Goal: Task Accomplishment & Management: Manage account settings

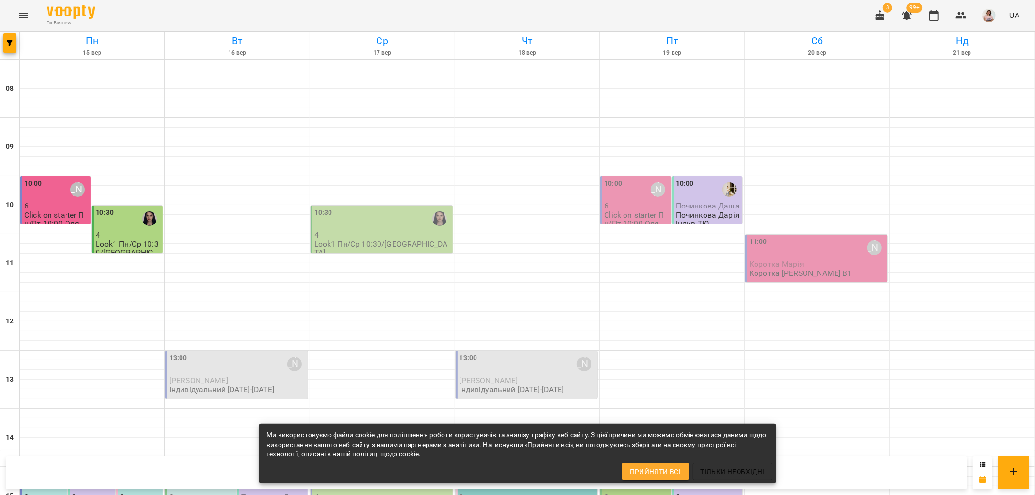
scroll to position [377, 0]
click at [52, 493] on p "3" at bounding box center [44, 497] width 41 height 8
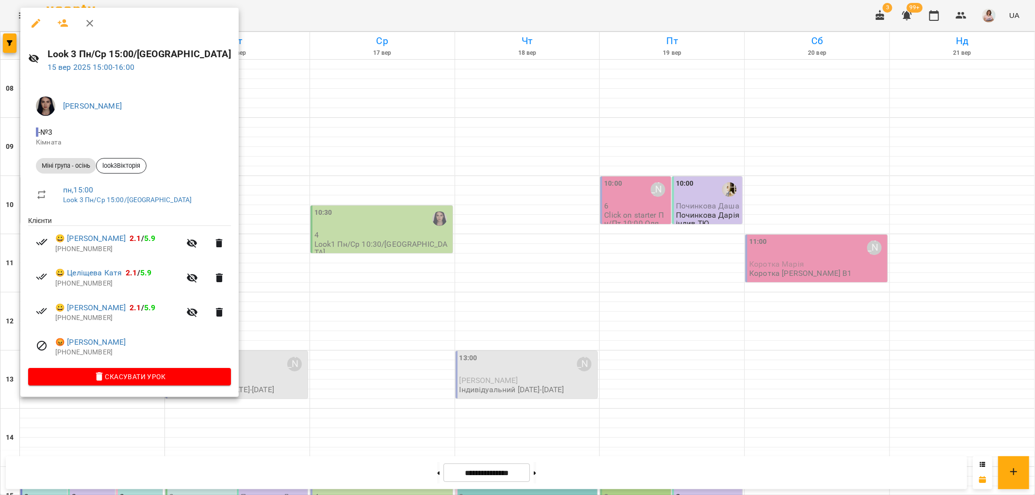
click at [253, 113] on div at bounding box center [517, 247] width 1035 height 495
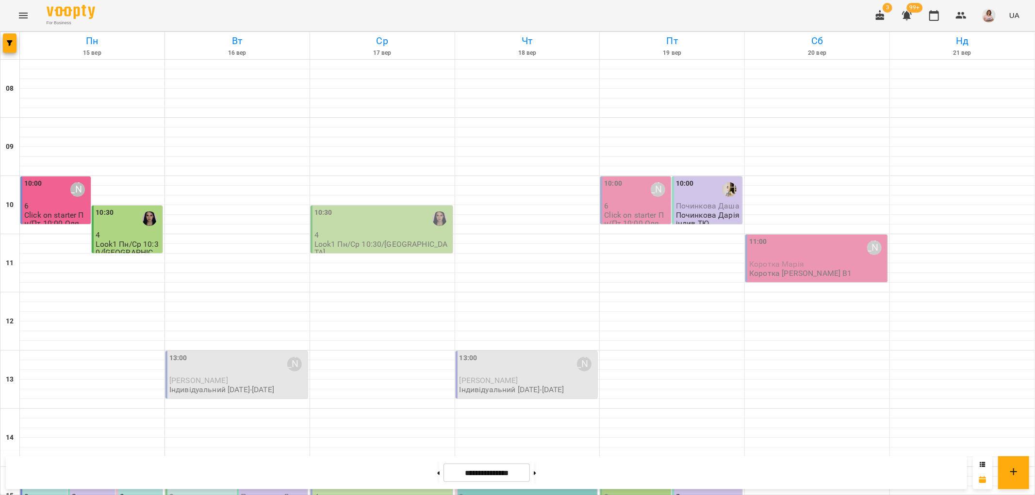
click at [142, 470] on div "[PERSON_NAME]" at bounding box center [149, 481] width 22 height 22
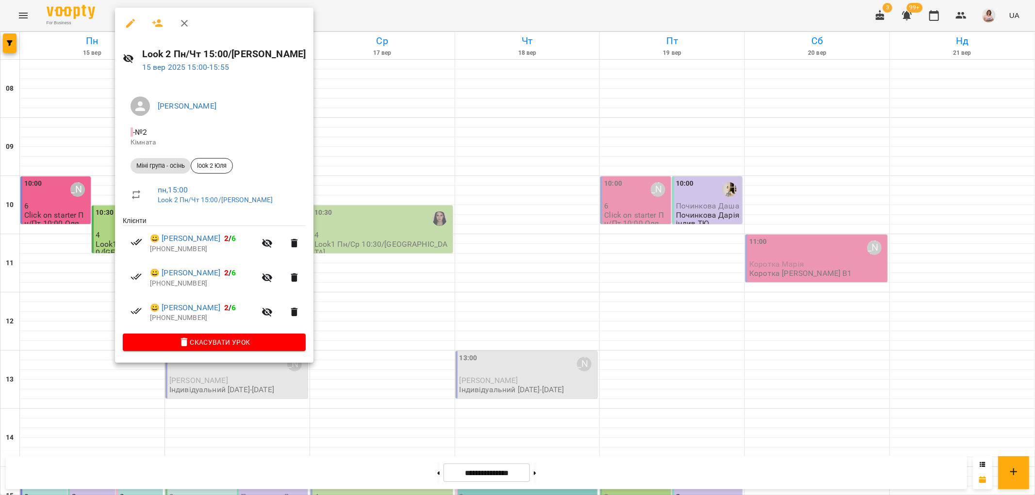
click at [368, 128] on div at bounding box center [517, 247] width 1035 height 495
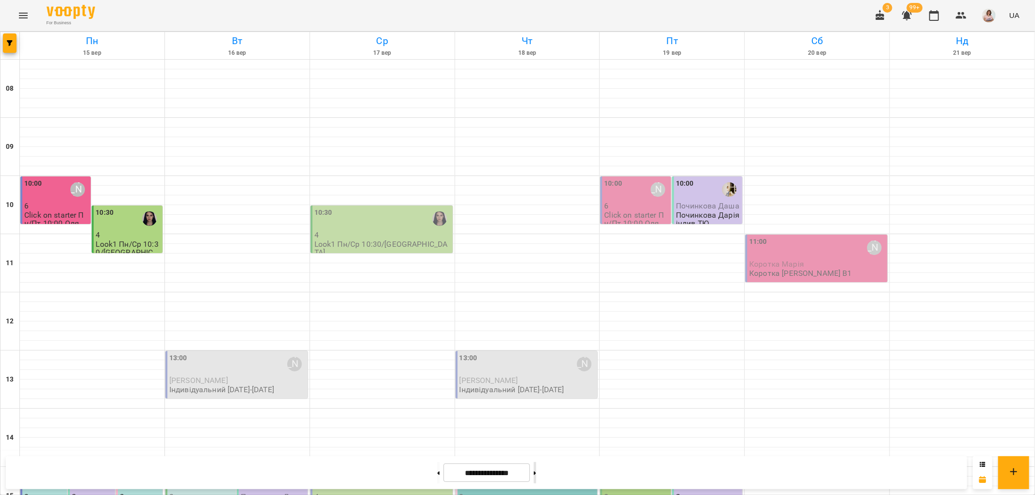
click at [536, 472] on button at bounding box center [535, 472] width 2 height 21
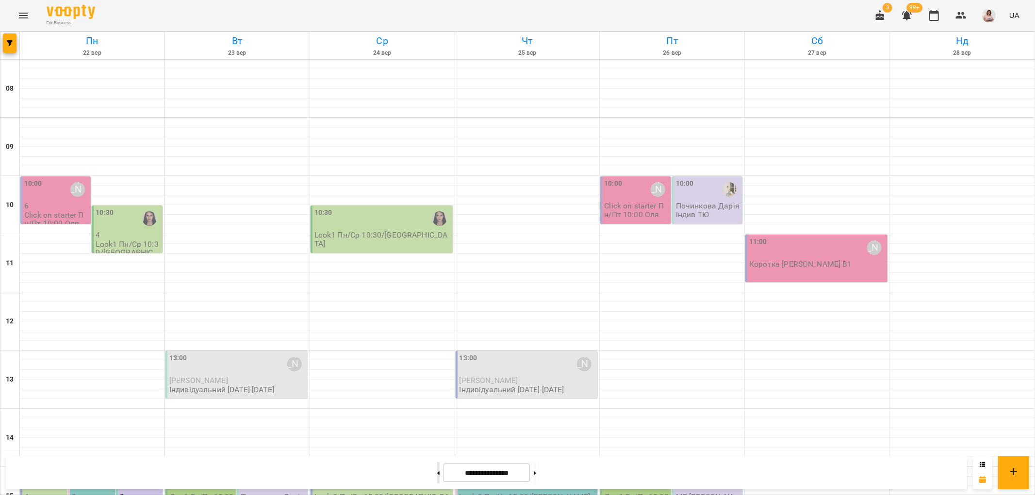
click at [437, 469] on button at bounding box center [438, 472] width 2 height 21
type input "**********"
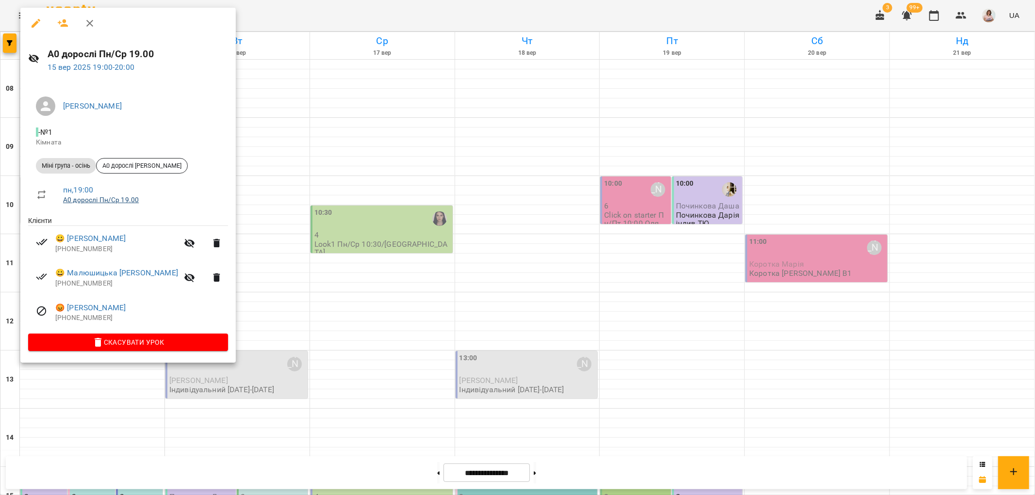
click at [118, 200] on link "А0 дорослі Пн/Ср 19.00" at bounding box center [101, 200] width 76 height 8
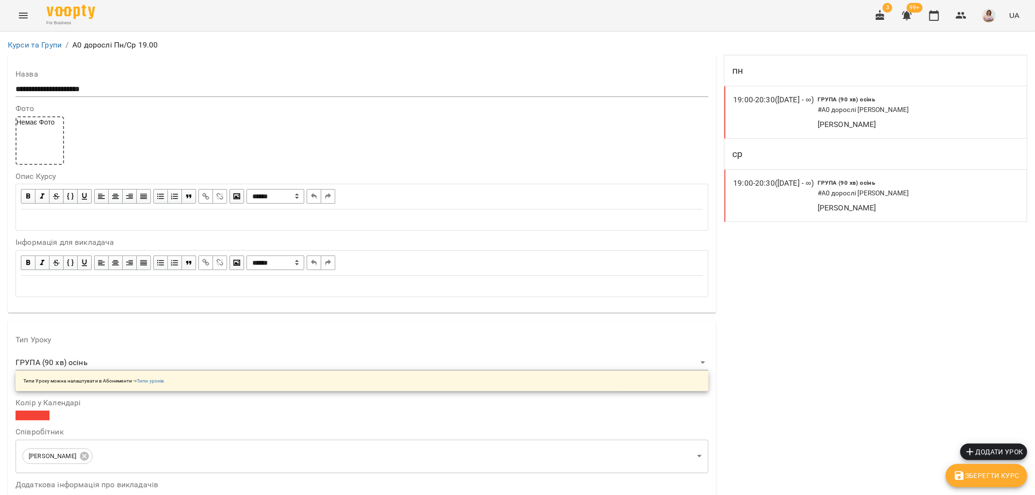
click at [755, 108] on div "19:00 - 20:30 (03 бер - ∞)" at bounding box center [775, 112] width 84 height 36
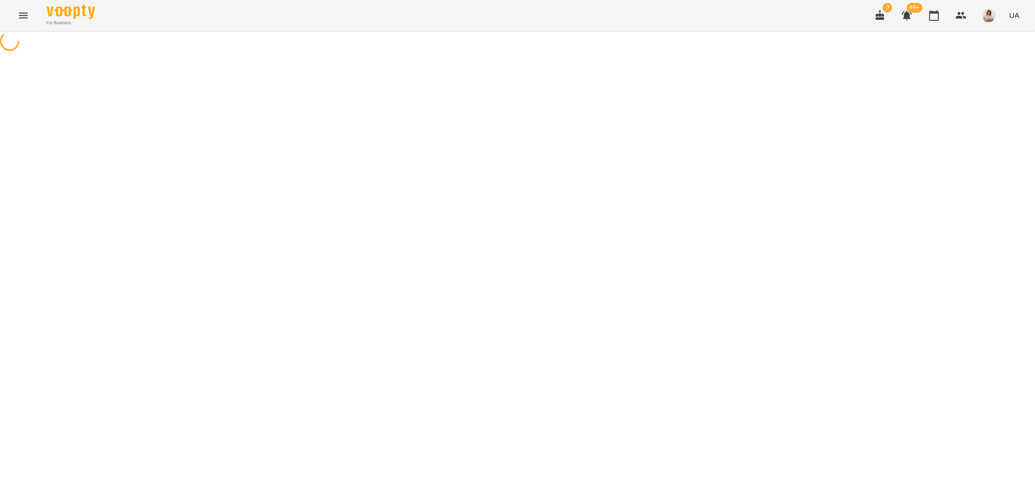
select select "*"
select select "**********"
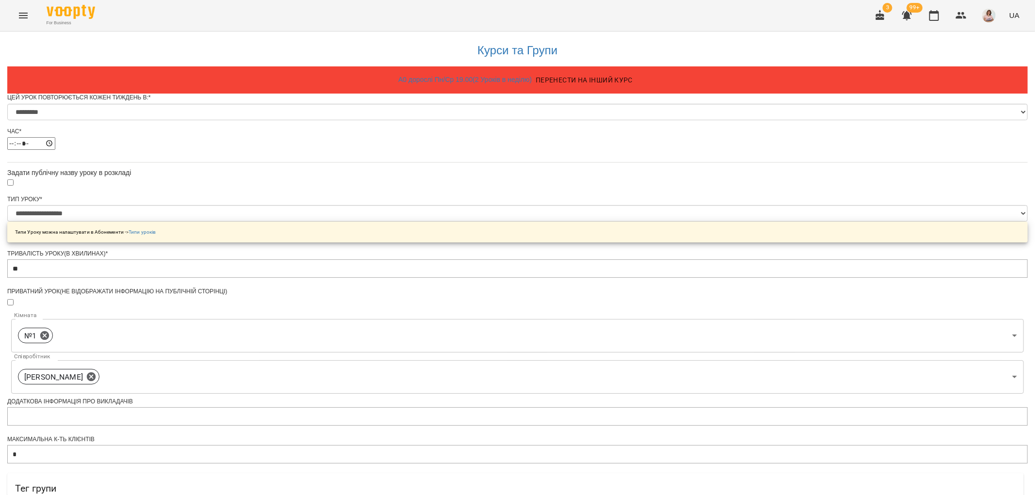
scroll to position [361, 0]
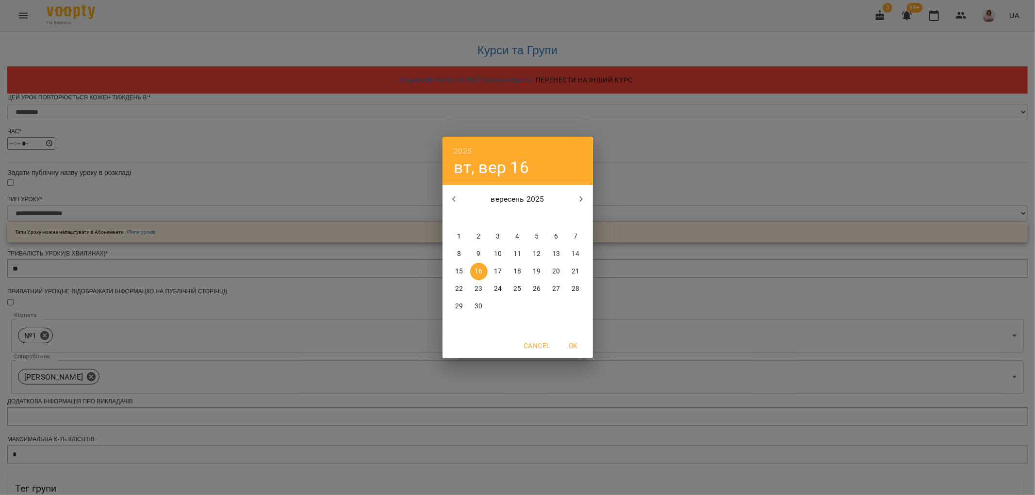
click at [536, 268] on p "19" at bounding box center [537, 272] width 8 height 10
type input "**********"
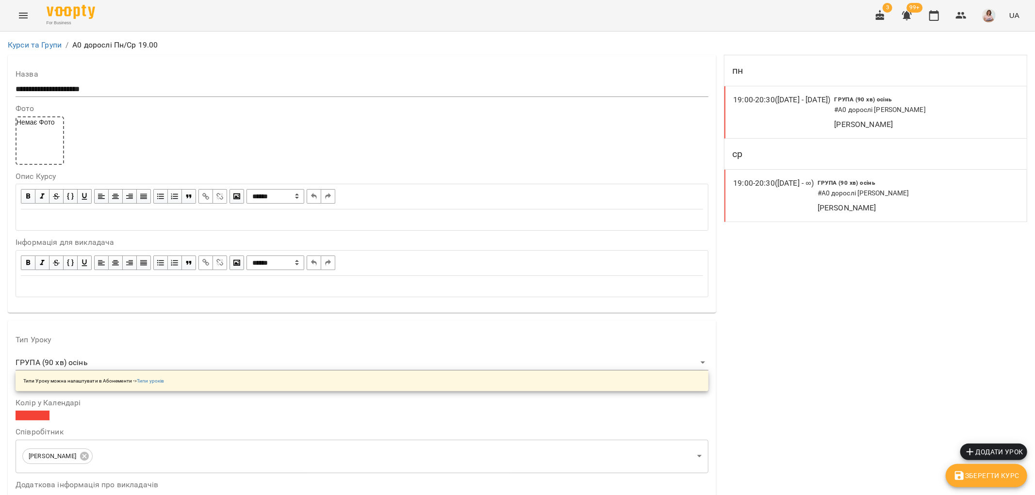
click at [939, 190] on h6 "# А0 дорослі Олександра" at bounding box center [894, 193] width 154 height 11
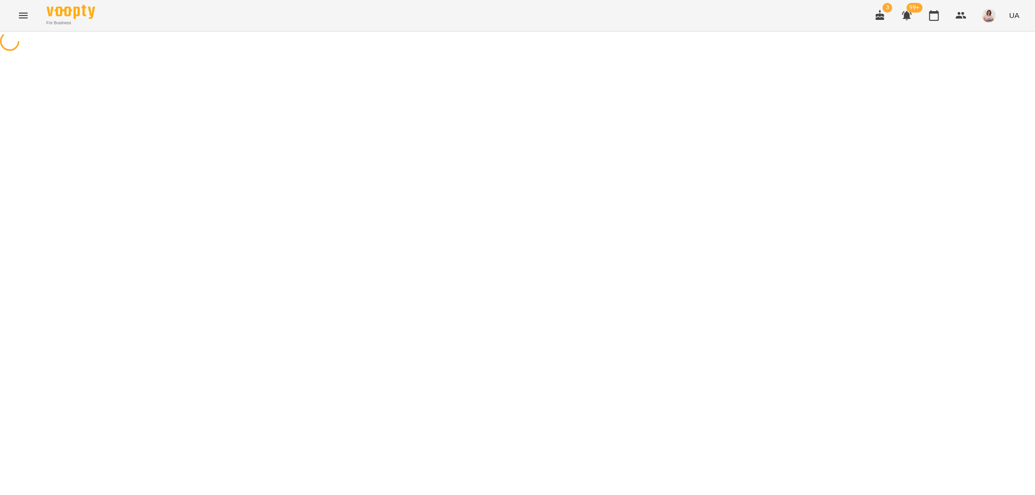
select select "*"
select select "**********"
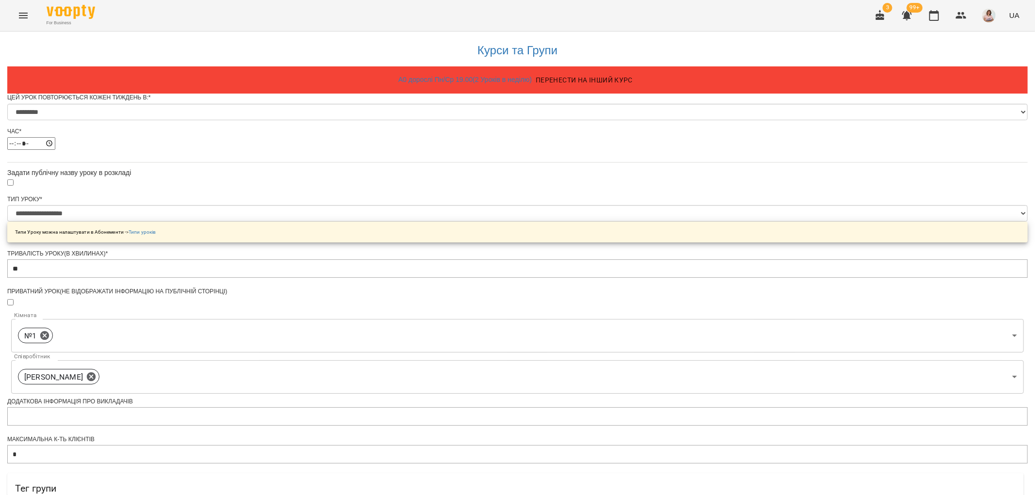
scroll to position [361, 0]
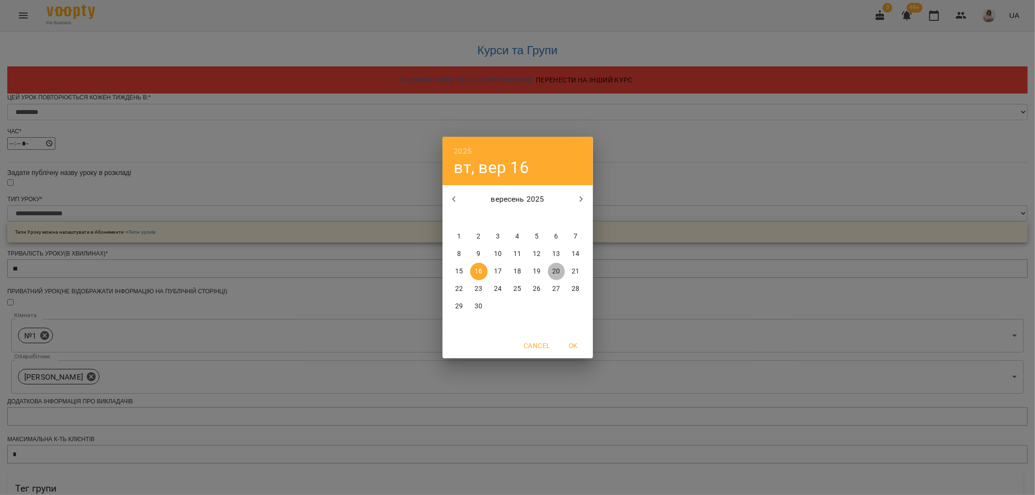
click at [549, 272] on span "20" at bounding box center [556, 272] width 17 height 10
type input "**********"
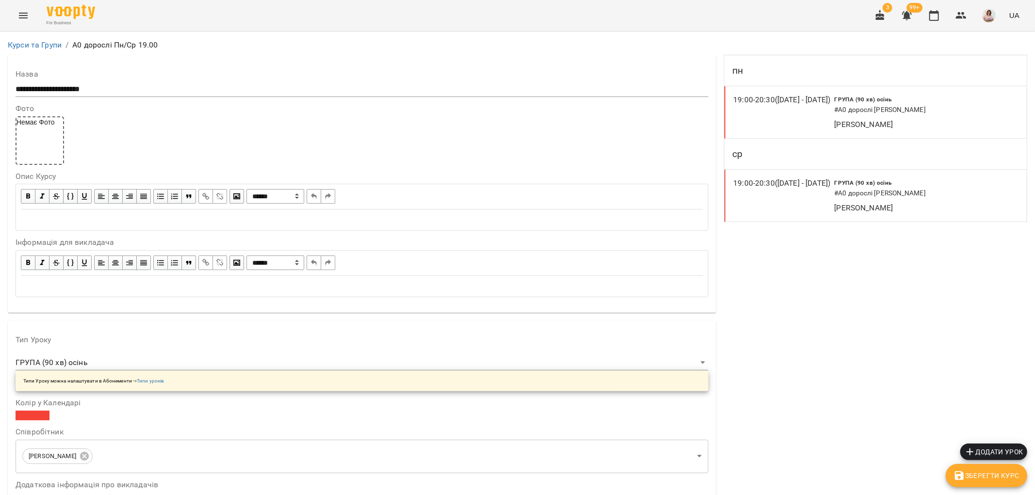
click at [21, 14] on icon "Menu" at bounding box center [23, 16] width 12 height 12
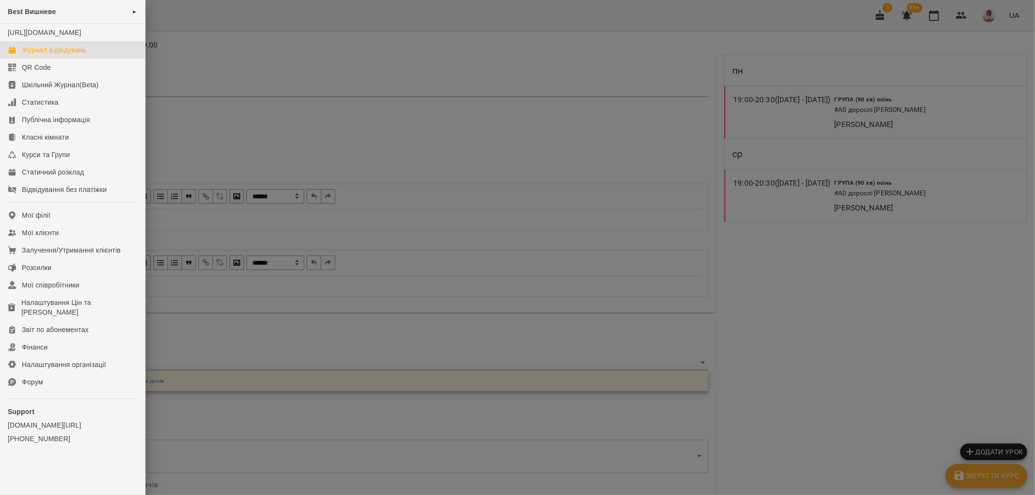
click at [49, 55] on div "Журнал відвідувань" at bounding box center [54, 50] width 65 height 10
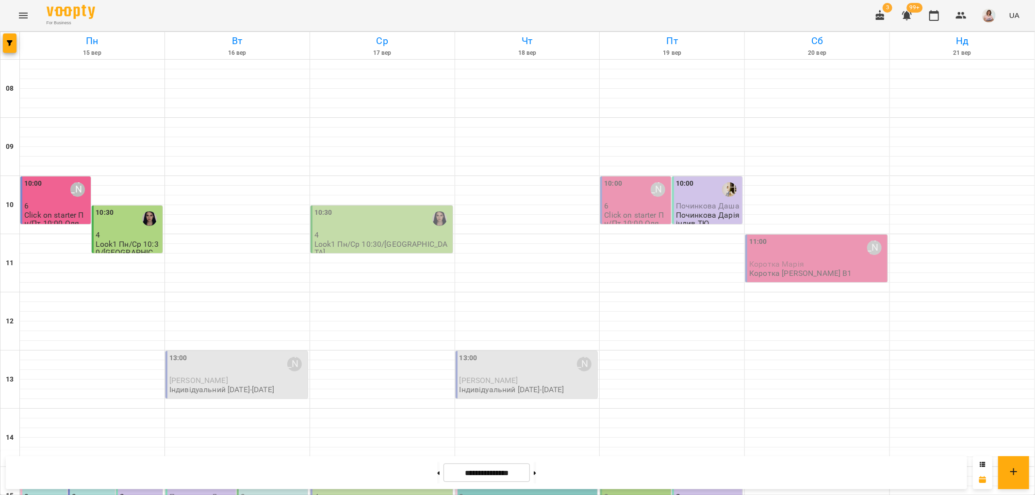
scroll to position [423, 0]
click at [536, 473] on button at bounding box center [535, 472] width 2 height 21
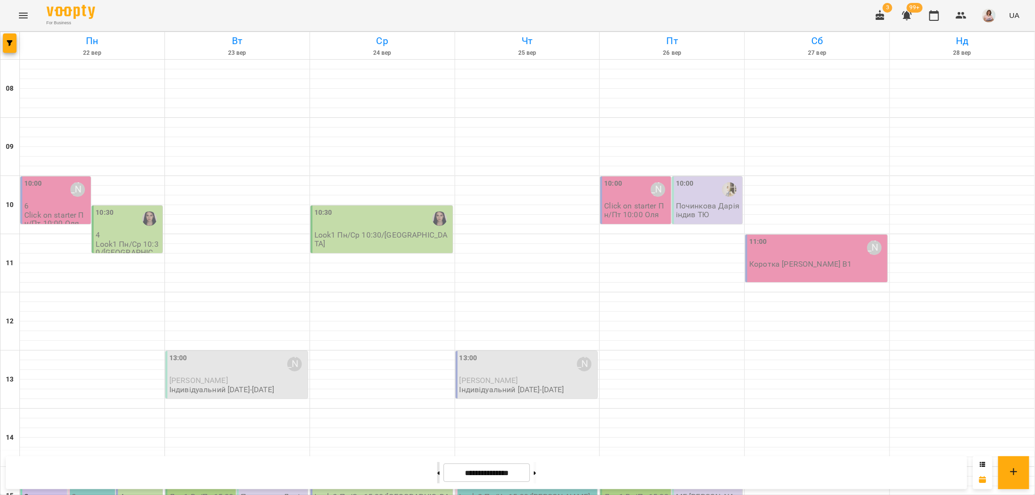
click at [437, 469] on button at bounding box center [438, 472] width 2 height 21
type input "**********"
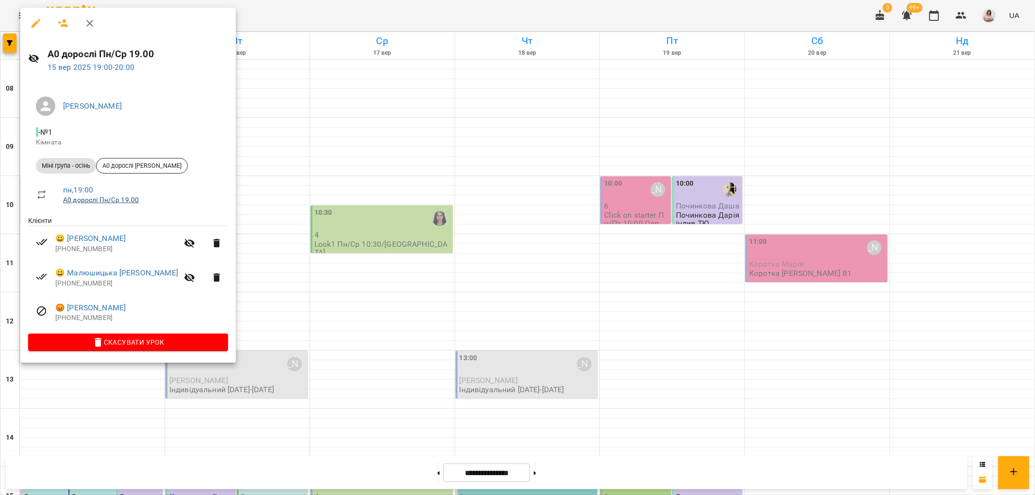
click at [115, 196] on link "А0 дорослі Пн/Ср 19.00" at bounding box center [101, 200] width 76 height 8
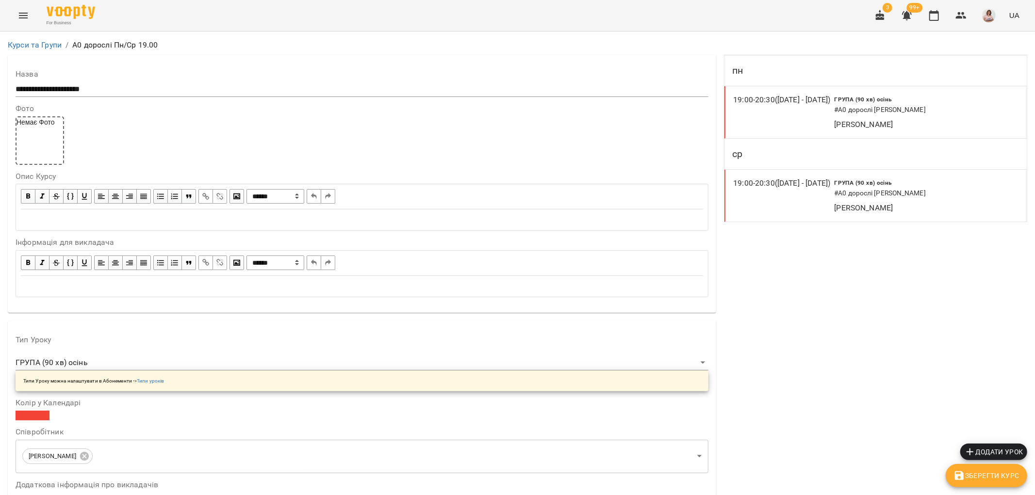
click at [937, 195] on h6 "# А0 дорослі Олександра" at bounding box center [911, 193] width 154 height 11
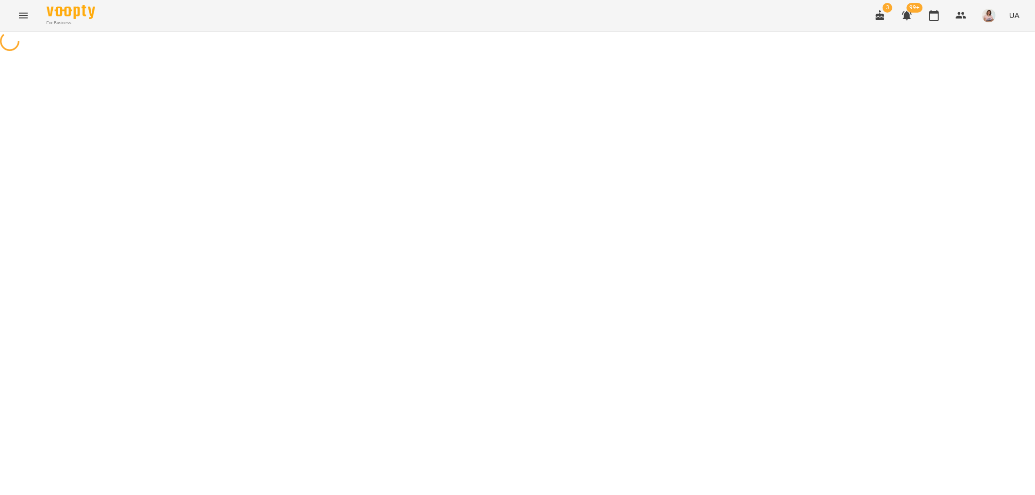
select select "*"
select select "**********"
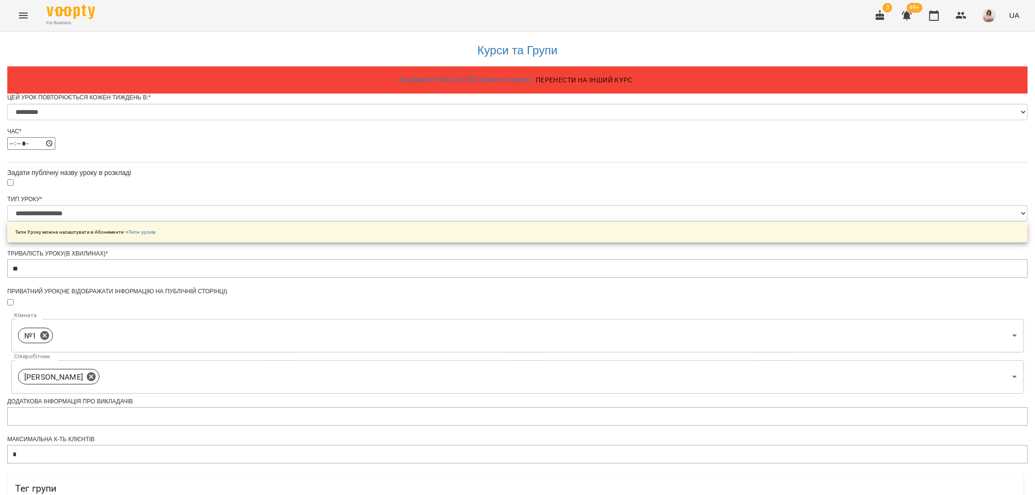
scroll to position [395, 0]
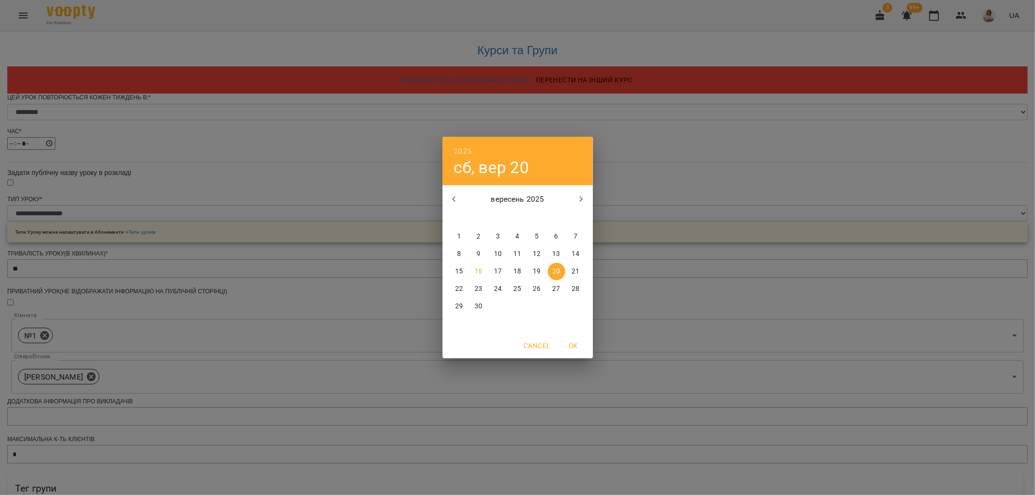
click at [540, 273] on p "19" at bounding box center [537, 272] width 8 height 10
type input "**********"
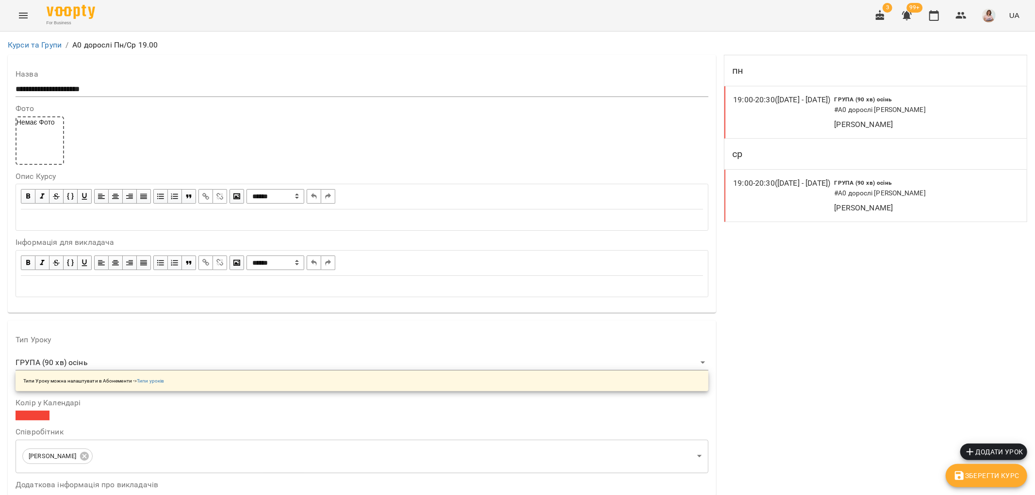
click at [25, 16] on icon "Menu" at bounding box center [23, 16] width 12 height 12
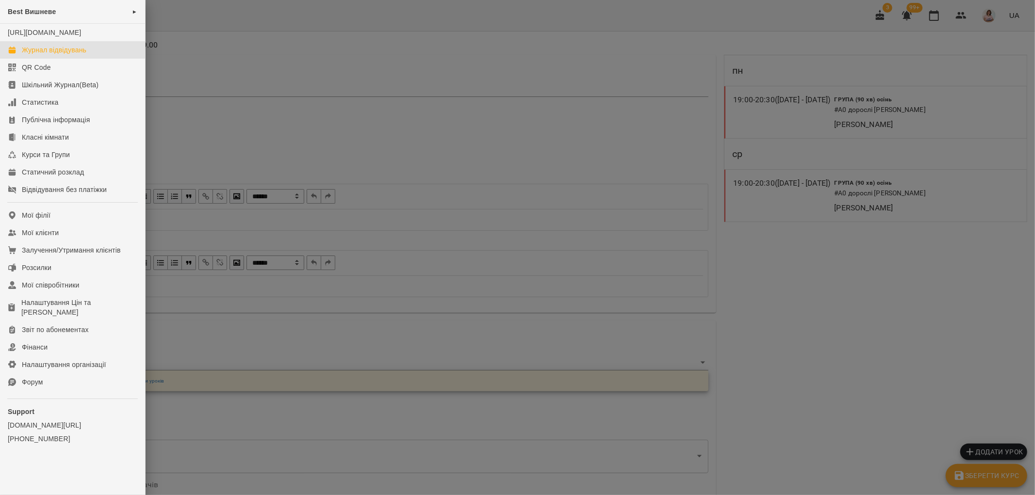
click at [42, 55] on div "Журнал відвідувань" at bounding box center [54, 50] width 65 height 10
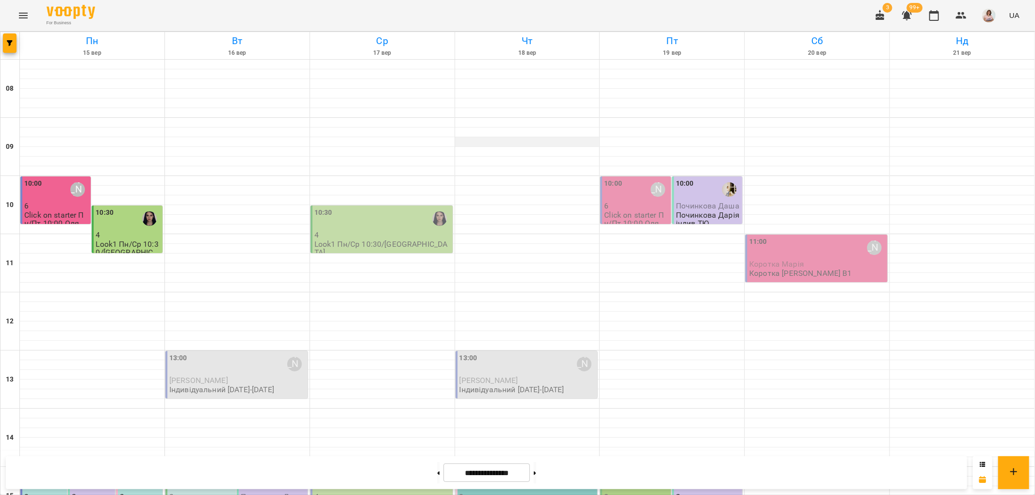
scroll to position [423, 0]
click at [536, 473] on icon at bounding box center [535, 474] width 2 height 4
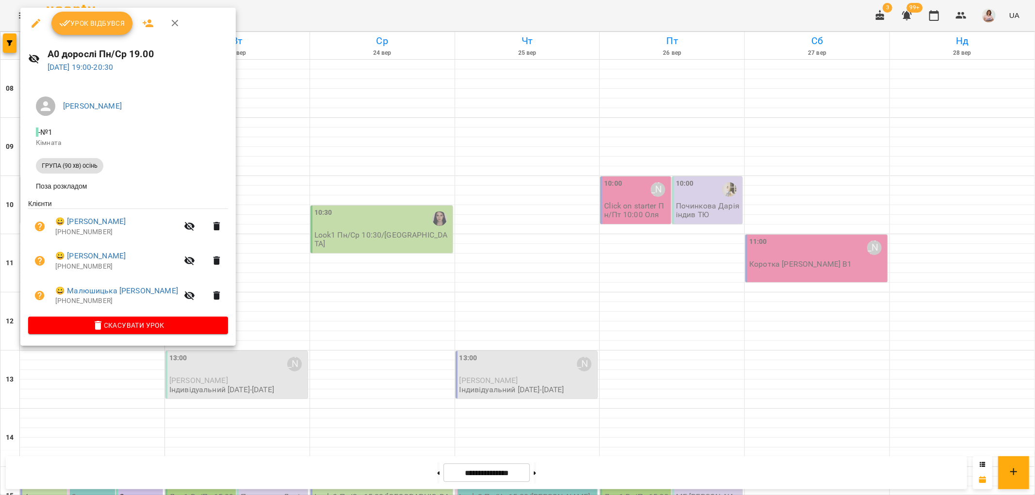
click at [423, 472] on div at bounding box center [517, 247] width 1035 height 495
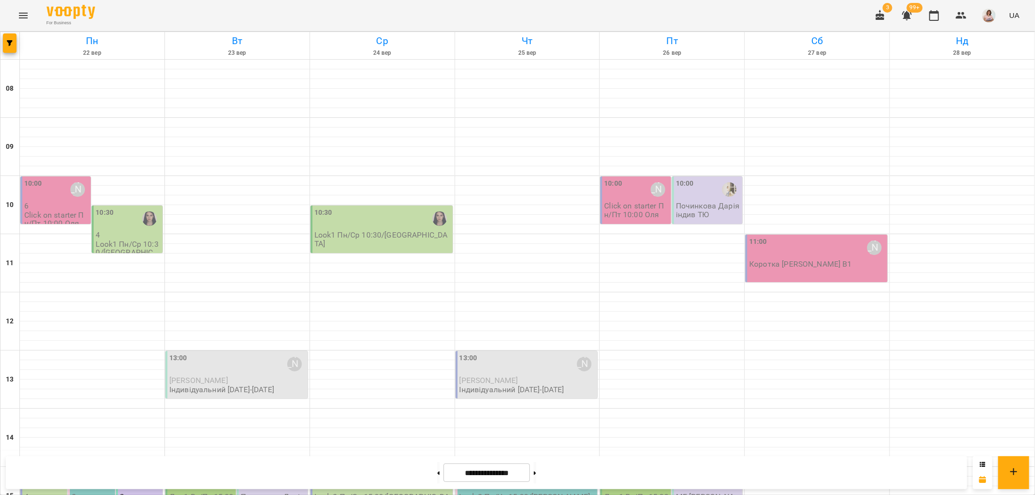
click at [437, 472] on button at bounding box center [438, 472] width 2 height 21
type input "**********"
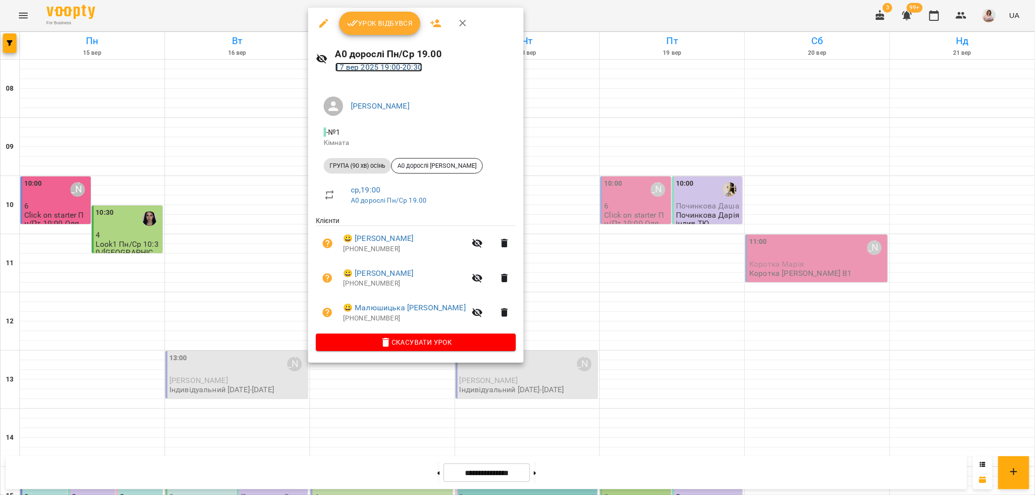
click at [402, 66] on link "17 вер 2025 19:00 - 20:30" at bounding box center [378, 67] width 87 height 9
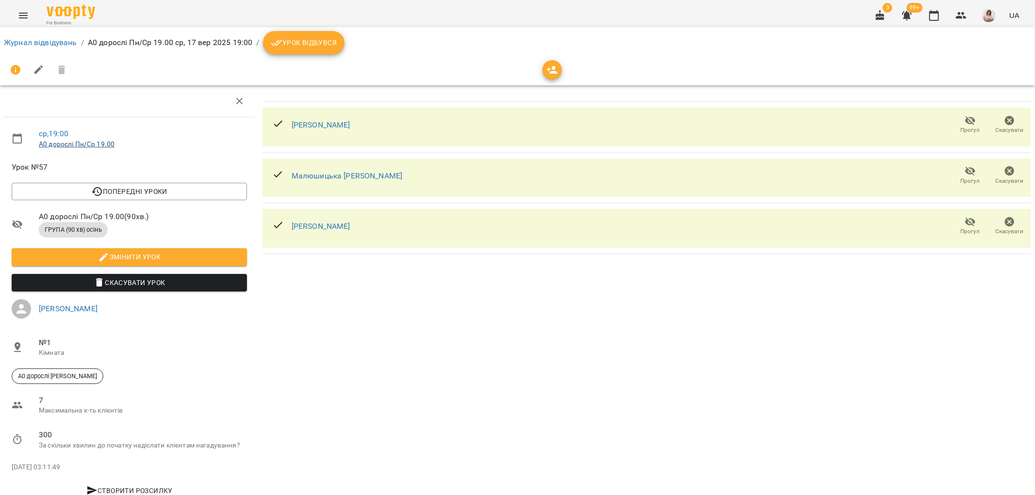
click at [89, 147] on link "А0 дорослі Пн/Ср 19.00" at bounding box center [77, 144] width 76 height 8
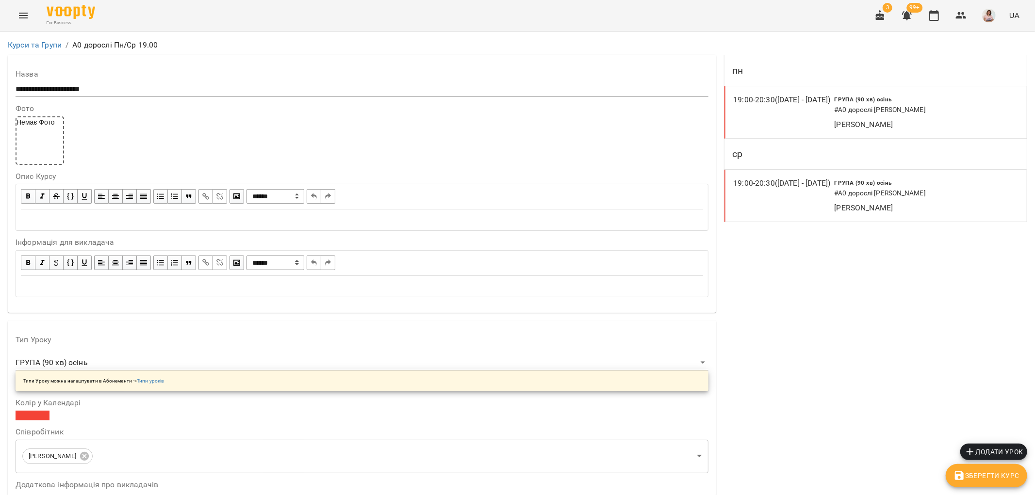
click at [772, 120] on div "19:00 - 20:30 (03 бер - 19 вер)" at bounding box center [783, 112] width 101 height 36
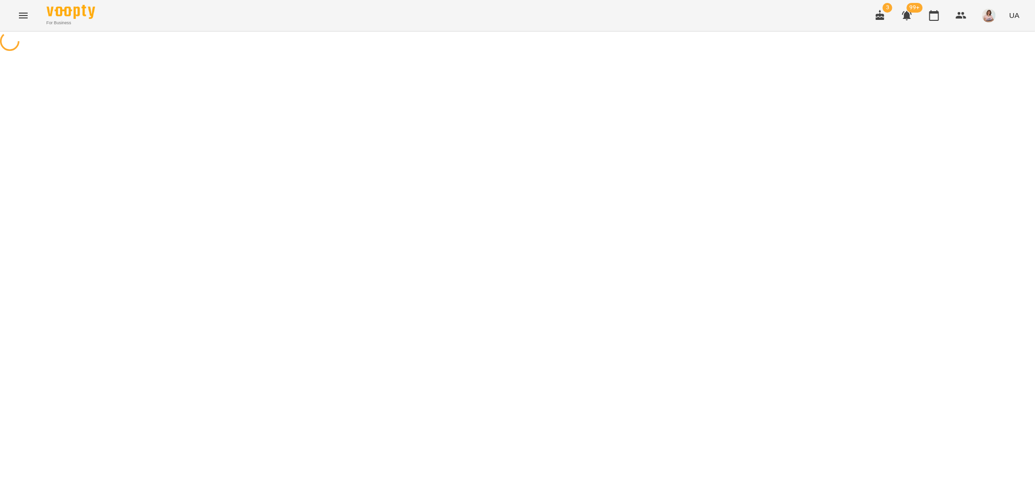
select select "*"
select select "**********"
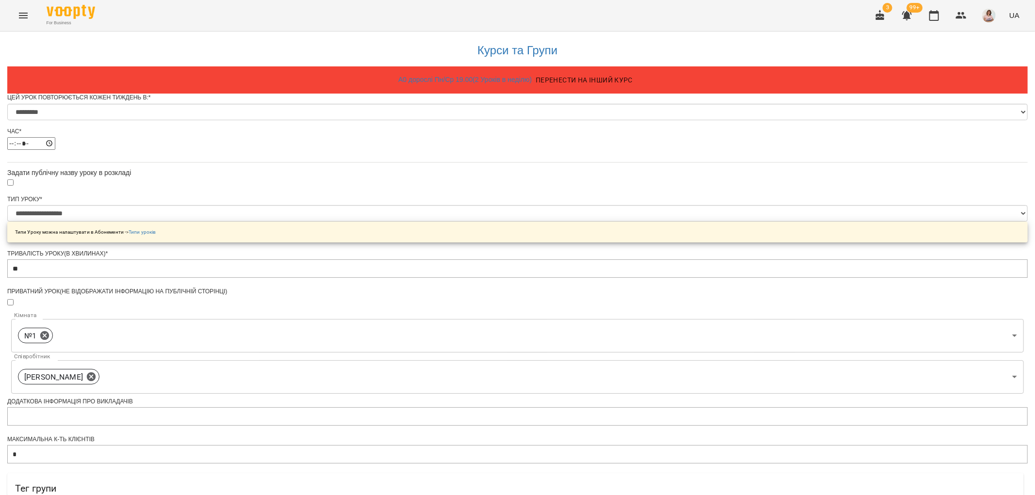
scroll to position [395, 0]
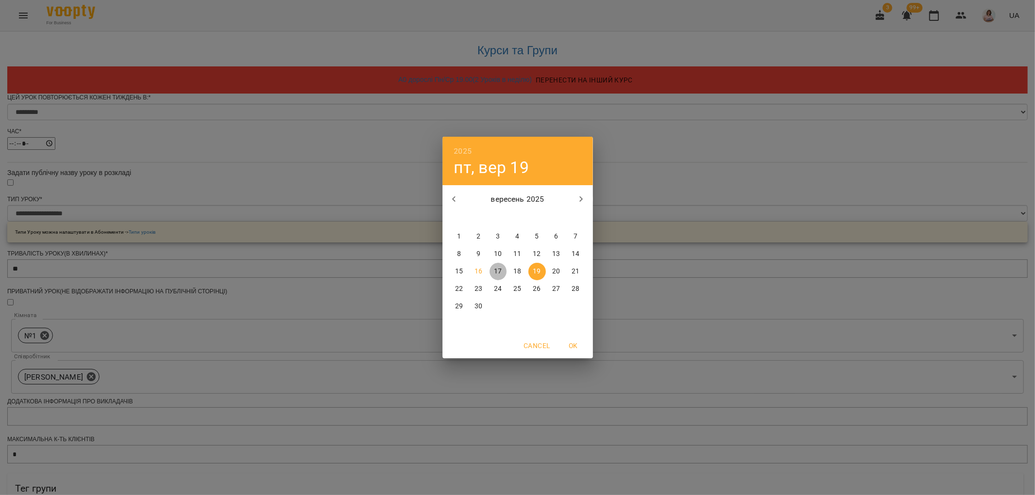
click at [497, 272] on p "17" at bounding box center [498, 272] width 8 height 10
type input "**********"
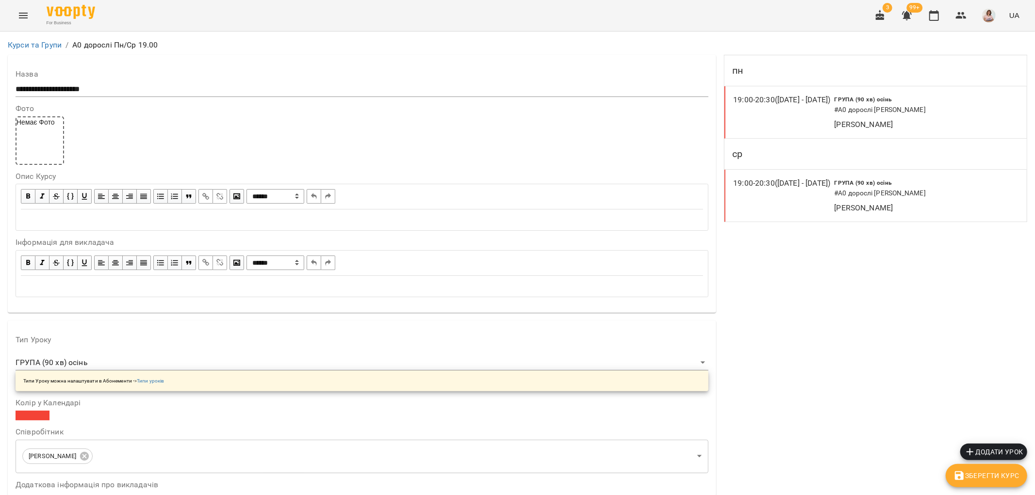
click at [782, 195] on div "19:00 - 20:30 (03 бер - 19 вер)" at bounding box center [783, 196] width 101 height 36
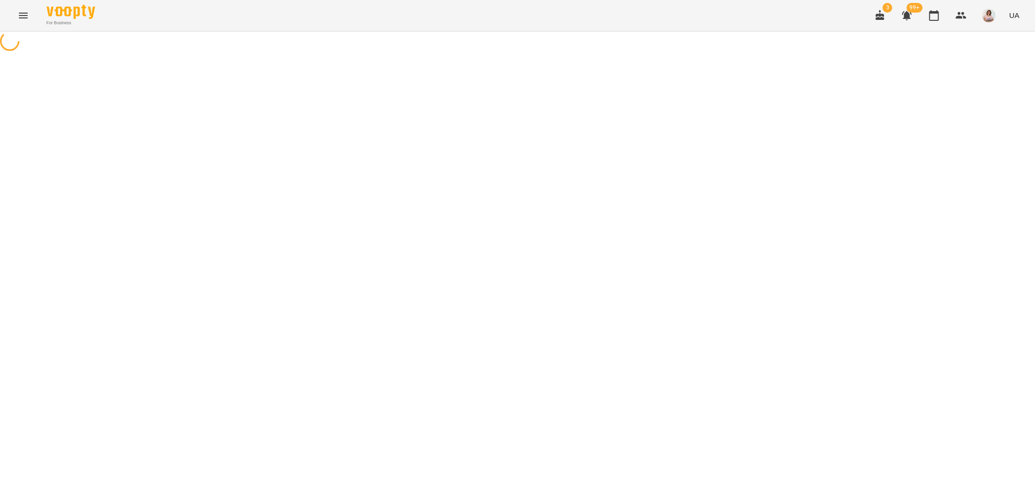
select select "*"
select select "**********"
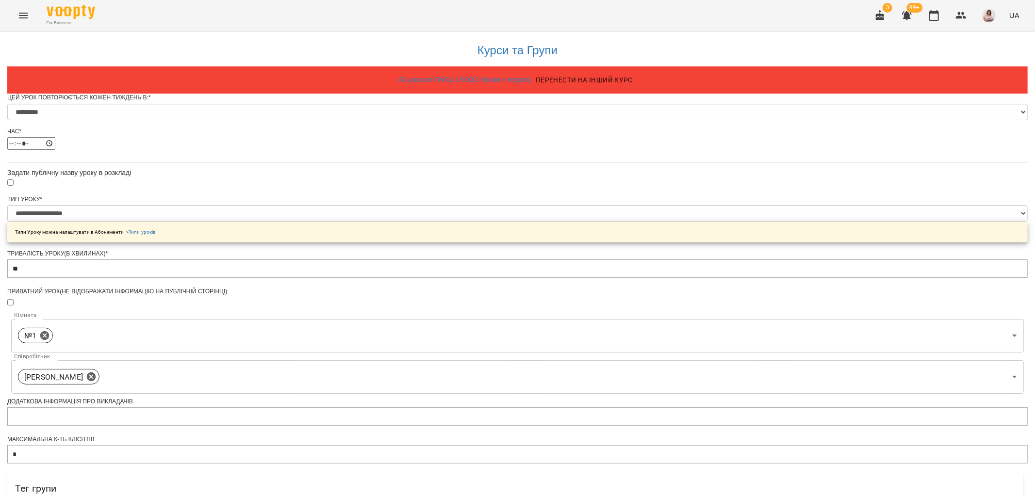
scroll to position [395, 0]
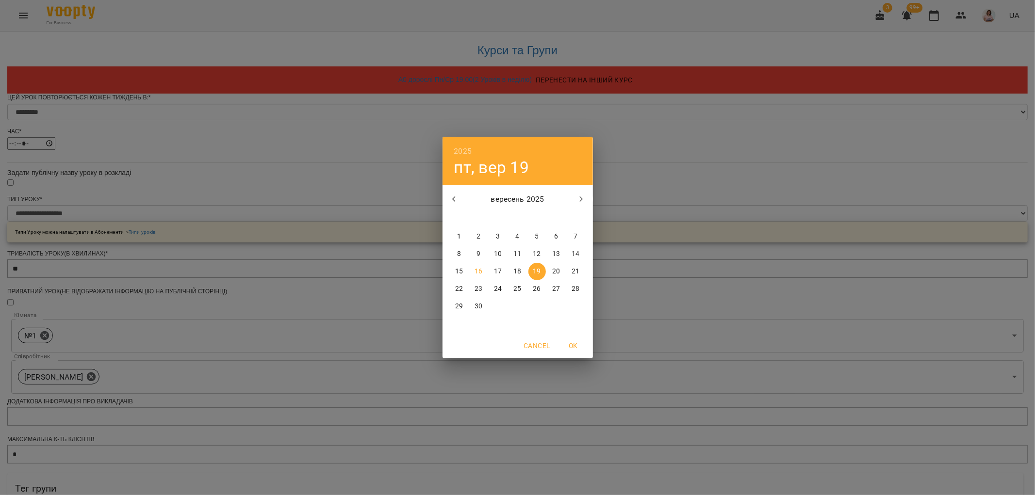
click at [499, 274] on p "17" at bounding box center [498, 272] width 8 height 10
type input "**********"
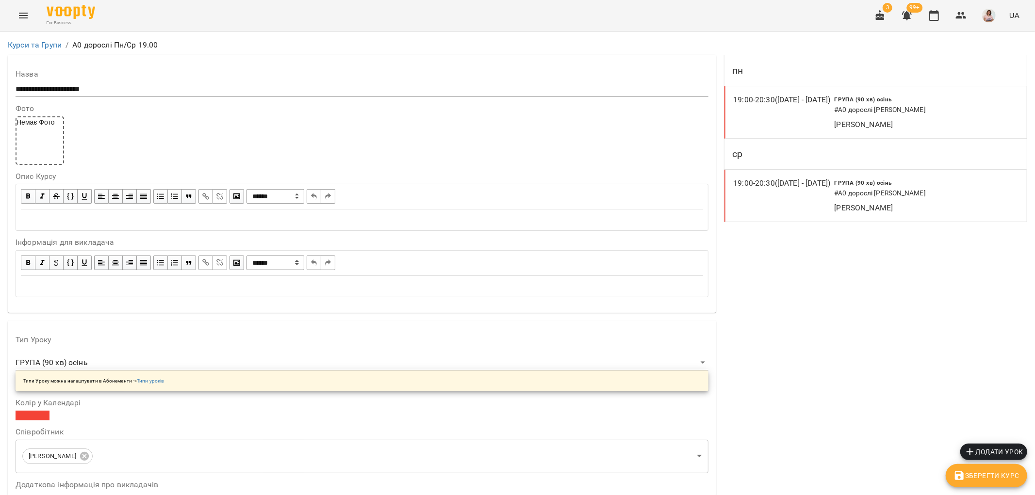
scroll to position [808, 0]
click at [980, 478] on span "Зберегти Курс" at bounding box center [986, 476] width 66 height 12
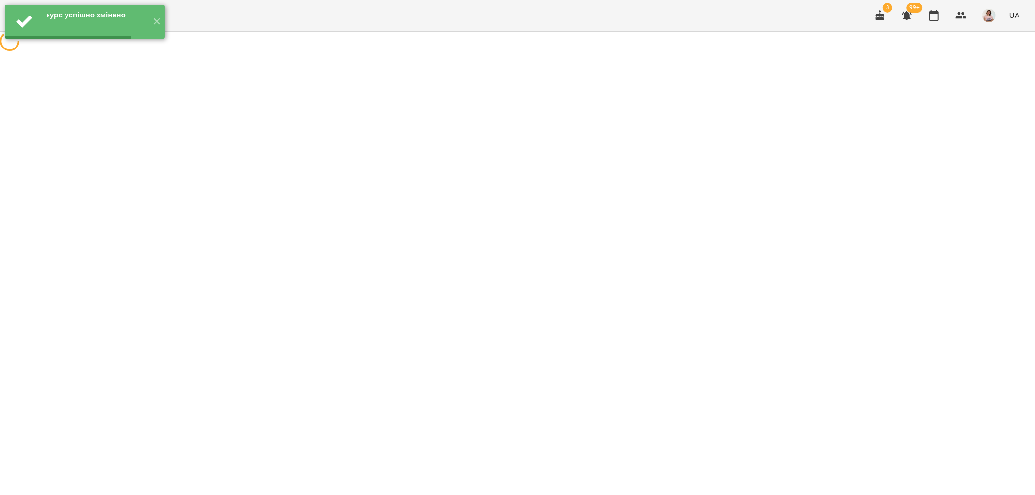
scroll to position [0, 0]
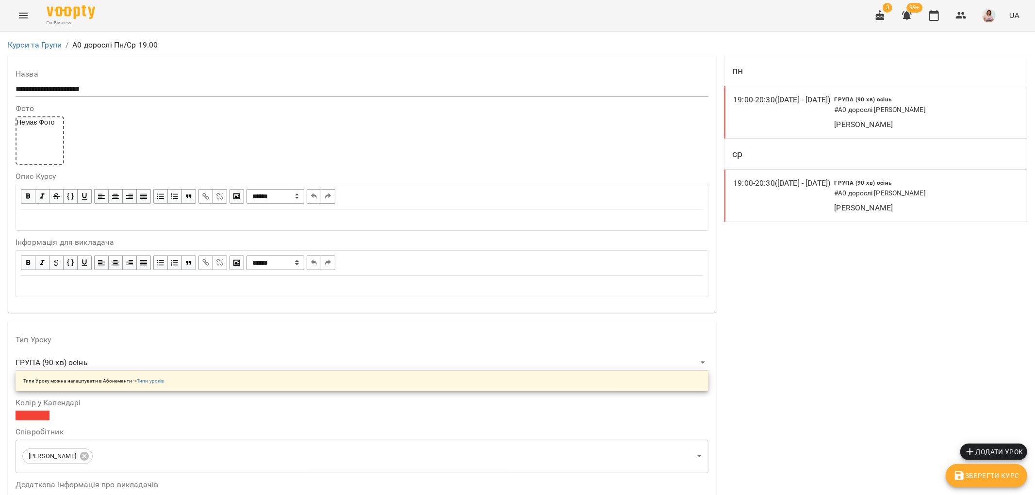
click at [16, 13] on button "Menu" at bounding box center [23, 15] width 23 height 23
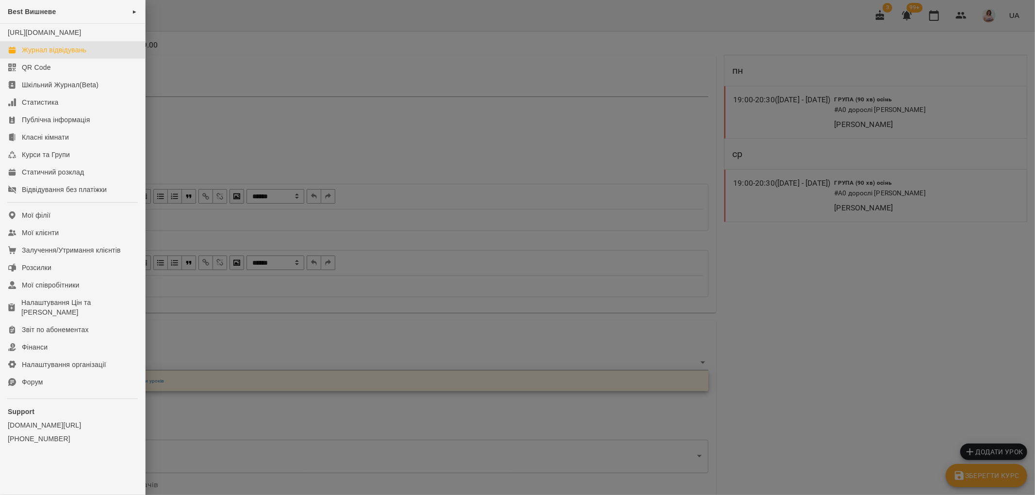
click at [61, 55] on div "Журнал відвідувань" at bounding box center [54, 50] width 65 height 10
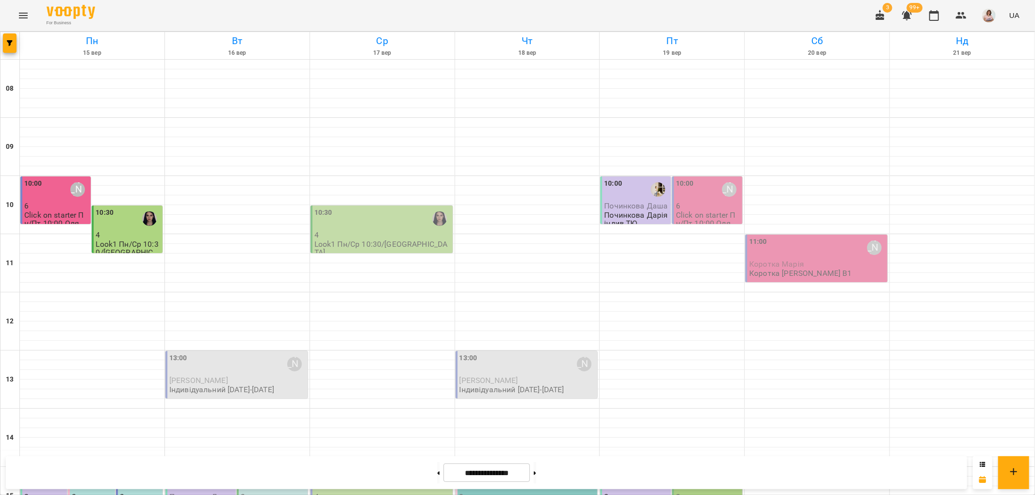
scroll to position [423, 0]
click at [536, 472] on icon at bounding box center [535, 474] width 2 height 4
type input "**********"
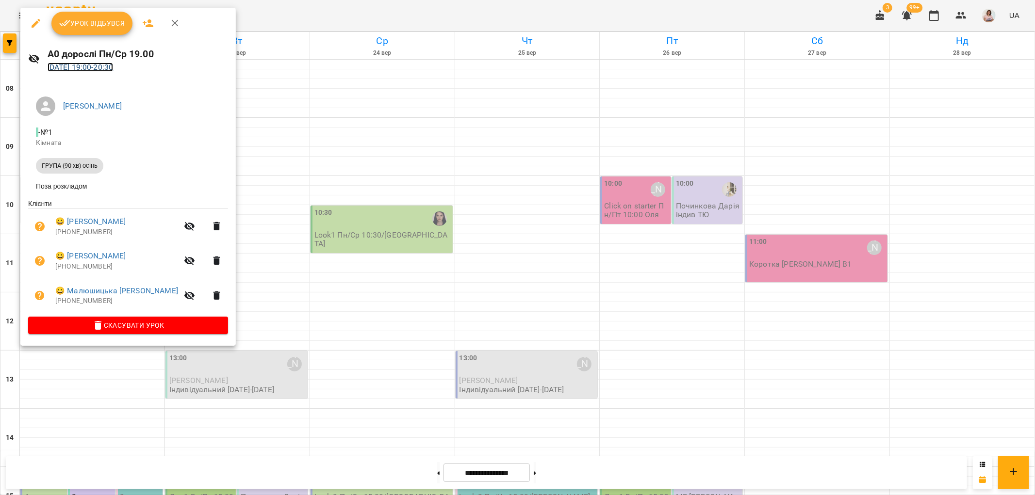
click at [98, 63] on link "22 вер 2025 19:00 - 20:30" at bounding box center [81, 67] width 66 height 9
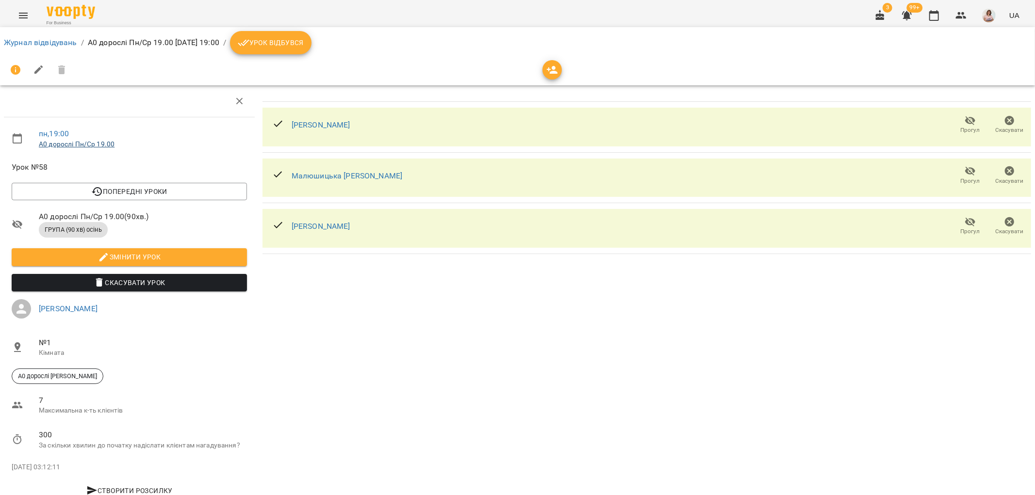
click at [84, 142] on link "А0 дорослі Пн/Ср 19.00" at bounding box center [77, 144] width 76 height 8
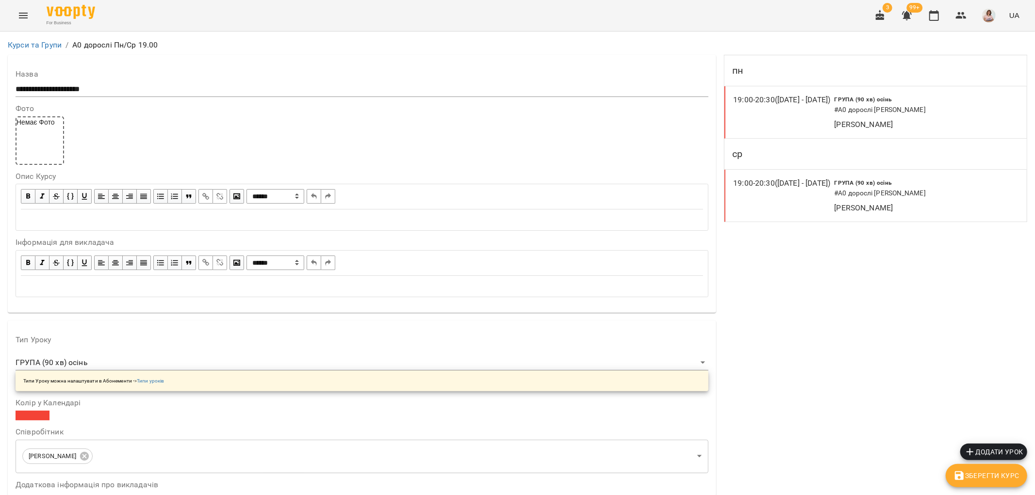
click at [27, 17] on icon "Menu" at bounding box center [23, 16] width 9 height 6
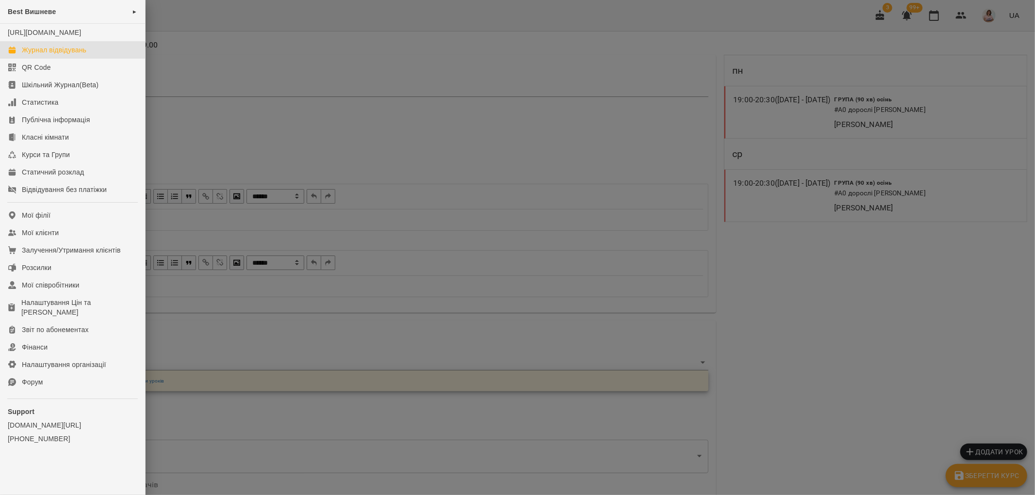
click at [57, 55] on div "Журнал відвідувань" at bounding box center [54, 50] width 65 height 10
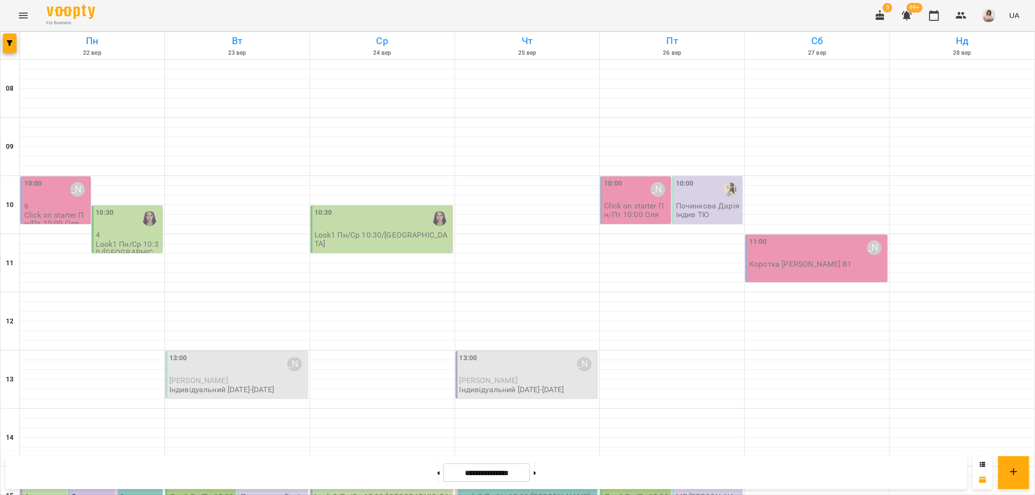
scroll to position [162, 0]
click at [437, 471] on button at bounding box center [438, 472] width 2 height 21
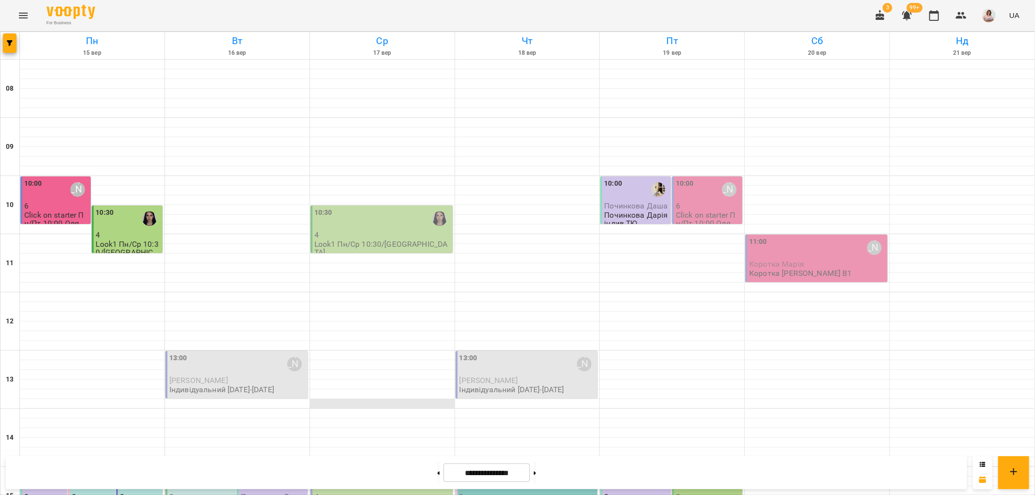
scroll to position [377, 0]
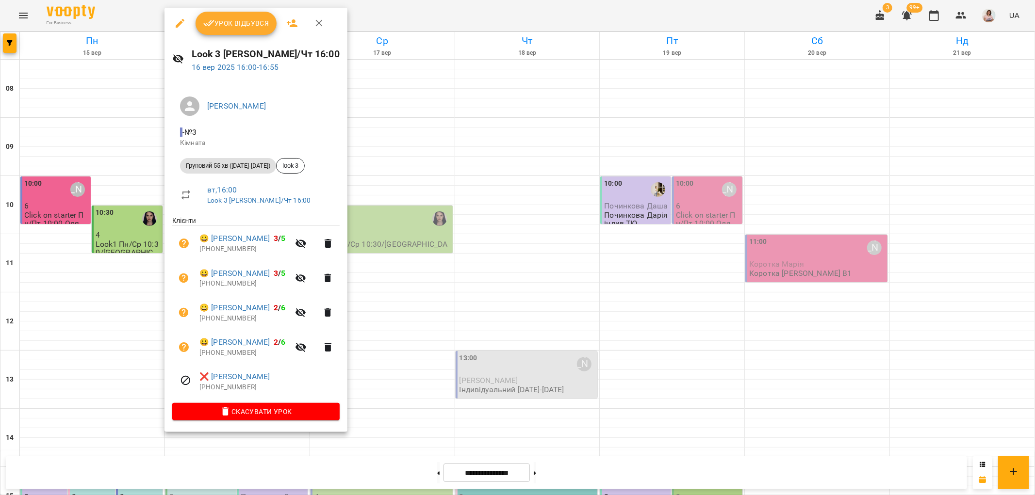
click at [387, 115] on div at bounding box center [517, 247] width 1035 height 495
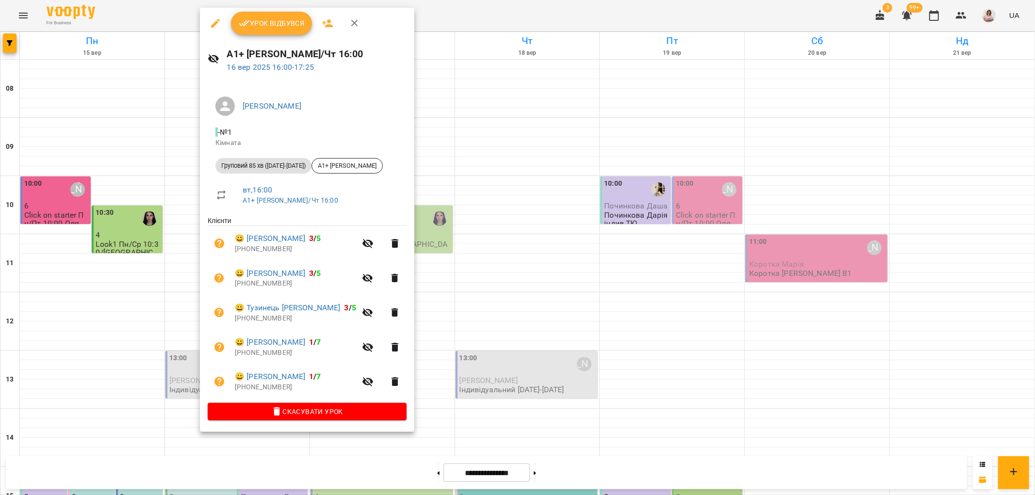
click at [618, 272] on div at bounding box center [517, 247] width 1035 height 495
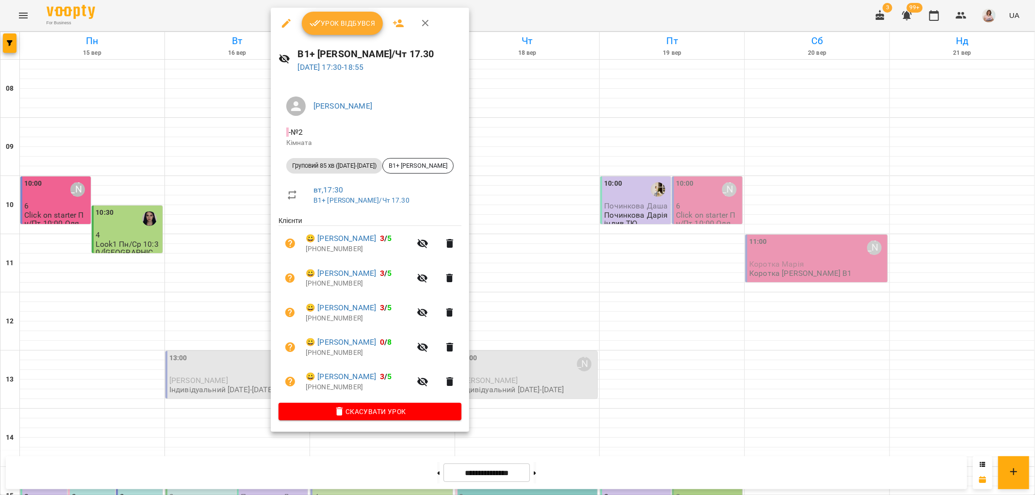
click at [574, 269] on div at bounding box center [517, 247] width 1035 height 495
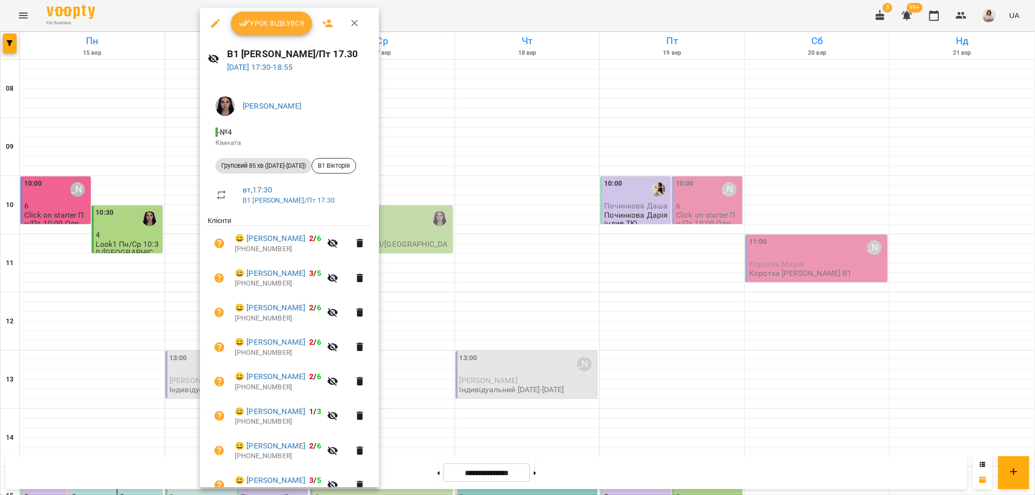
click at [496, 268] on div at bounding box center [517, 247] width 1035 height 495
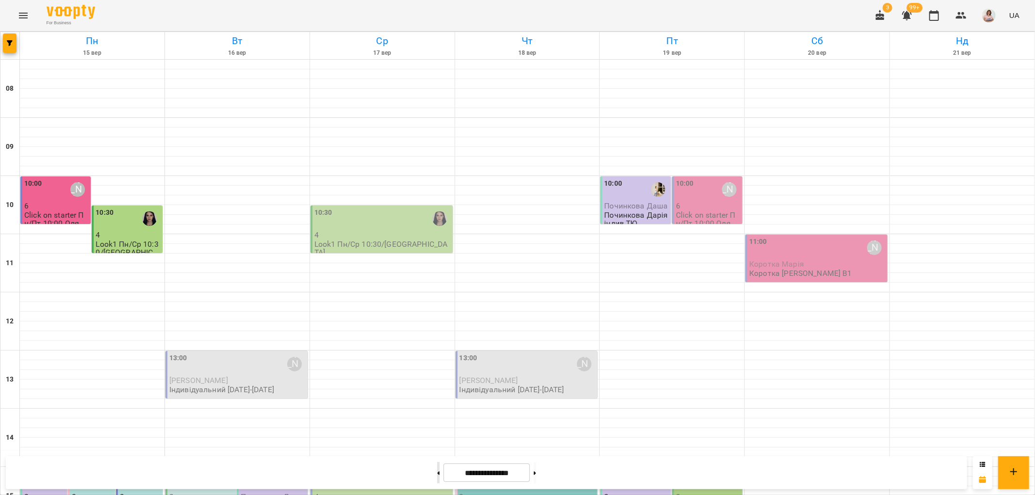
click at [437, 473] on button at bounding box center [438, 472] width 2 height 21
type input "**********"
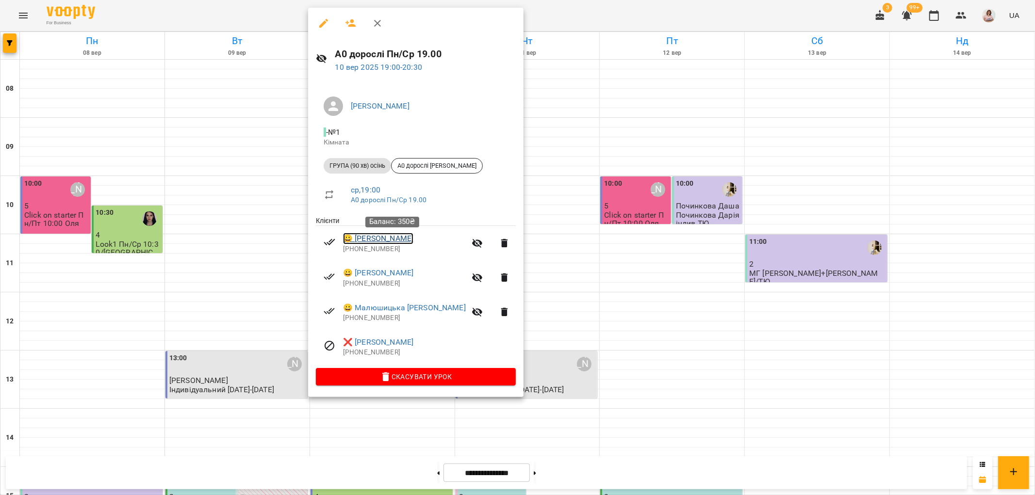
click at [383, 240] on link "😀 Биковська Олександра" at bounding box center [378, 239] width 70 height 12
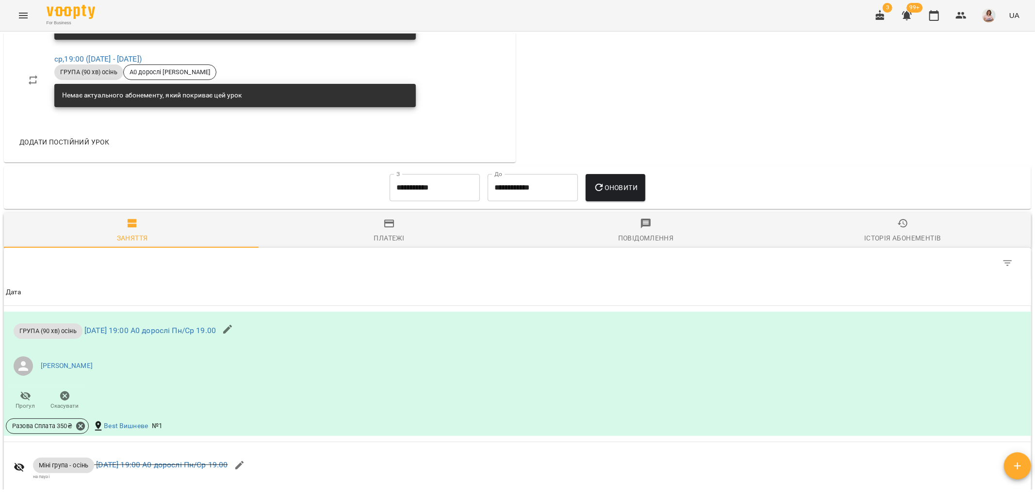
scroll to position [539, 0]
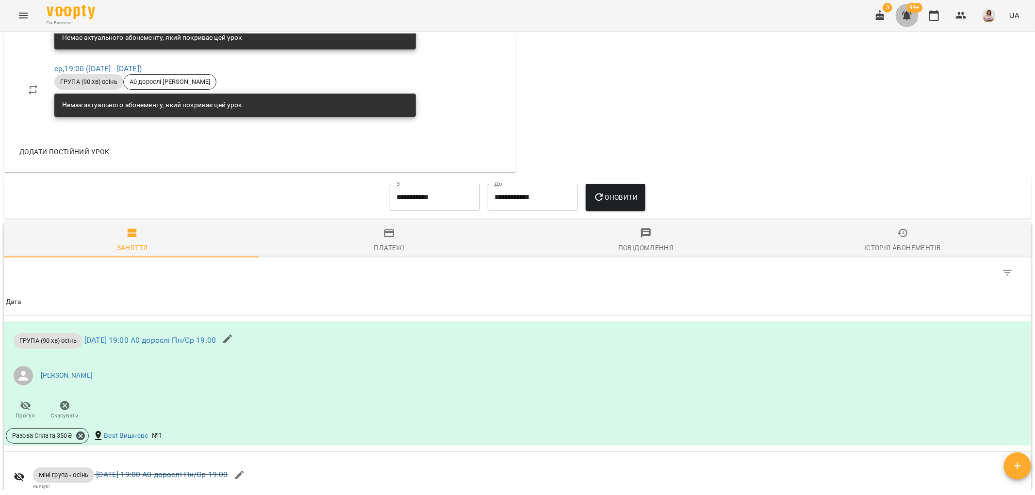
click at [906, 14] on icon "button" at bounding box center [907, 15] width 10 height 9
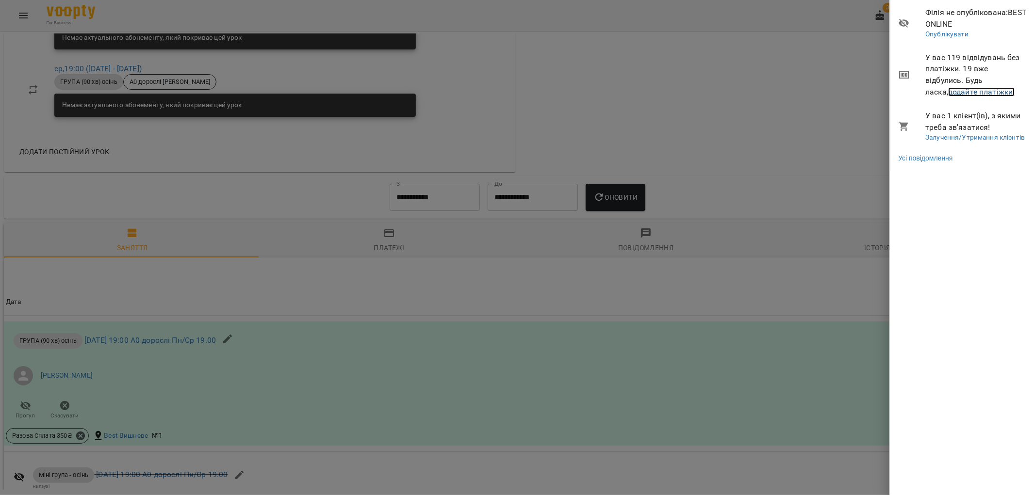
click at [948, 88] on link "додайте платіжки!" at bounding box center [981, 91] width 67 height 9
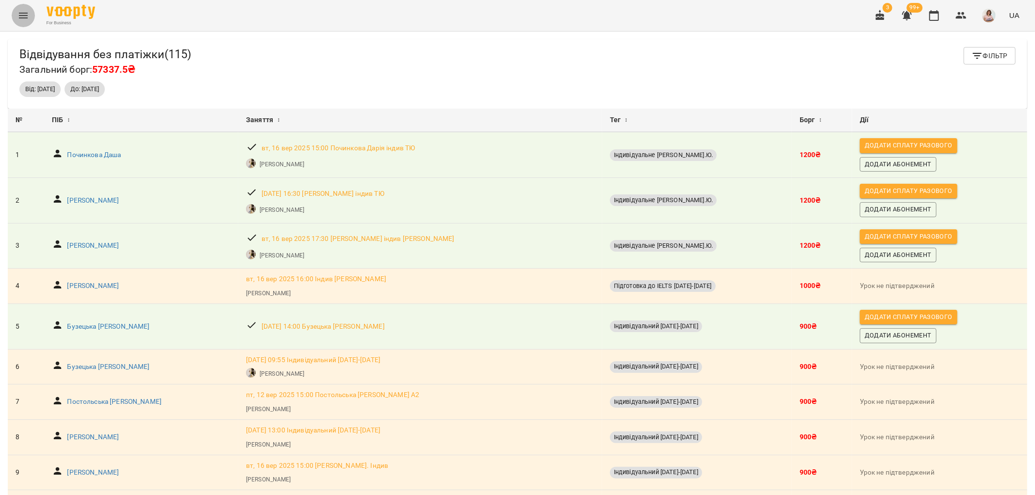
click at [17, 9] on button "Menu" at bounding box center [23, 15] width 23 height 23
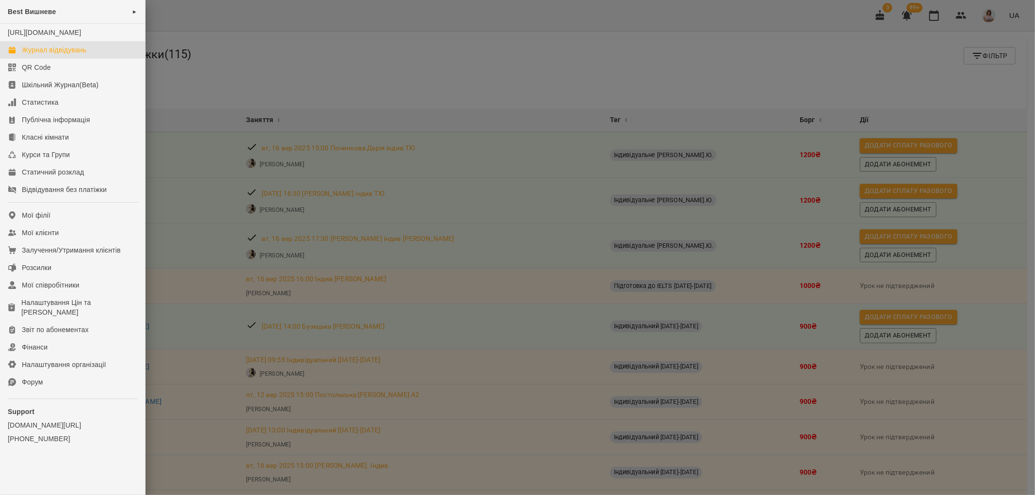
click at [67, 55] on div "Журнал відвідувань" at bounding box center [54, 50] width 65 height 10
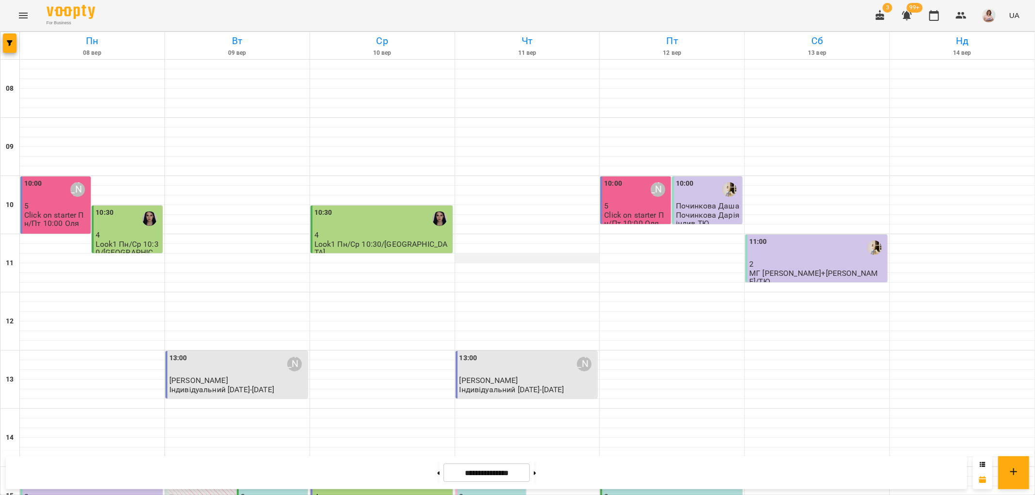
scroll to position [215, 0]
click at [536, 476] on button at bounding box center [535, 472] width 2 height 21
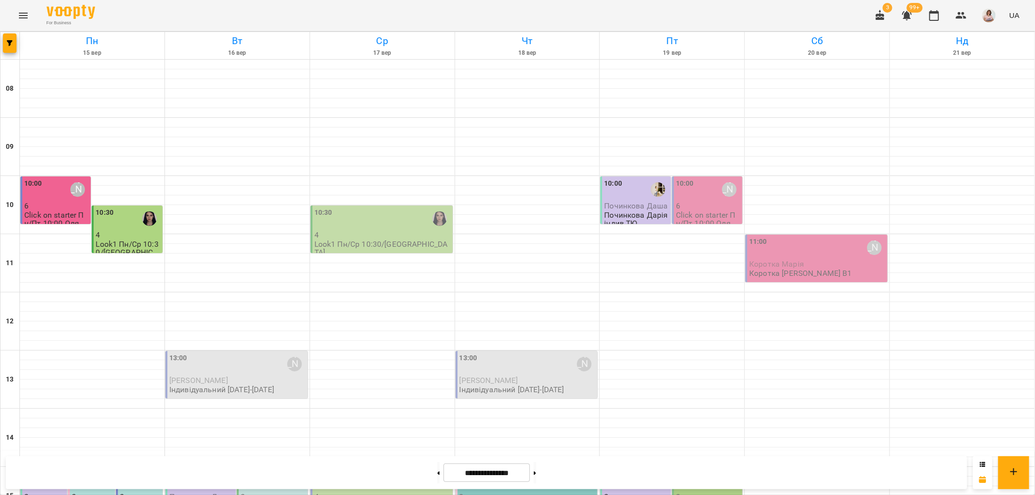
scroll to position [377, 0]
click at [437, 472] on button at bounding box center [438, 472] width 2 height 21
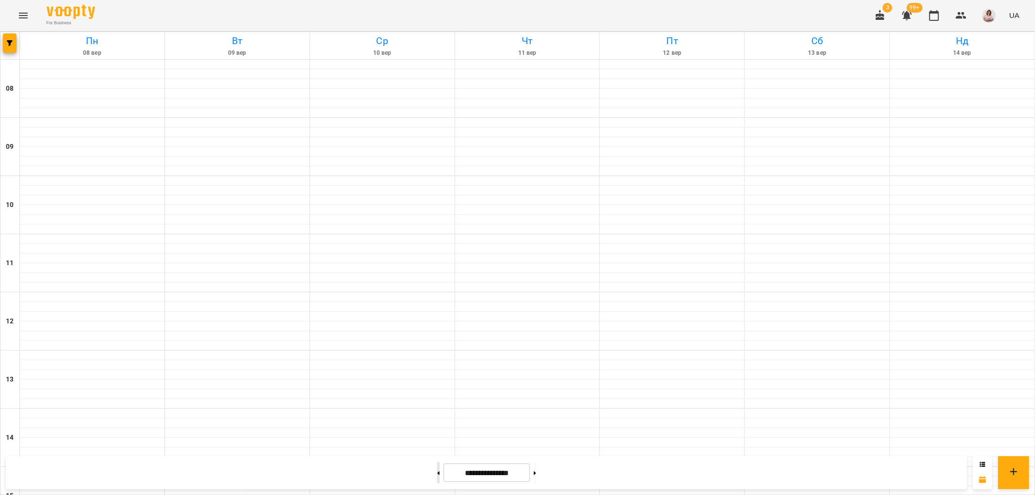
type input "**********"
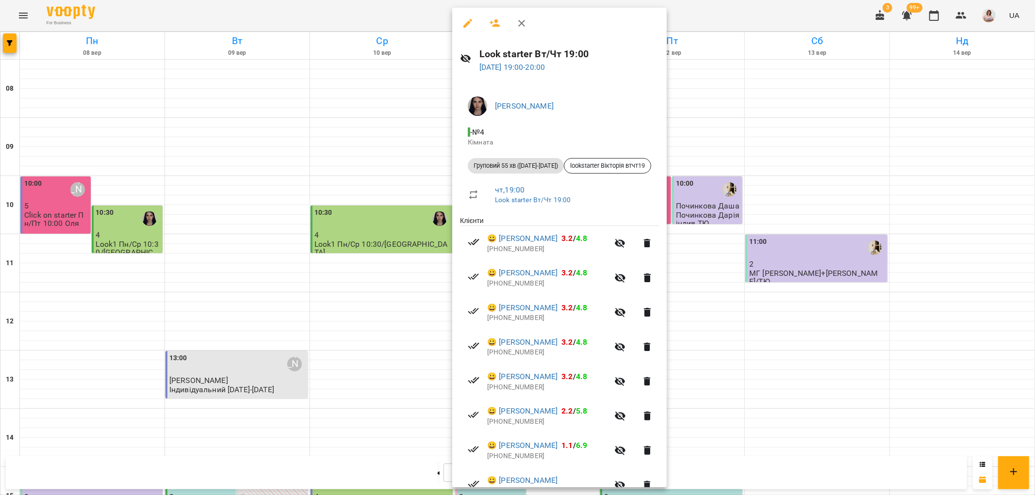
scroll to position [83, 0]
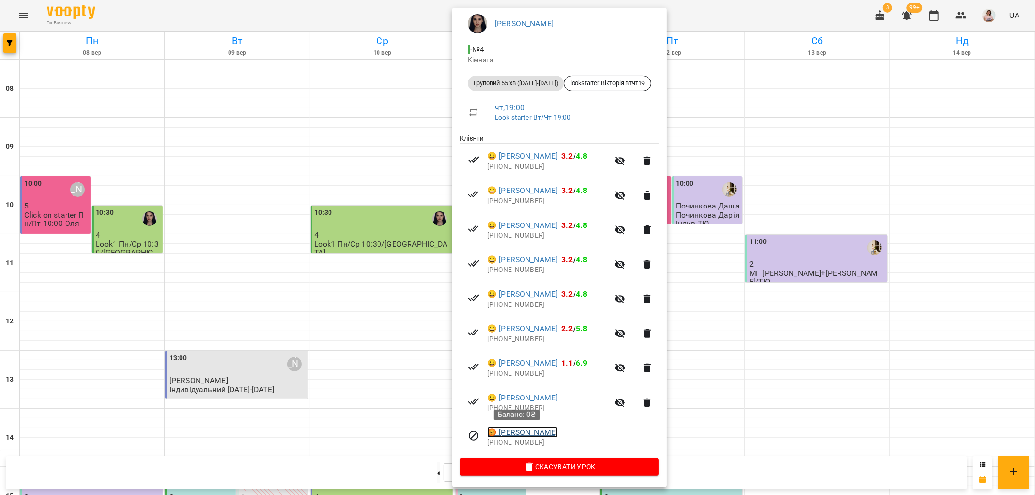
click at [536, 430] on link "😡 Опаца Злата" at bounding box center [522, 433] width 70 height 12
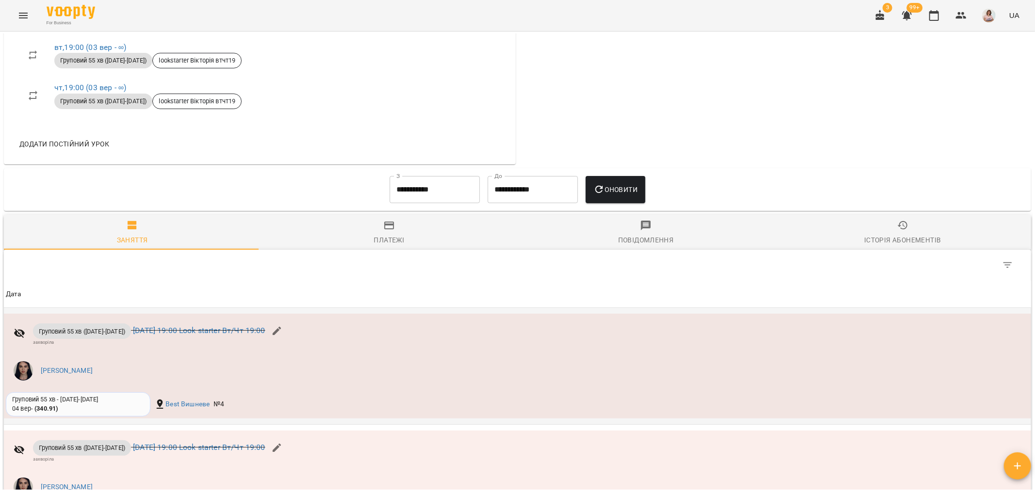
scroll to position [618, 0]
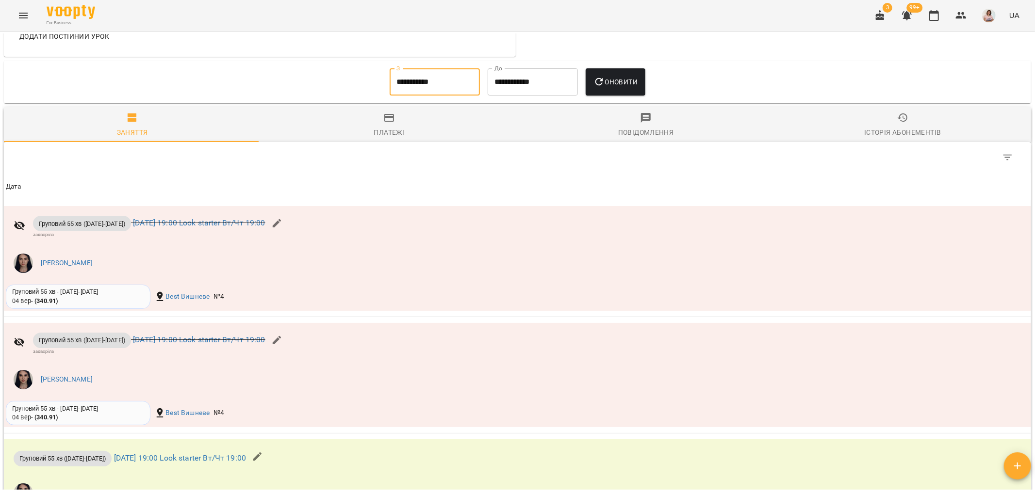
click at [441, 81] on input "**********" at bounding box center [435, 81] width 90 height 27
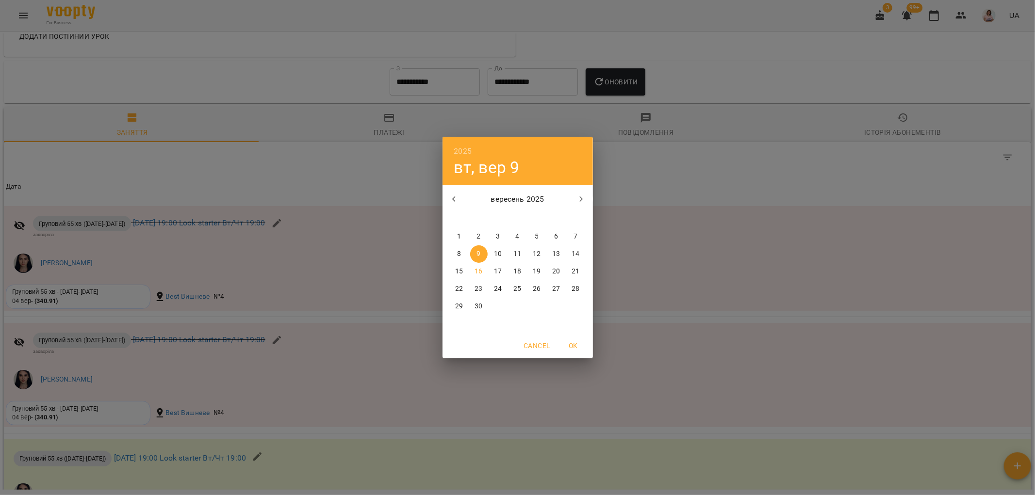
click at [459, 235] on p "1" at bounding box center [459, 237] width 4 height 10
type input "**********"
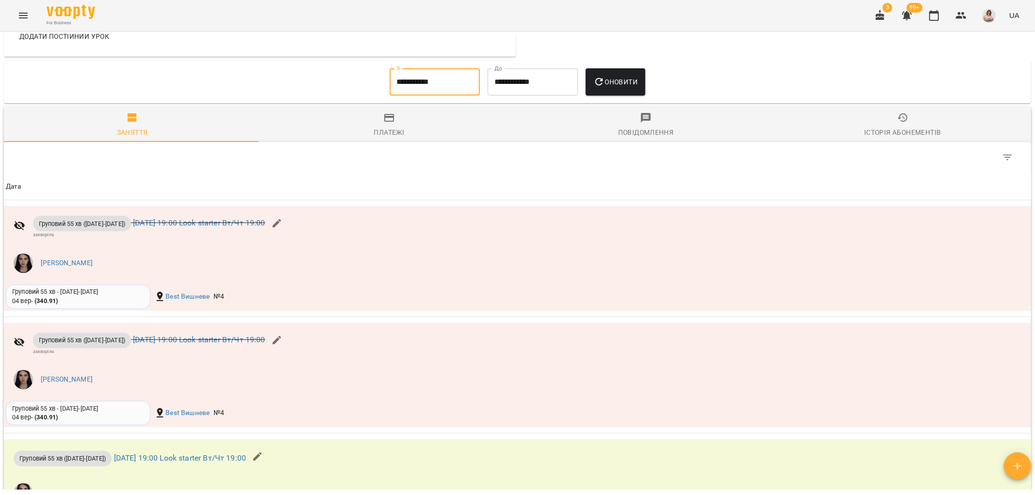
click at [635, 85] on span "Оновити" at bounding box center [615, 82] width 44 height 12
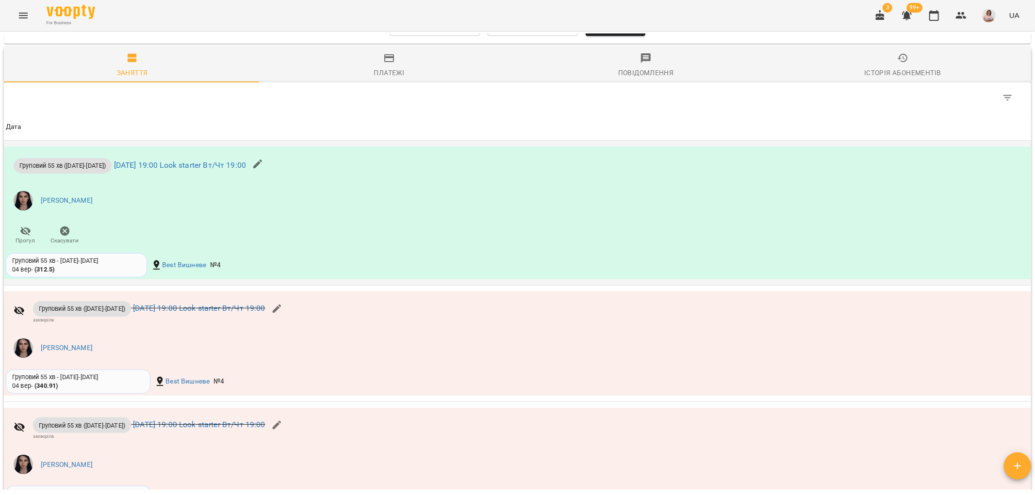
scroll to position [779, 0]
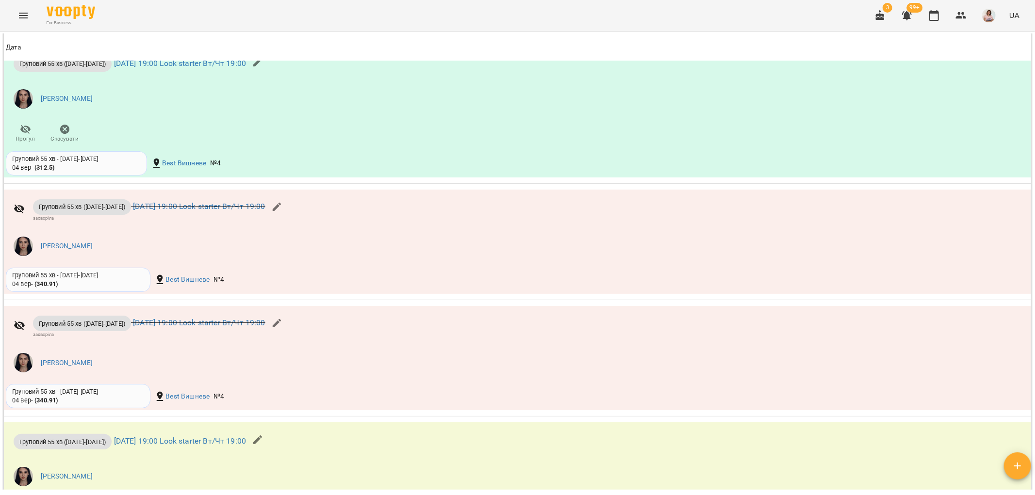
click at [21, 11] on icon "Menu" at bounding box center [23, 16] width 12 height 12
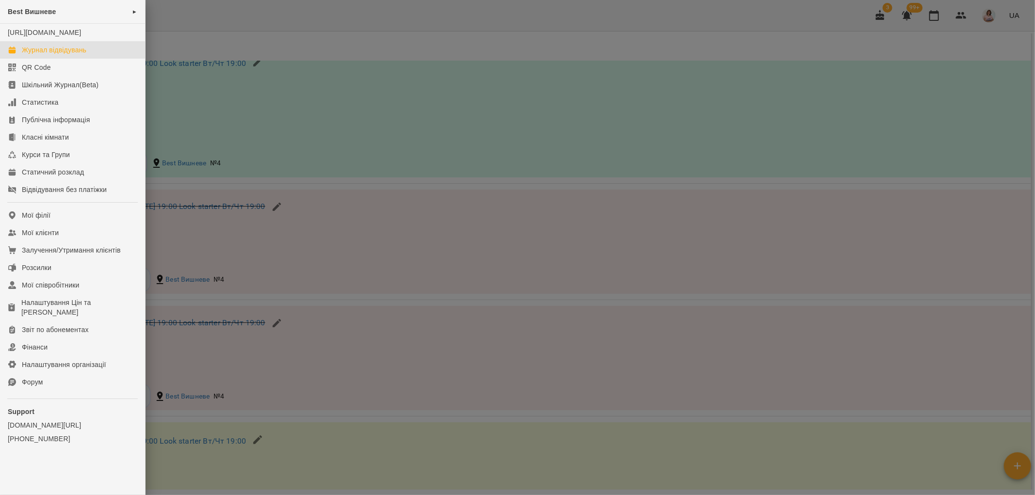
click at [58, 55] on div "Журнал відвідувань" at bounding box center [54, 50] width 65 height 10
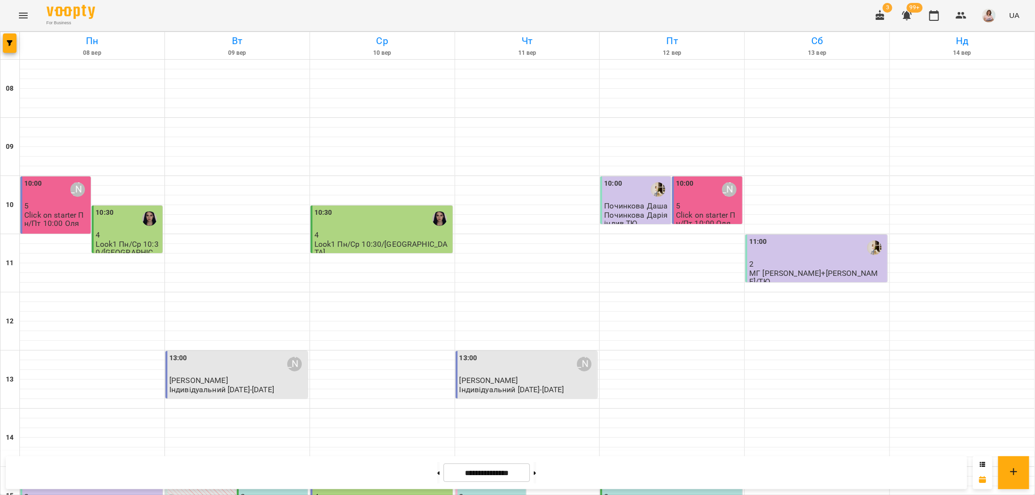
scroll to position [215, 0]
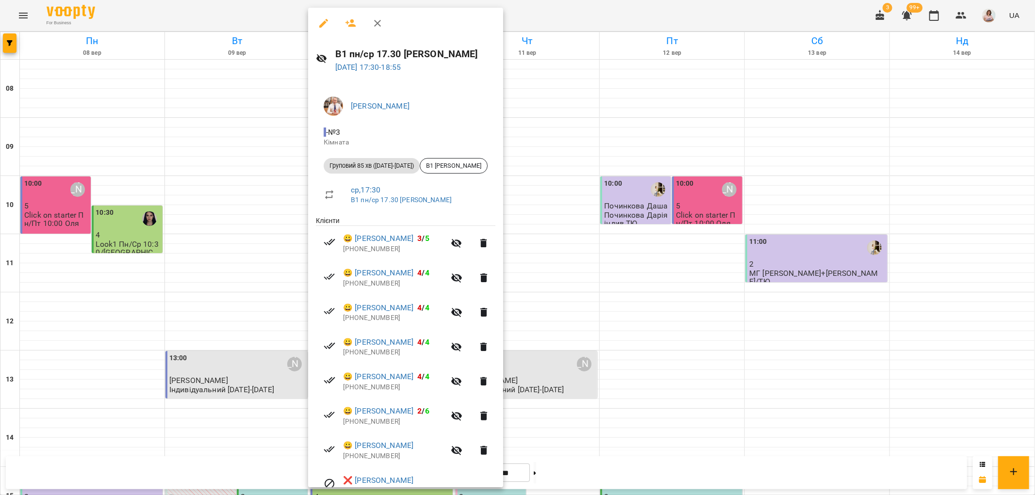
scroll to position [83, 0]
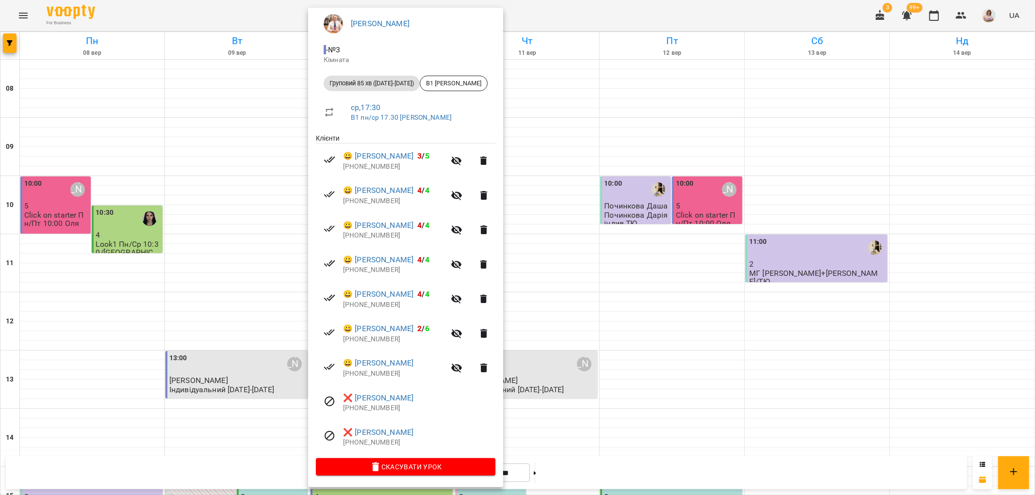
click at [613, 367] on div at bounding box center [517, 247] width 1035 height 495
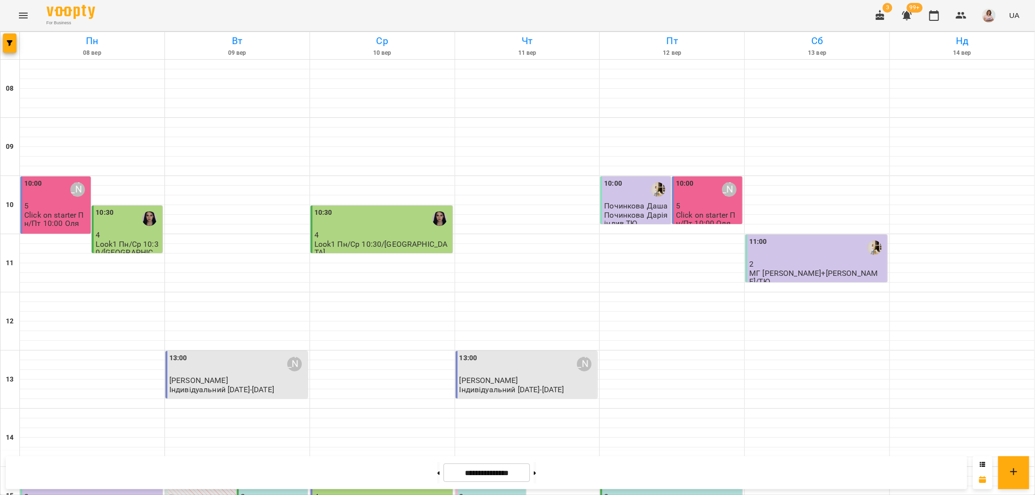
scroll to position [423, 0]
click at [536, 469] on button at bounding box center [535, 472] width 2 height 21
type input "**********"
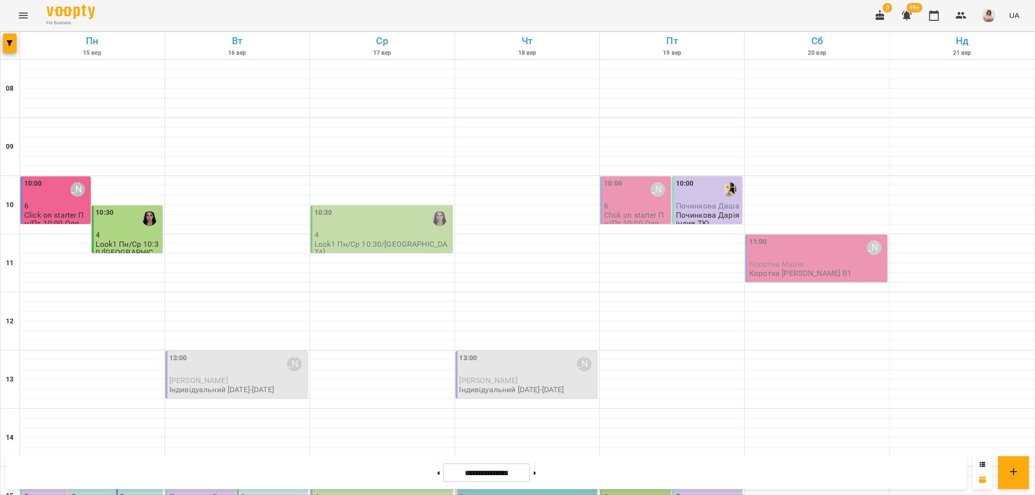
scroll to position [369, 0]
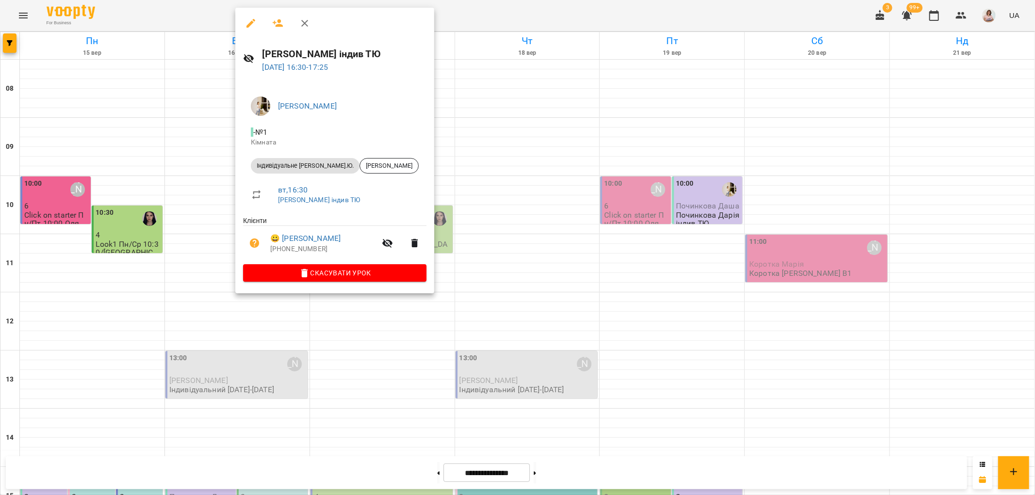
click at [539, 284] on div at bounding box center [517, 247] width 1035 height 495
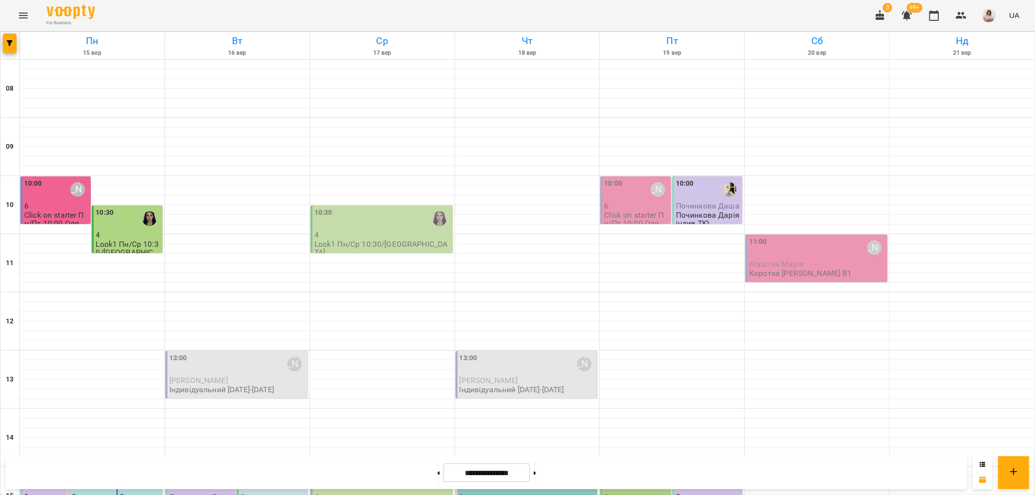
scroll to position [423, 0]
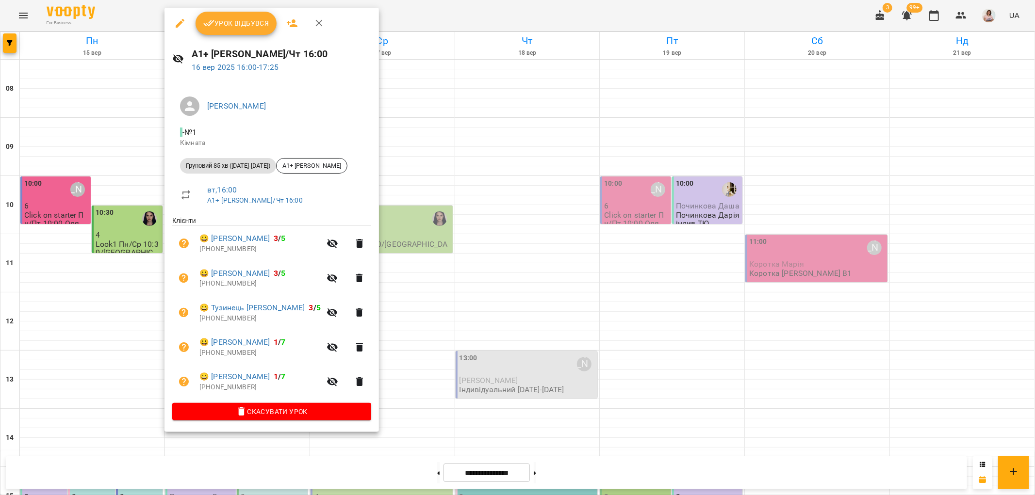
click at [542, 211] on div at bounding box center [517, 247] width 1035 height 495
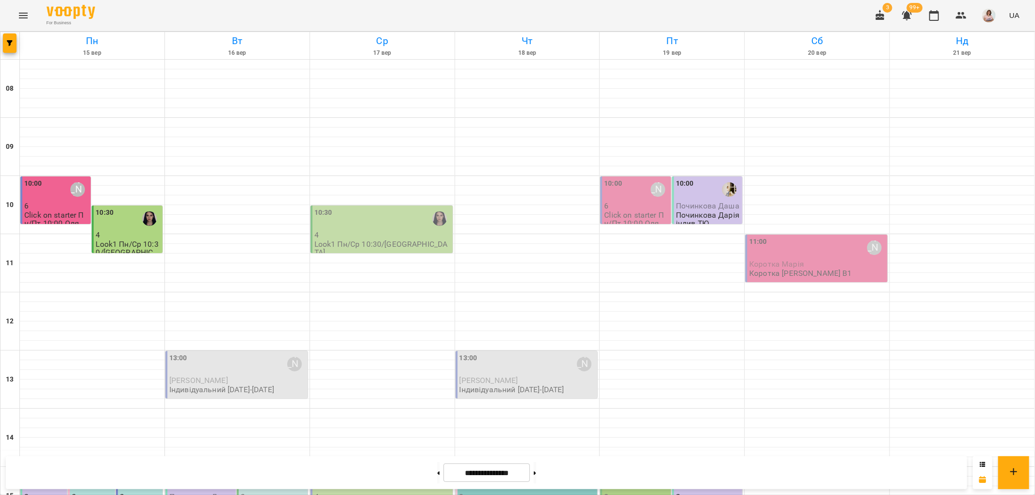
scroll to position [315, 0]
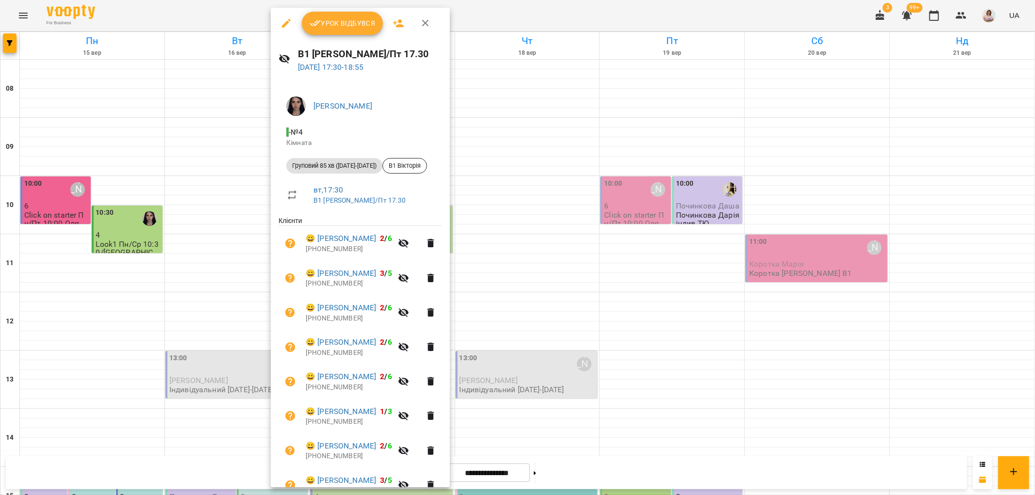
click at [817, 113] on div at bounding box center [517, 247] width 1035 height 495
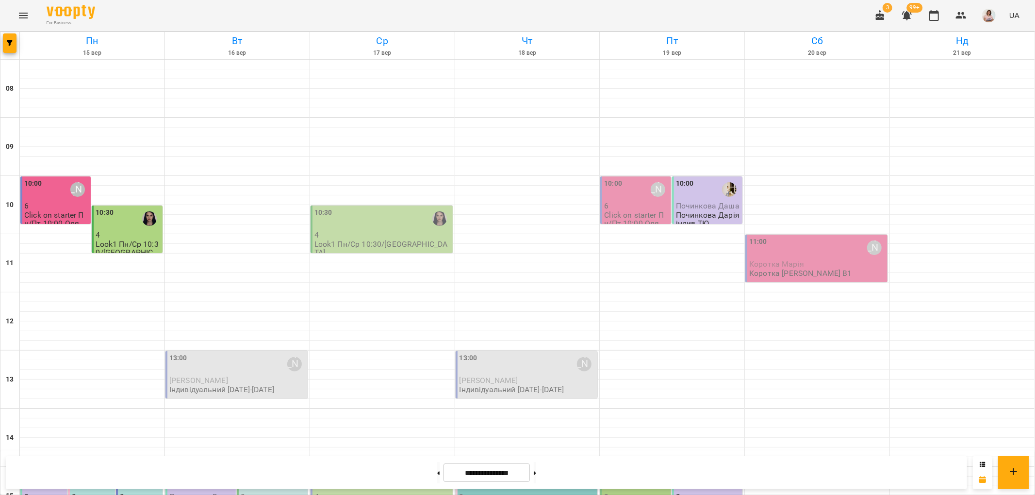
click at [909, 17] on icon "button" at bounding box center [907, 15] width 10 height 9
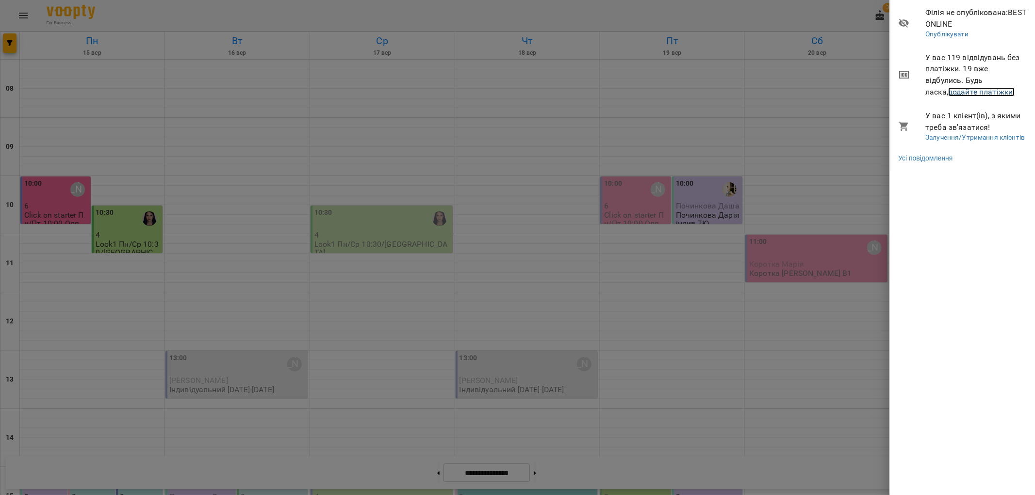
click at [948, 91] on link "додайте платіжки!" at bounding box center [981, 91] width 67 height 9
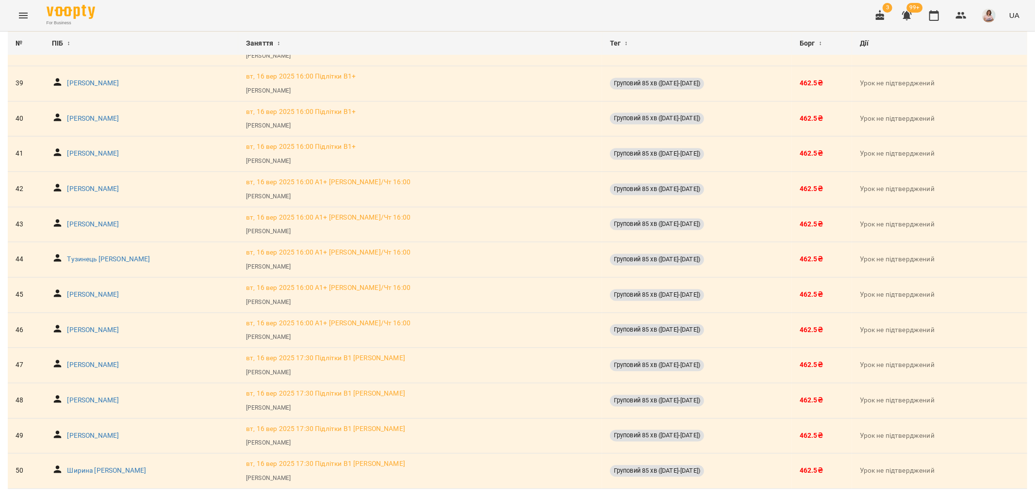
scroll to position [1542, 0]
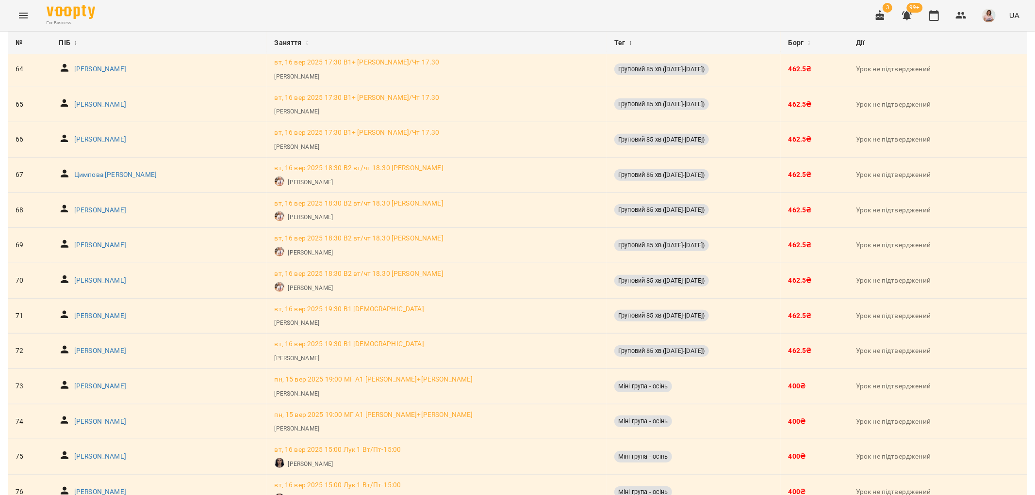
scroll to position [808, 0]
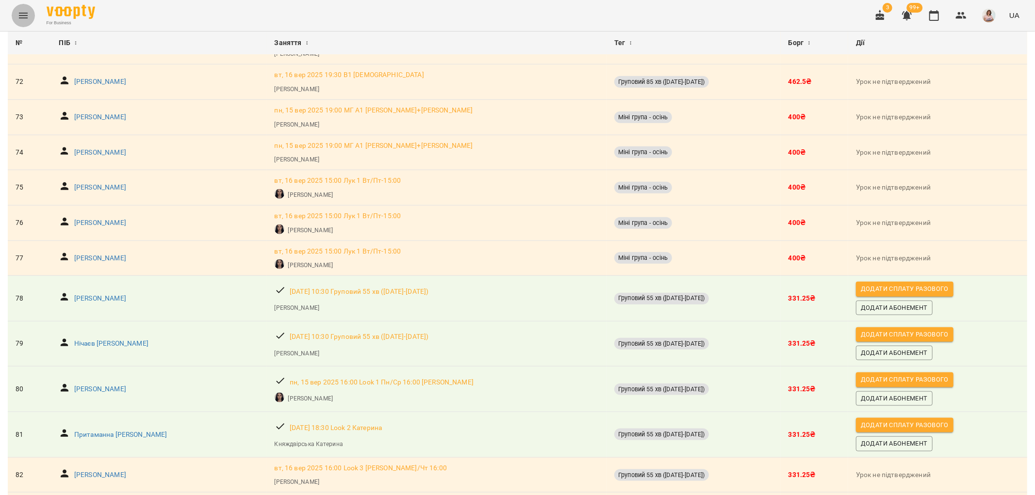
click at [23, 15] on icon "Menu" at bounding box center [23, 16] width 9 height 6
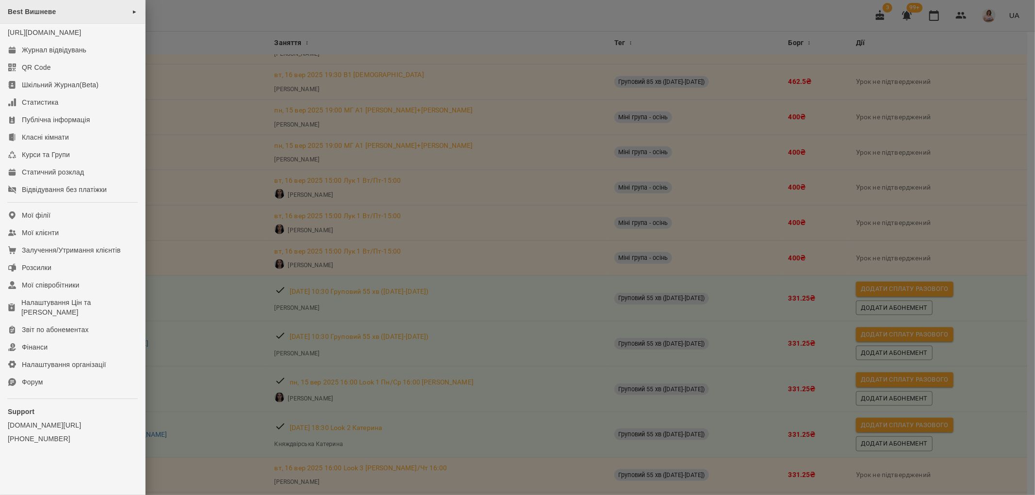
click at [53, 7] on div "Best Вишневе ►" at bounding box center [72, 12] width 145 height 24
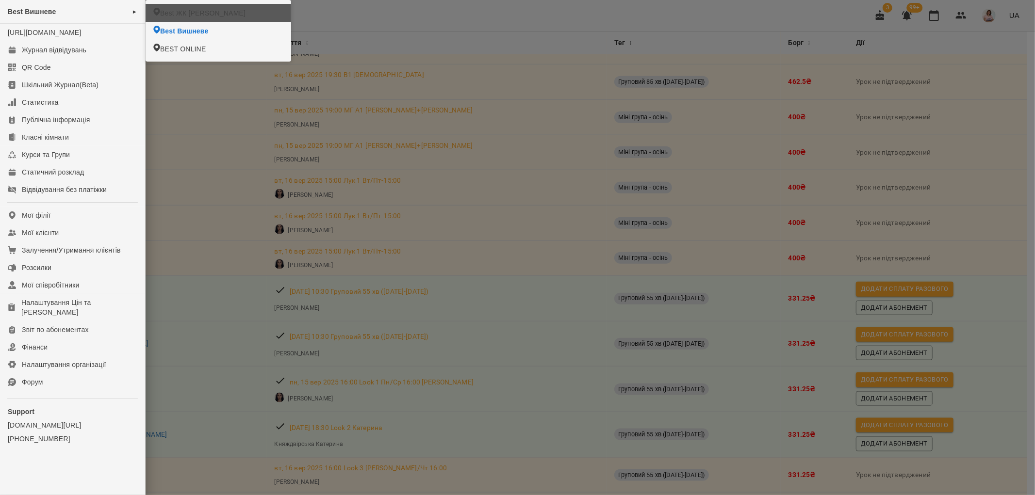
click at [181, 13] on span "Best ЖК [PERSON_NAME]" at bounding box center [202, 13] width 85 height 10
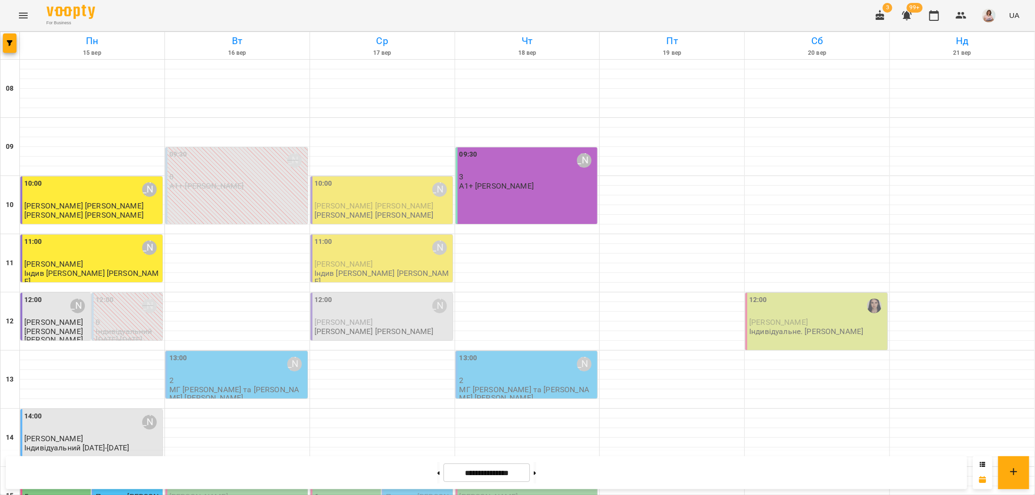
scroll to position [261, 0]
click at [127, 470] on div "15:00 Картушина Алла Іванівна" at bounding box center [128, 481] width 65 height 22
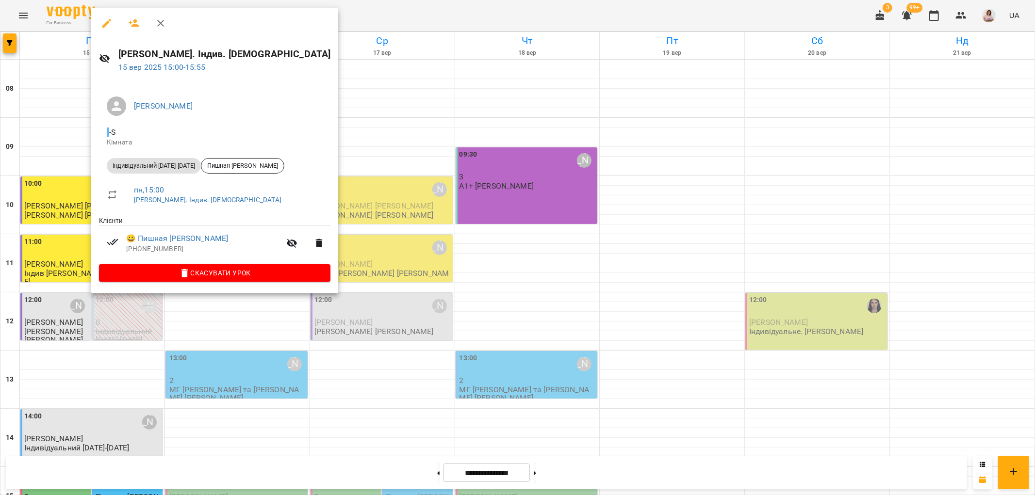
click at [352, 226] on div at bounding box center [517, 247] width 1035 height 495
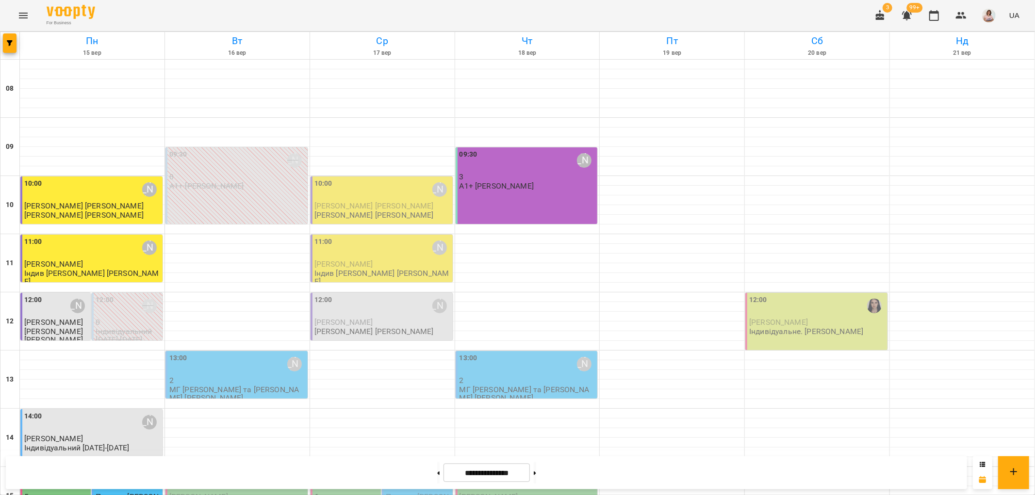
scroll to position [423, 0]
click at [24, 20] on icon "Menu" at bounding box center [23, 16] width 12 height 12
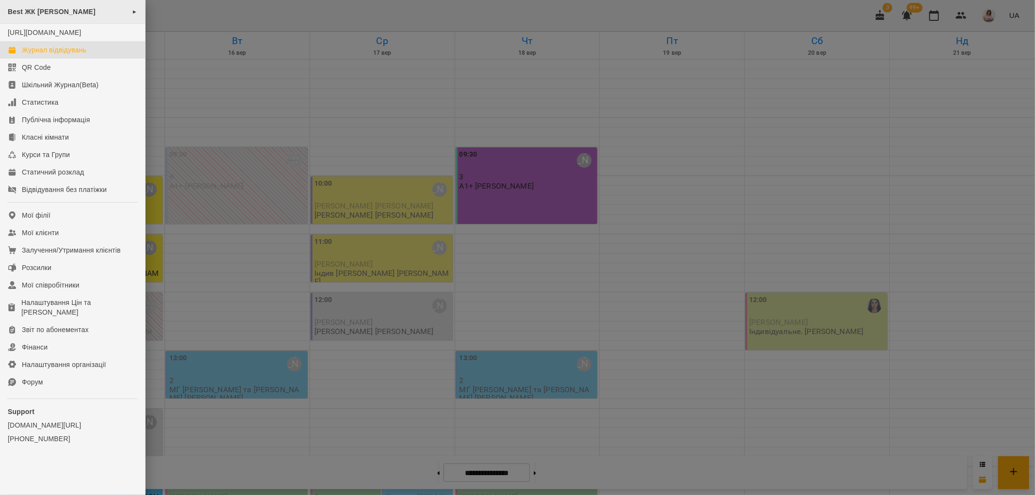
click at [77, 16] on div "Best ЖК [PERSON_NAME] ►" at bounding box center [72, 12] width 145 height 24
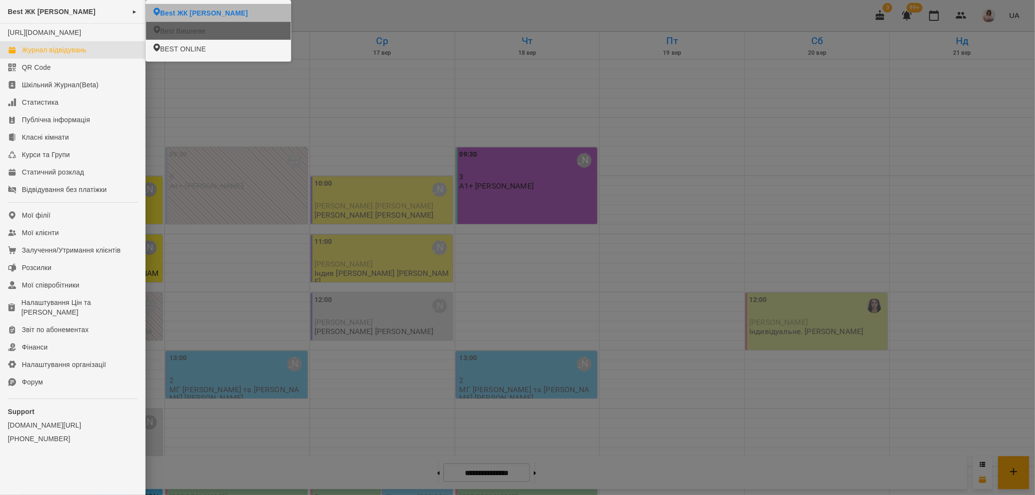
click at [185, 25] on li "Best Вишневе" at bounding box center [218, 31] width 145 height 18
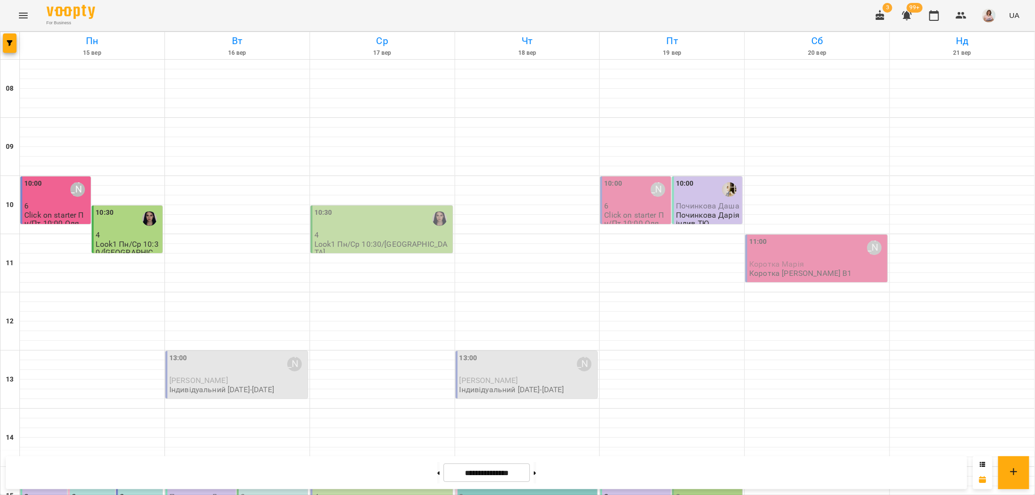
scroll to position [323, 0]
click at [967, 14] on icon "button" at bounding box center [961, 16] width 12 height 12
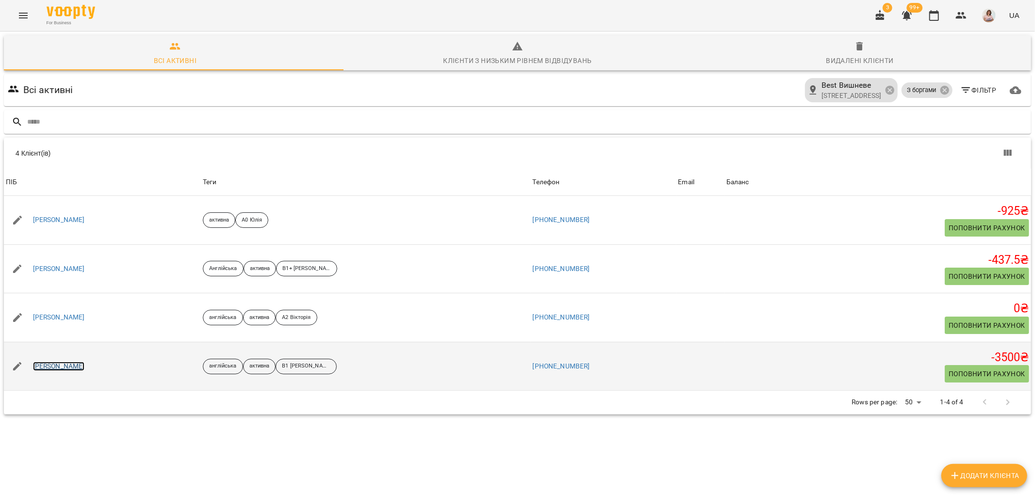
click at [60, 365] on link "Хлипавка Юлія" at bounding box center [59, 367] width 52 height 10
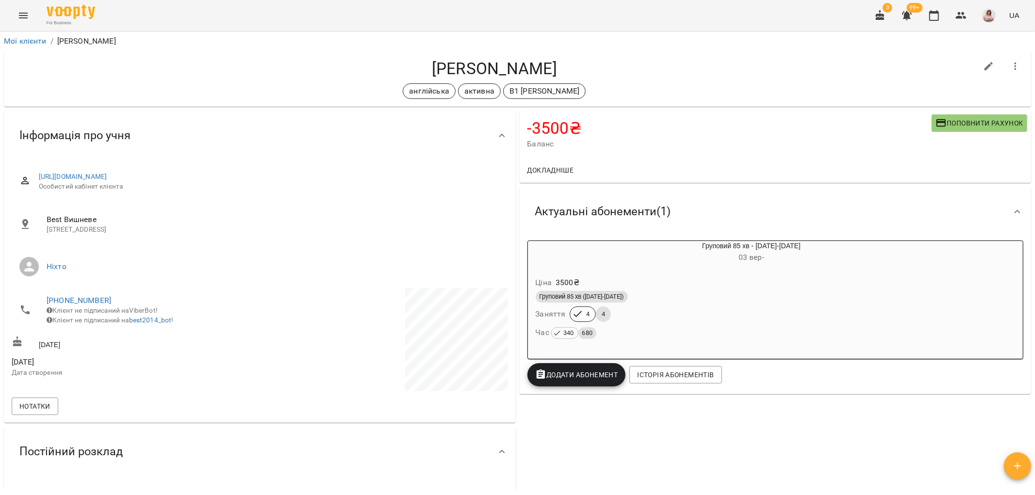
click at [963, 115] on button "Поповнити рахунок" at bounding box center [979, 122] width 96 height 17
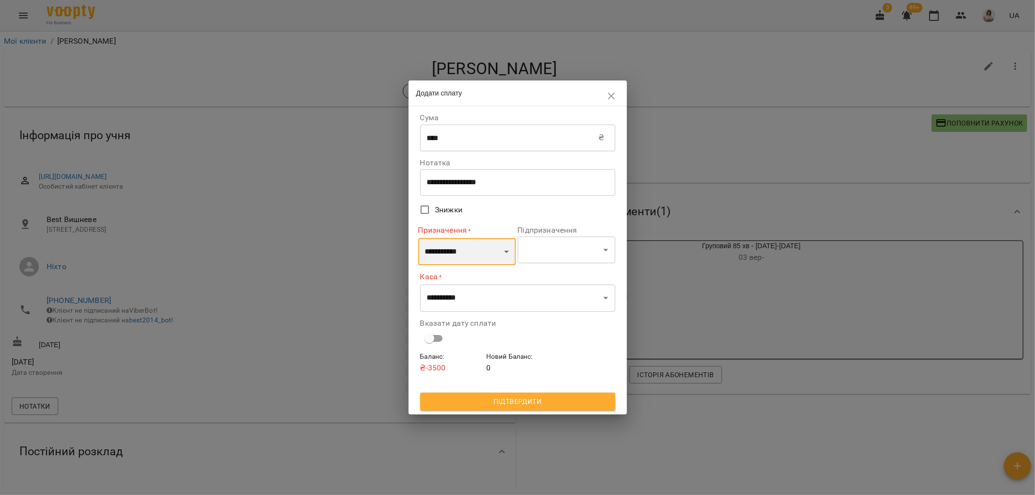
click at [471, 246] on select "**********" at bounding box center [467, 251] width 98 height 27
select select "*********"
click at [418, 238] on select "**********" at bounding box center [467, 251] width 98 height 27
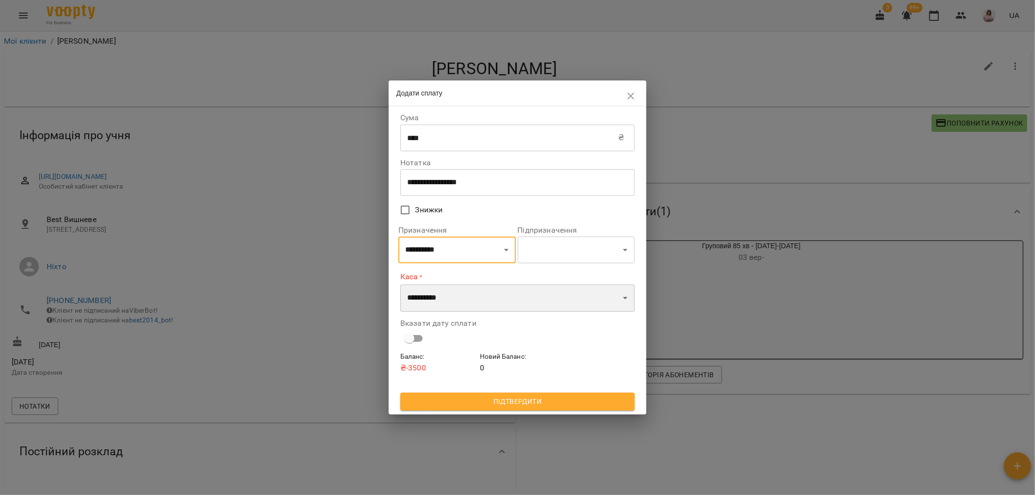
click at [466, 295] on select "**********" at bounding box center [517, 298] width 234 height 27
select select "**********"
click at [400, 285] on select "**********" at bounding box center [517, 298] width 234 height 27
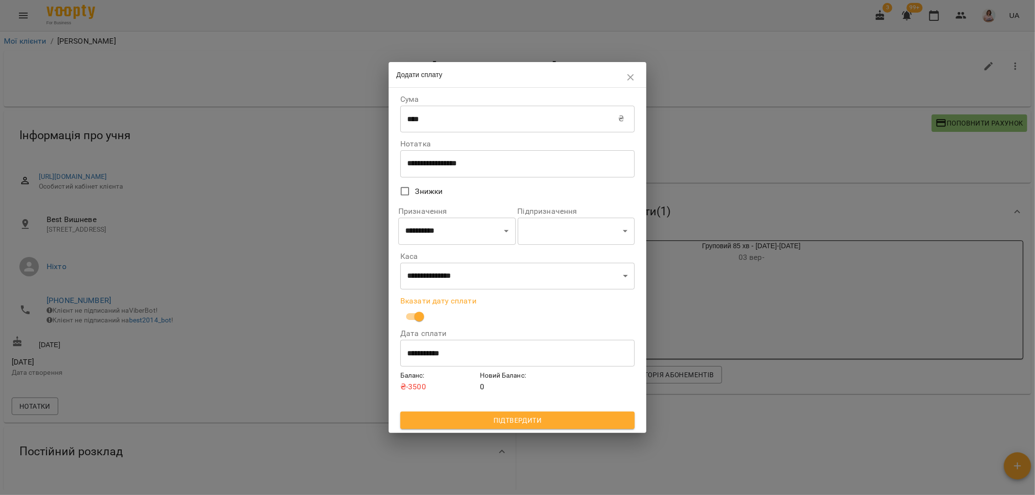
click at [445, 347] on input "**********" at bounding box center [517, 353] width 234 height 27
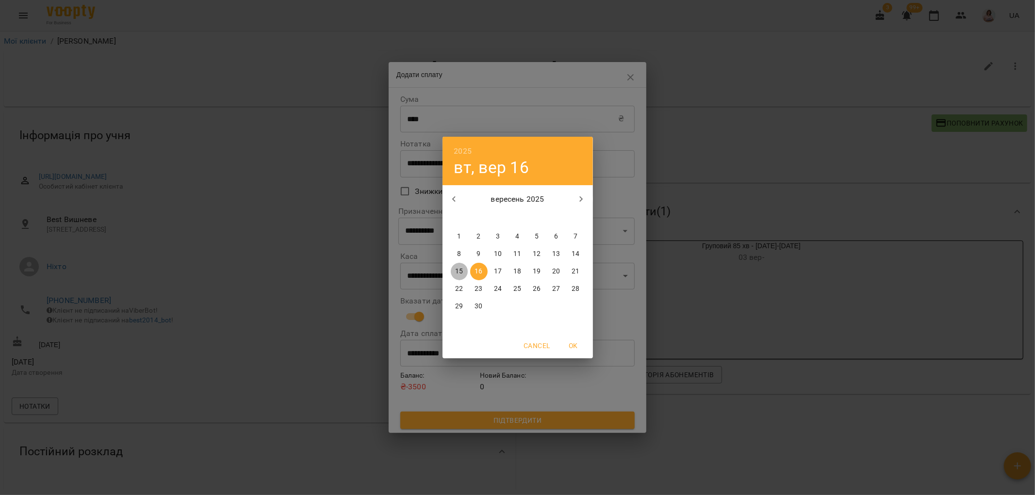
click at [459, 270] on p "15" at bounding box center [459, 272] width 8 height 10
type input "**********"
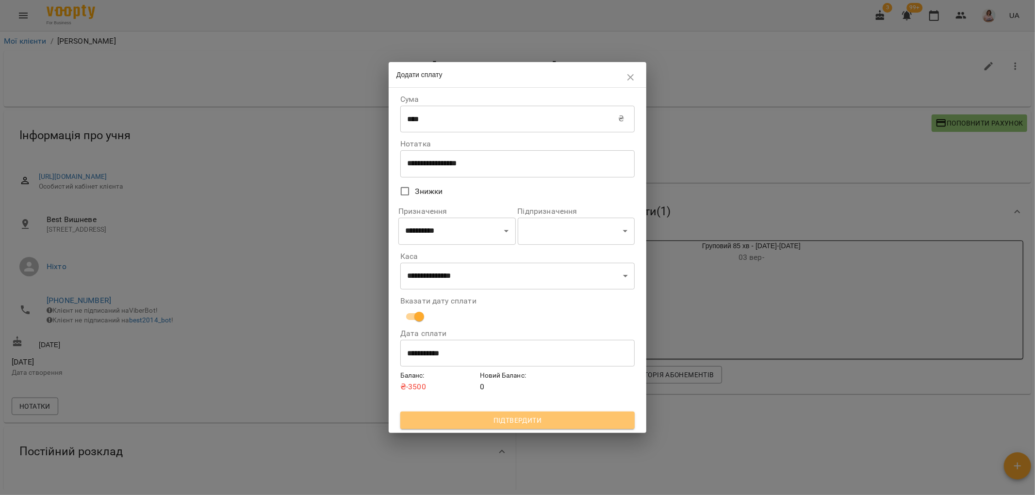
click at [533, 418] on span "Підтвердити" at bounding box center [517, 421] width 219 height 12
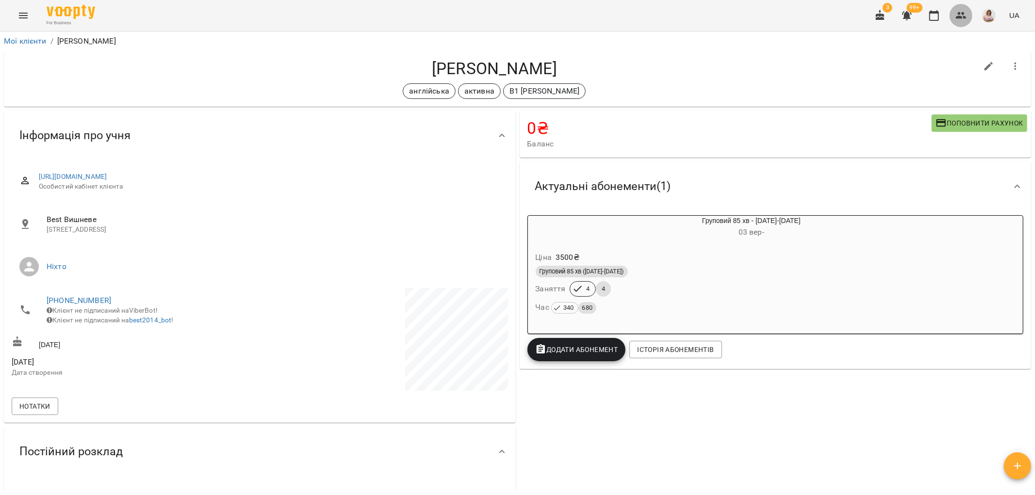
click at [961, 14] on icon "button" at bounding box center [961, 15] width 11 height 7
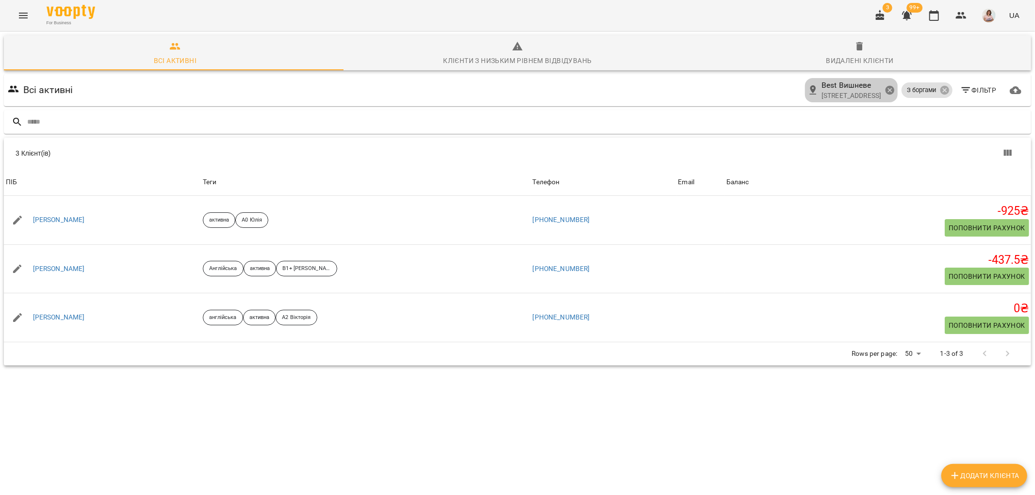
click at [884, 91] on icon at bounding box center [889, 90] width 11 height 11
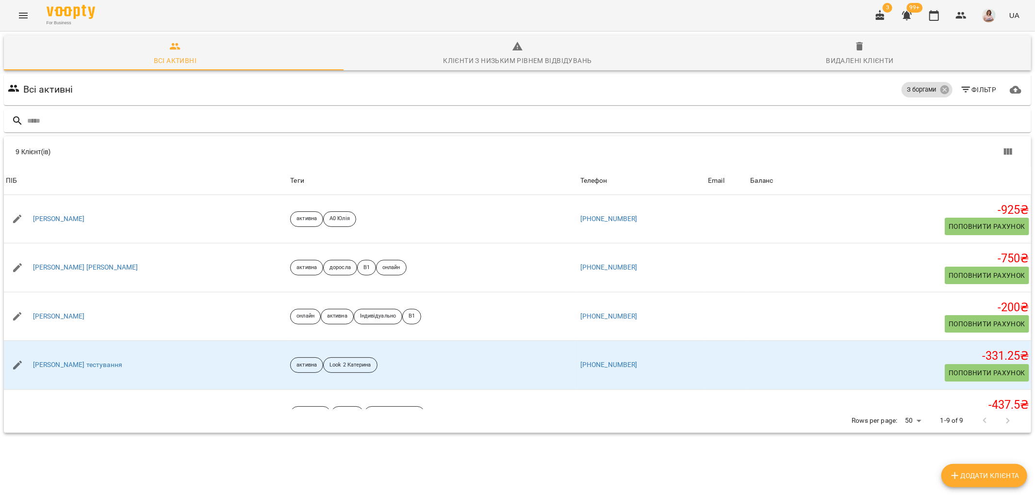
click at [960, 90] on icon "button" at bounding box center [966, 90] width 12 height 12
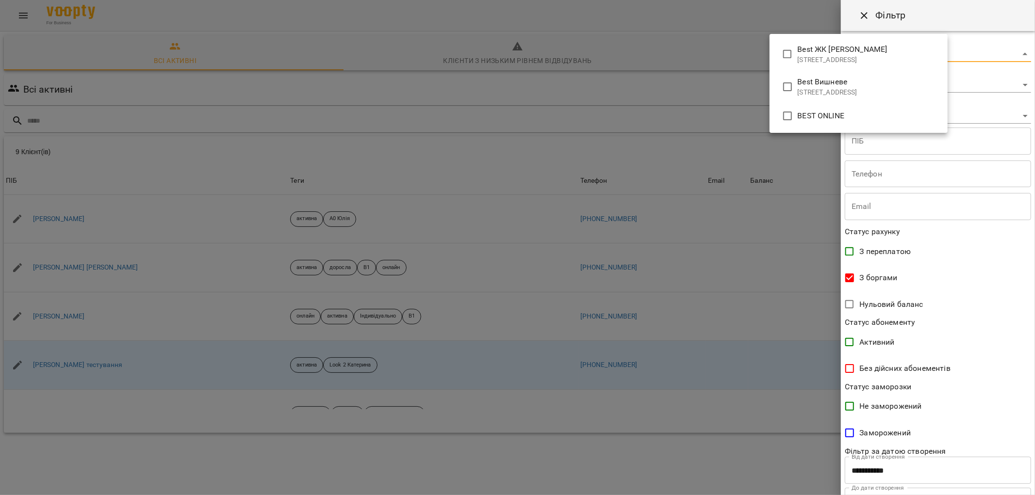
click at [872, 52] on body "For Business 3 99+ UA Всі активні Клієнти з низьким рівнем відвідувань Видалені…" at bounding box center [517, 252] width 1035 height 505
type input "**********"
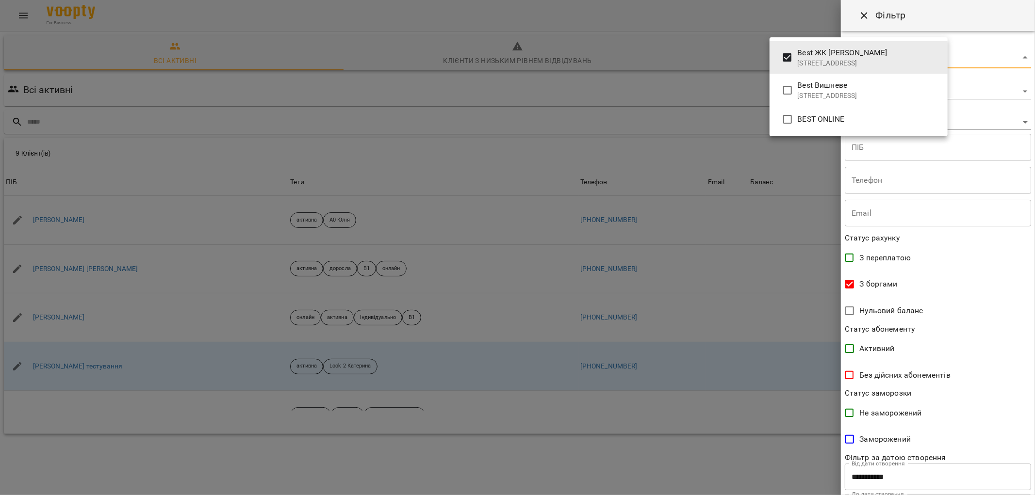
click at [1034, 369] on div at bounding box center [517, 247] width 1035 height 495
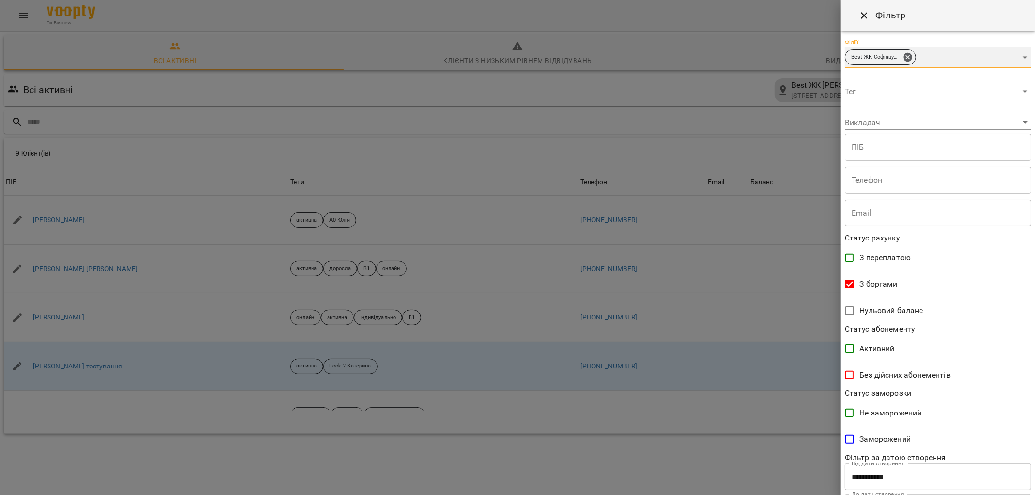
scroll to position [51, 0]
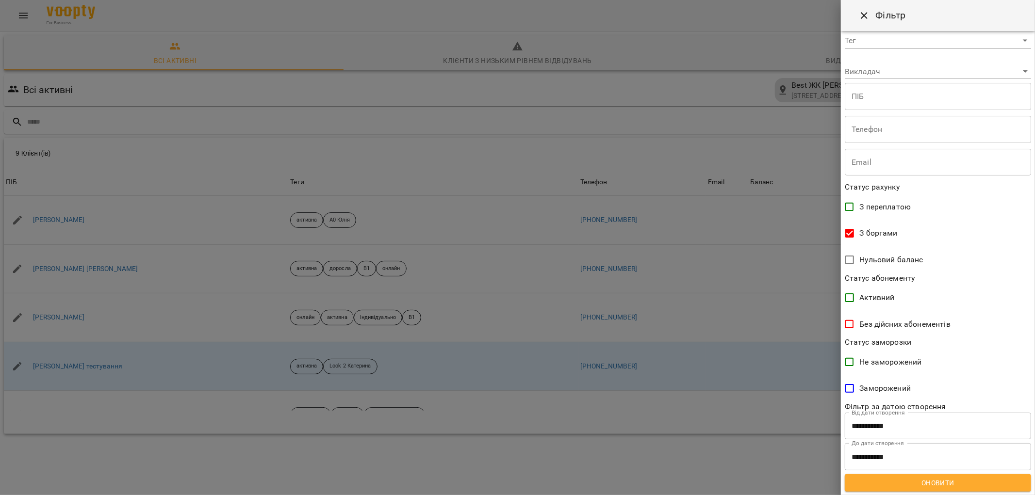
click at [988, 366] on label "Не заморожений" at bounding box center [931, 362] width 184 height 20
click at [866, 482] on span "Оновити" at bounding box center [937, 483] width 171 height 12
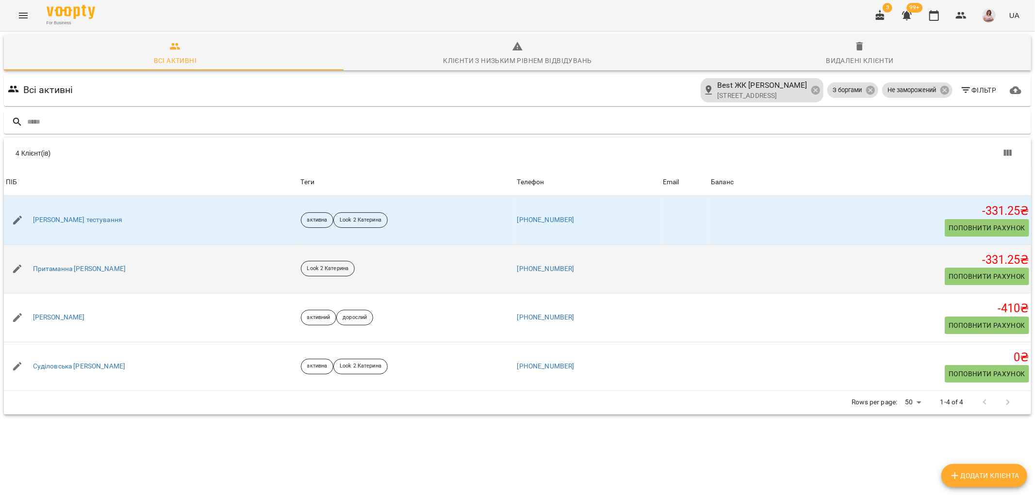
scroll to position [0, 0]
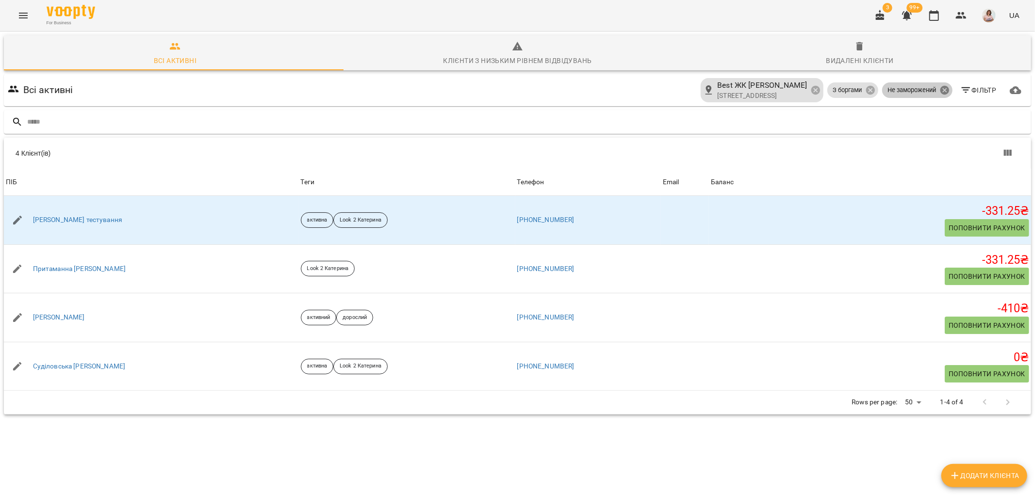
click at [940, 90] on icon at bounding box center [944, 90] width 9 height 9
click at [884, 91] on icon at bounding box center [889, 90] width 11 height 11
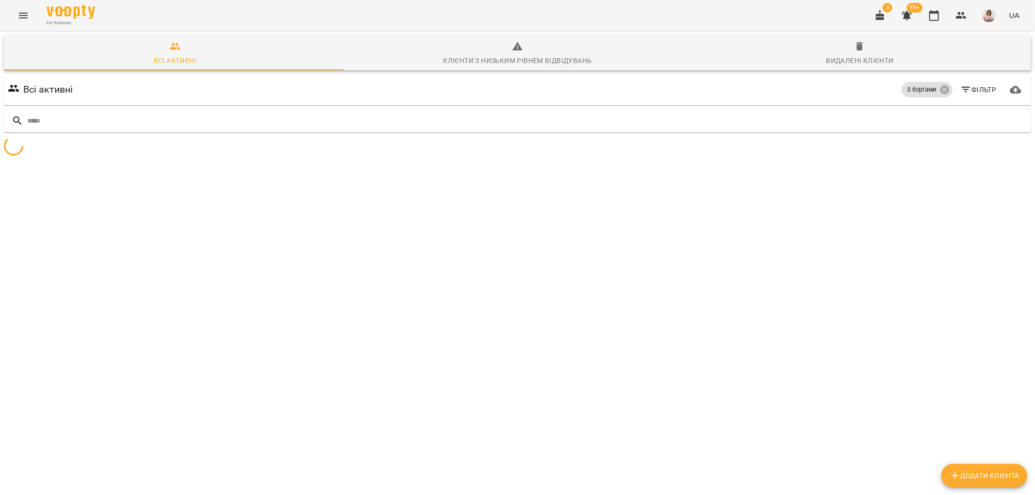
click at [960, 94] on icon "button" at bounding box center [966, 90] width 12 height 12
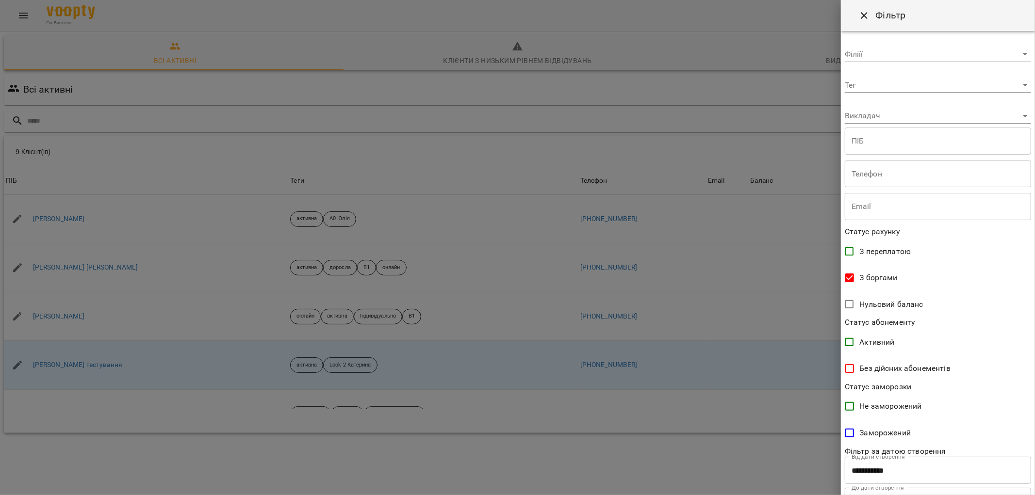
click at [877, 49] on body "For Business 3 99+ UA Всі активні Клієнти з низьким рівнем відвідувань Видалені…" at bounding box center [517, 252] width 1035 height 505
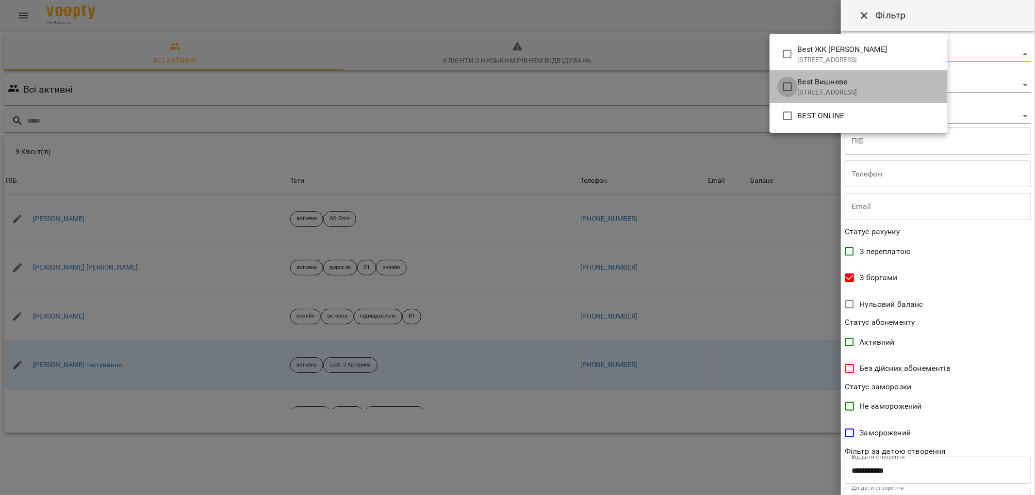
type input "**********"
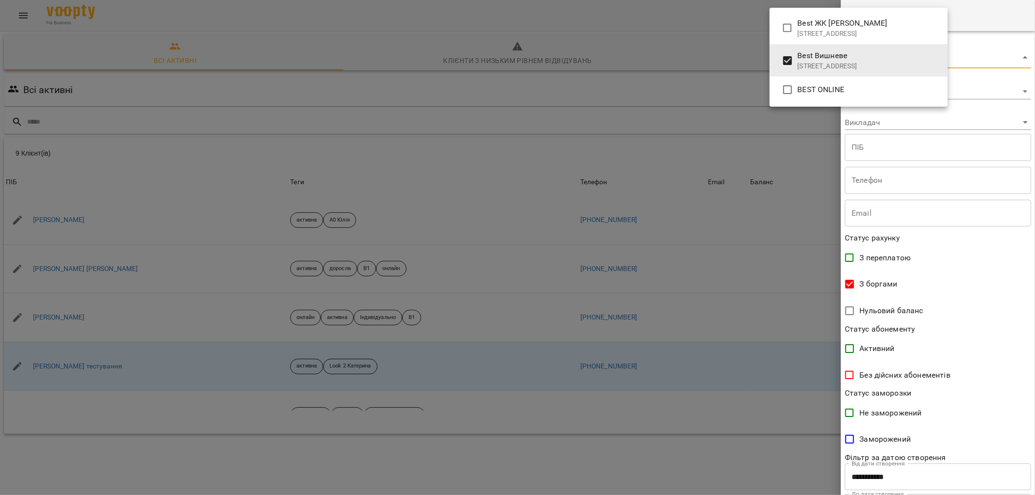
click at [787, 220] on div at bounding box center [517, 247] width 1035 height 495
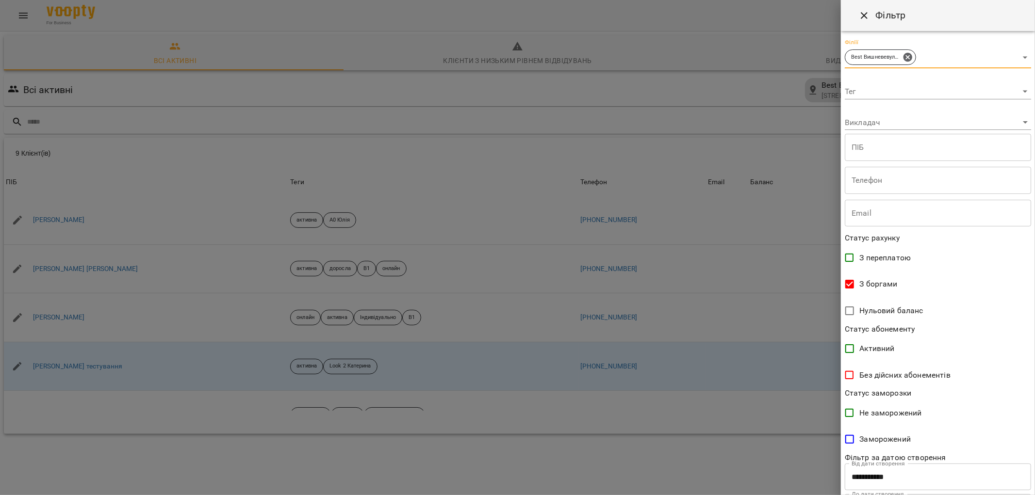
click at [784, 206] on div at bounding box center [517, 247] width 1035 height 495
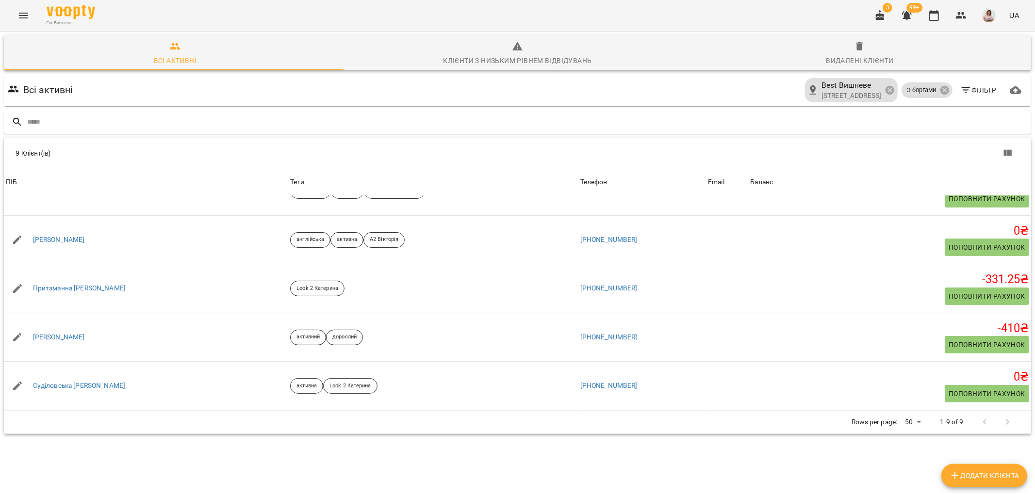
scroll to position [42, 0]
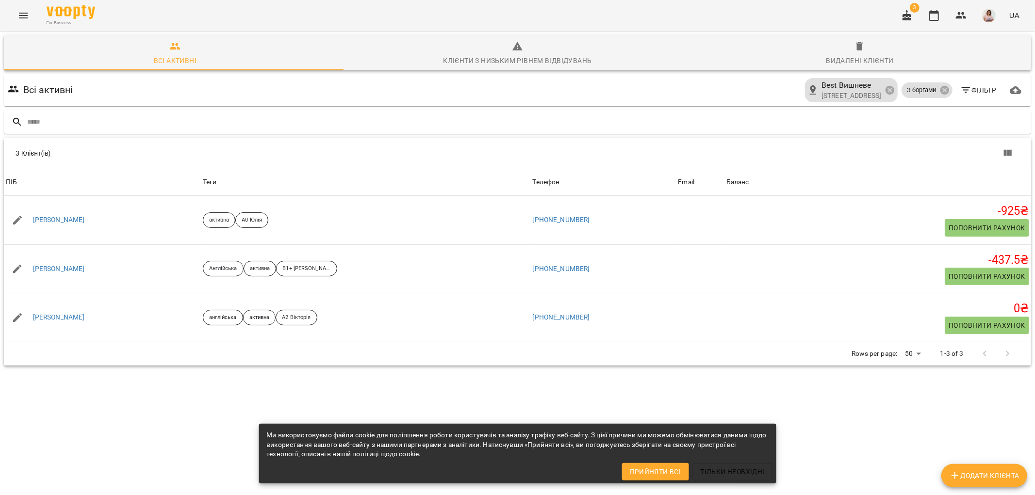
click at [753, 342] on div "3 Клієнт(ів) ПІБ Теги Телефон Email Баланс ПІБ [PERSON_NAME] Теги активна А0 [P…" at bounding box center [517, 256] width 1027 height 174
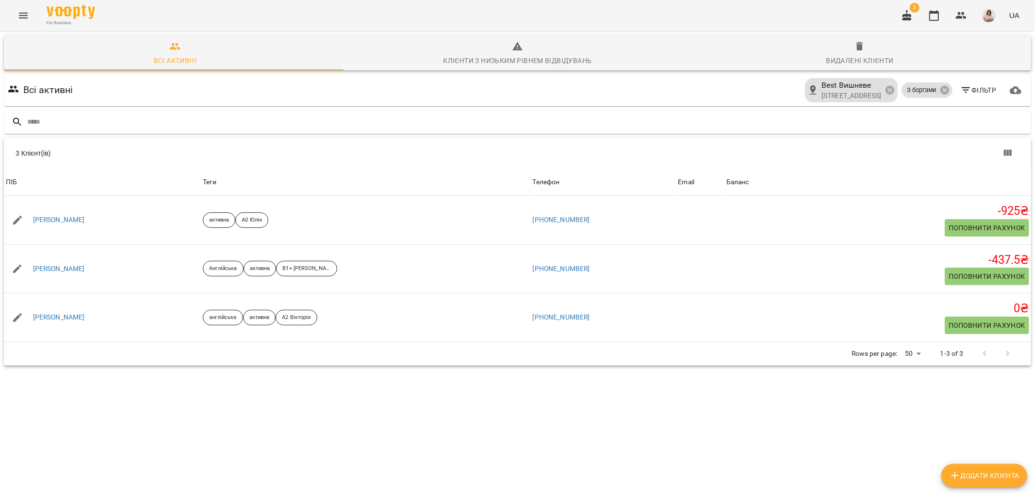
click at [24, 15] on icon "Menu" at bounding box center [23, 16] width 12 height 12
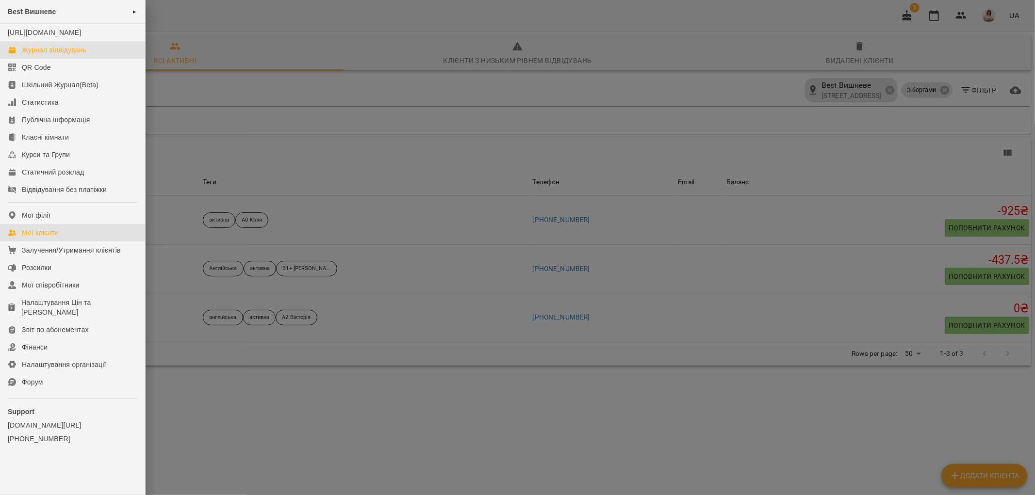
click at [70, 55] on div "Журнал відвідувань" at bounding box center [54, 50] width 65 height 10
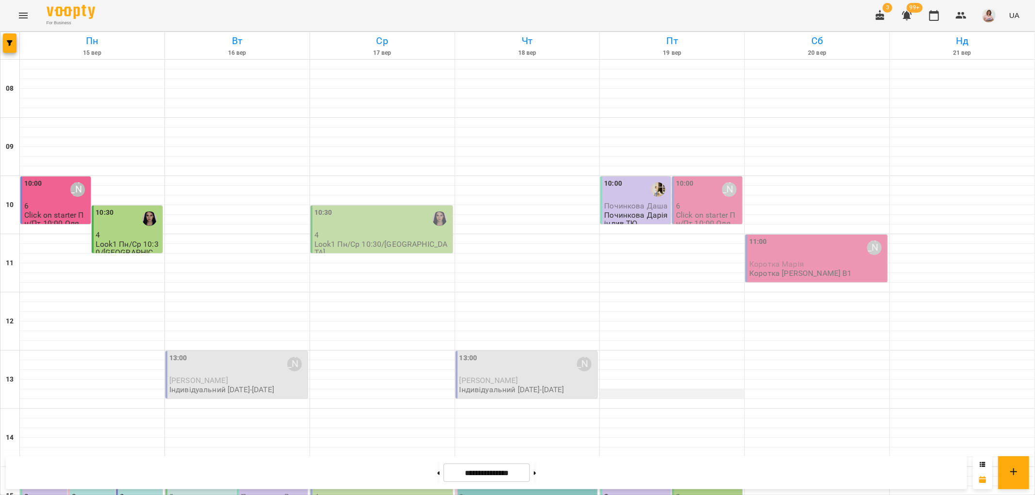
scroll to position [269, 0]
click at [24, 14] on icon "Menu" at bounding box center [23, 16] width 12 height 12
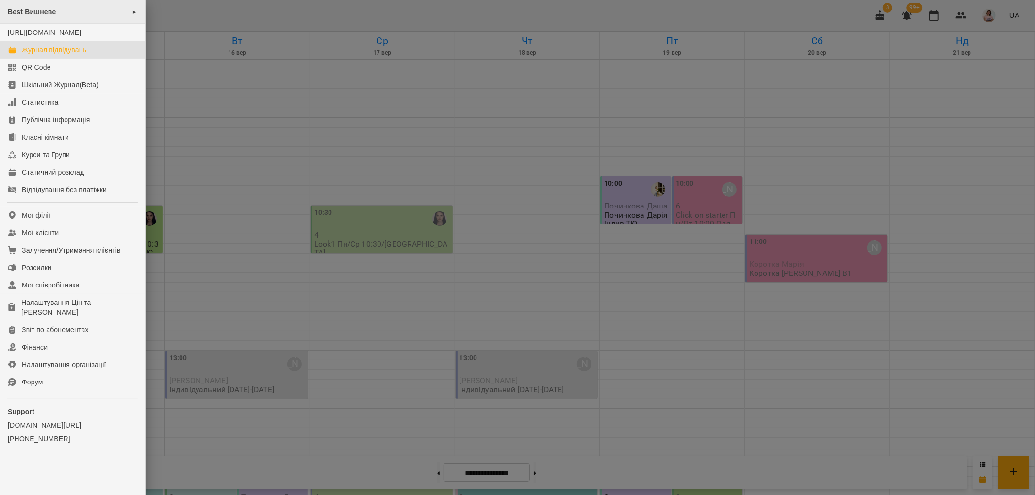
click at [52, 17] on div "Best Вишневе ►" at bounding box center [72, 12] width 145 height 24
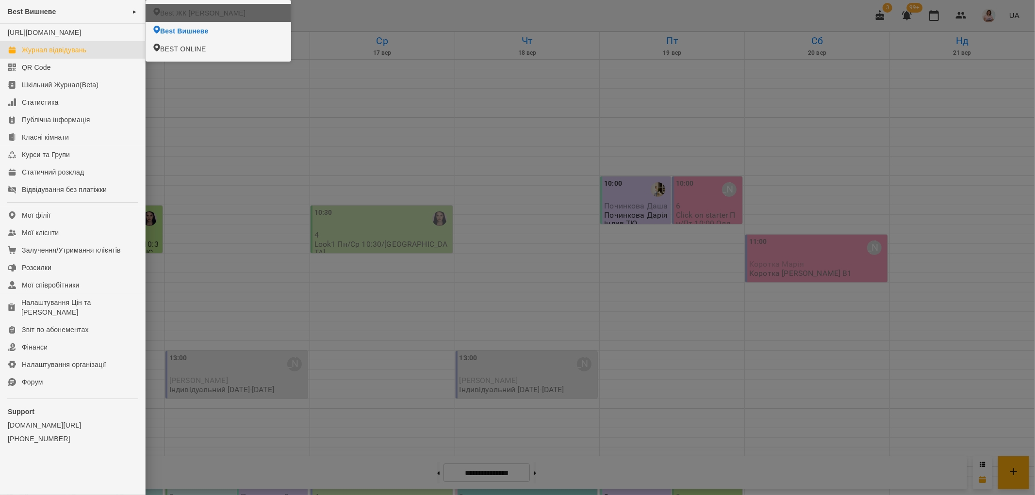
click at [163, 8] on span "Best ЖК [PERSON_NAME]" at bounding box center [202, 13] width 85 height 10
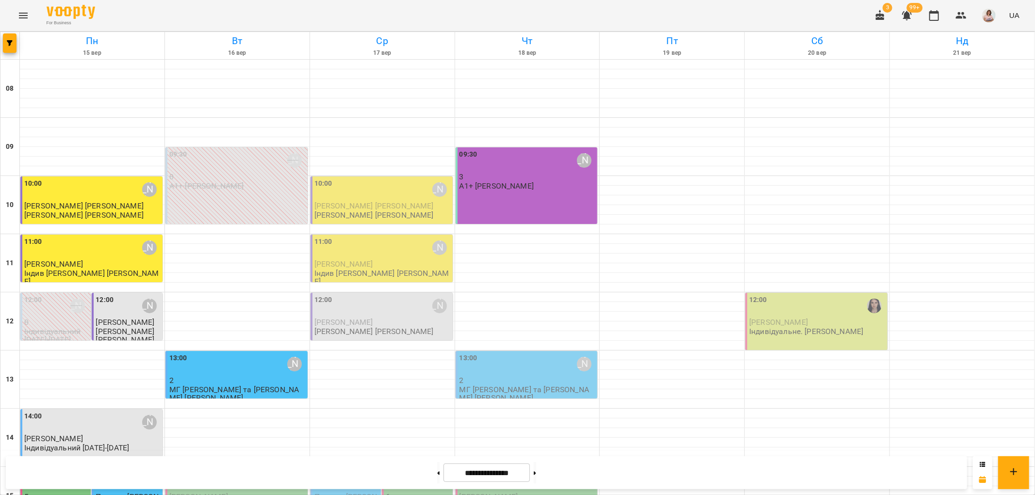
scroll to position [323, 0]
click at [25, 16] on icon "Menu" at bounding box center [23, 16] width 12 height 12
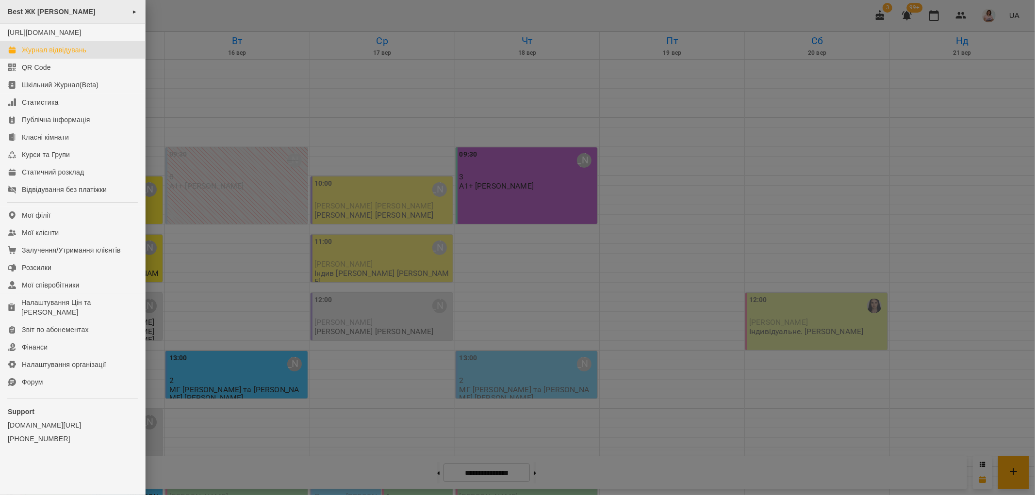
click at [71, 11] on div "Best ЖК [PERSON_NAME] ►" at bounding box center [72, 12] width 145 height 24
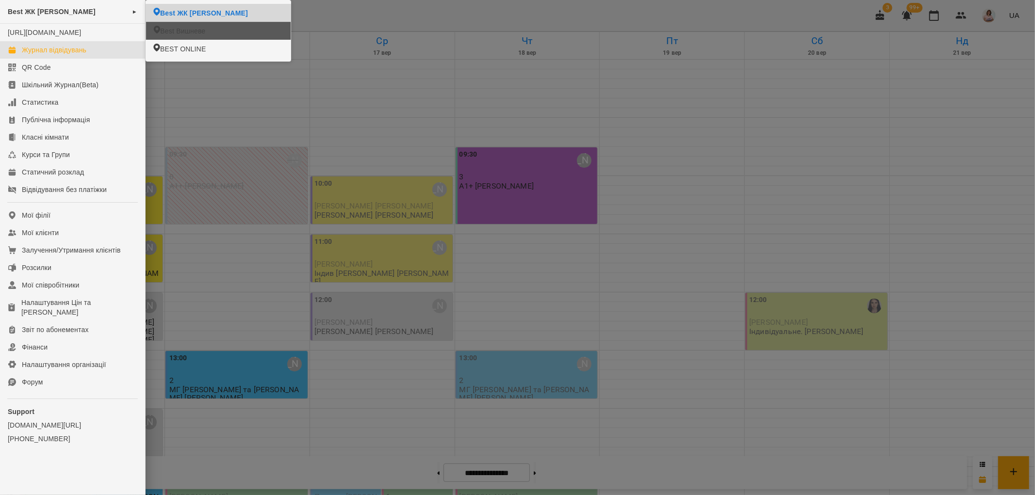
click at [176, 32] on span "Best Вишневе" at bounding box center [182, 31] width 45 height 10
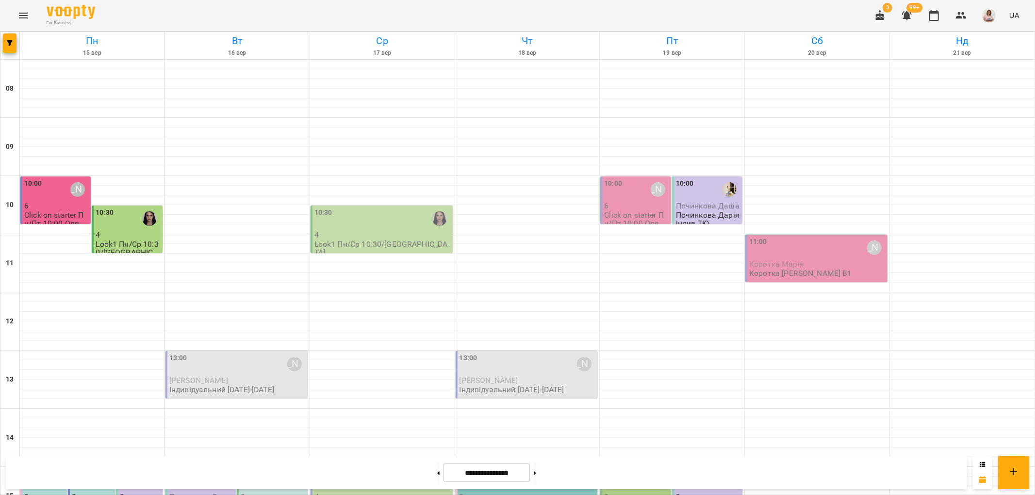
scroll to position [269, 0]
click at [195, 470] on div "15:00" at bounding box center [201, 481] width 65 height 22
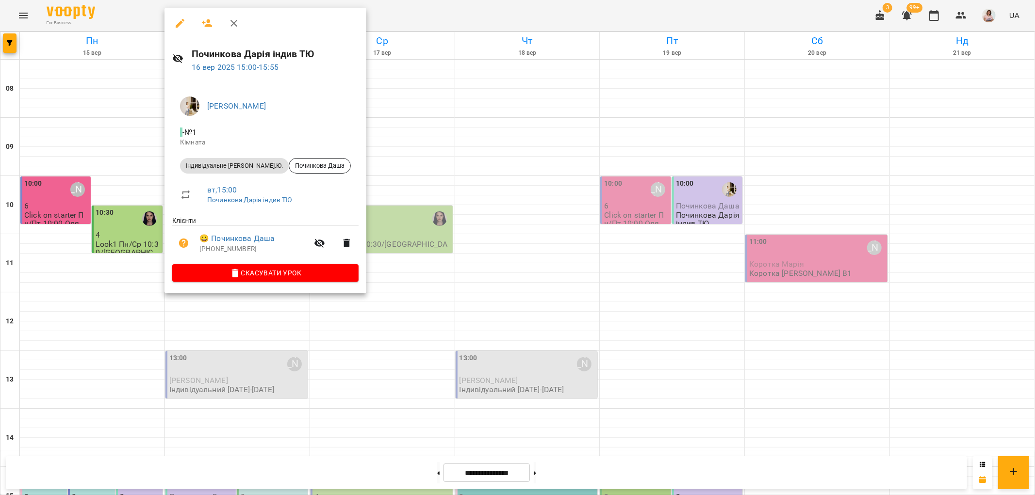
click at [471, 270] on div at bounding box center [517, 247] width 1035 height 495
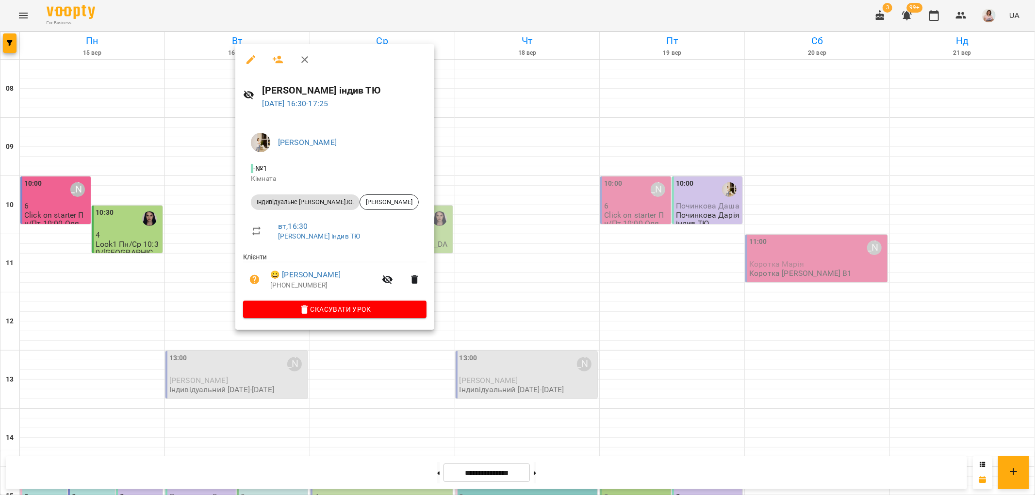
click at [531, 361] on div at bounding box center [517, 247] width 1035 height 495
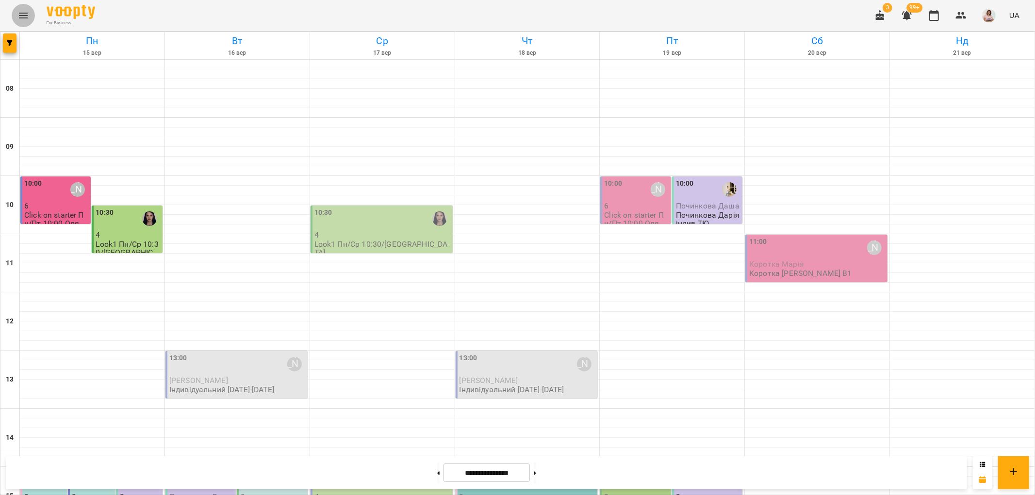
click at [27, 14] on icon "Menu" at bounding box center [23, 16] width 12 height 12
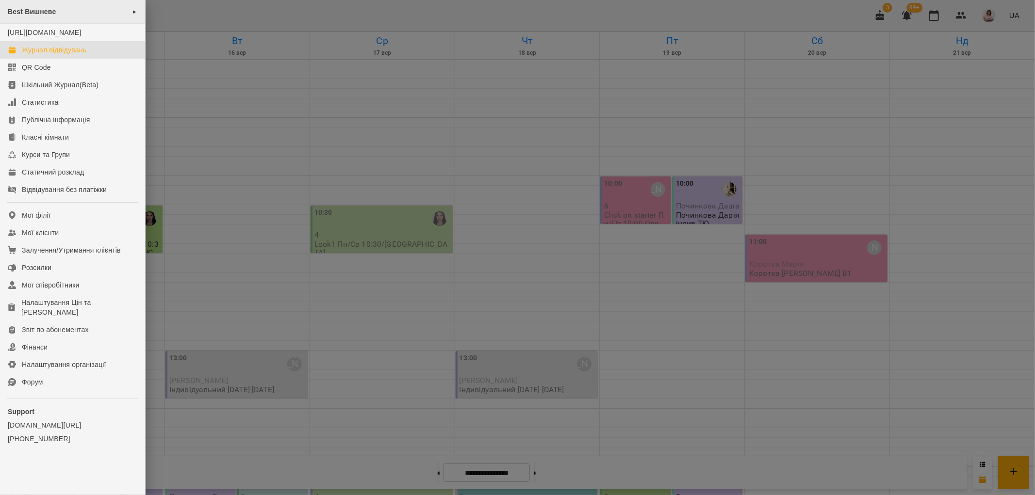
click at [62, 13] on div "Best Вишневе ►" at bounding box center [72, 12] width 145 height 24
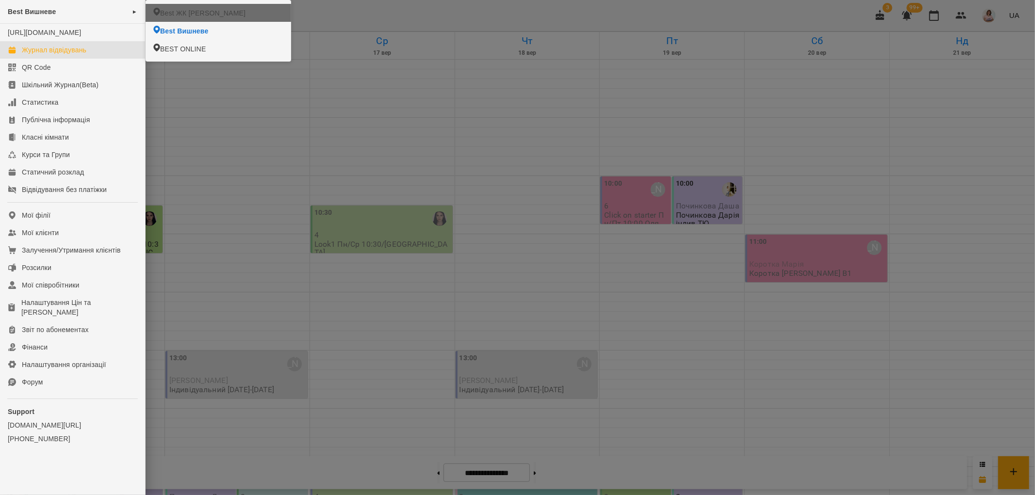
drag, startPoint x: 185, startPoint y: 12, endPoint x: 239, endPoint y: 39, distance: 60.1
click at [185, 12] on span "Best ЖК [PERSON_NAME]" at bounding box center [202, 13] width 85 height 10
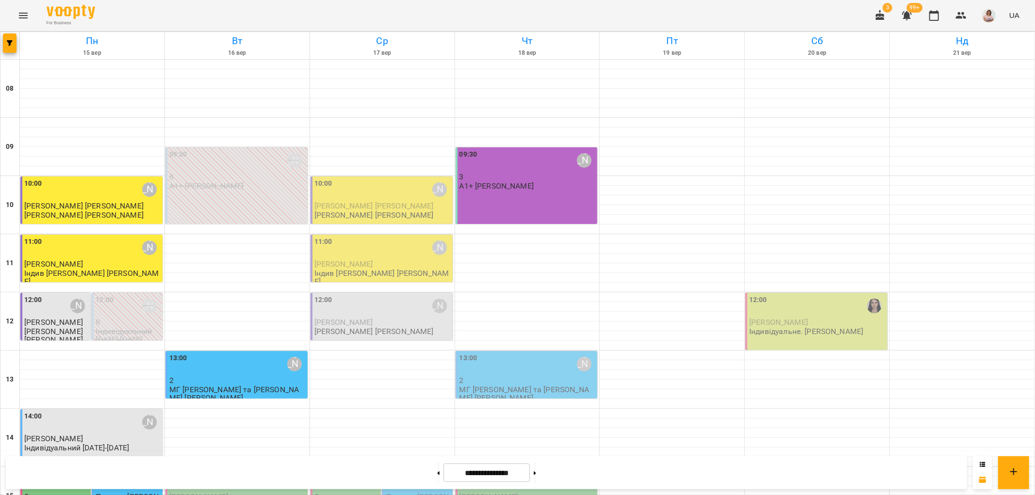
scroll to position [162, 0]
click at [16, 12] on button "Menu" at bounding box center [23, 15] width 23 height 23
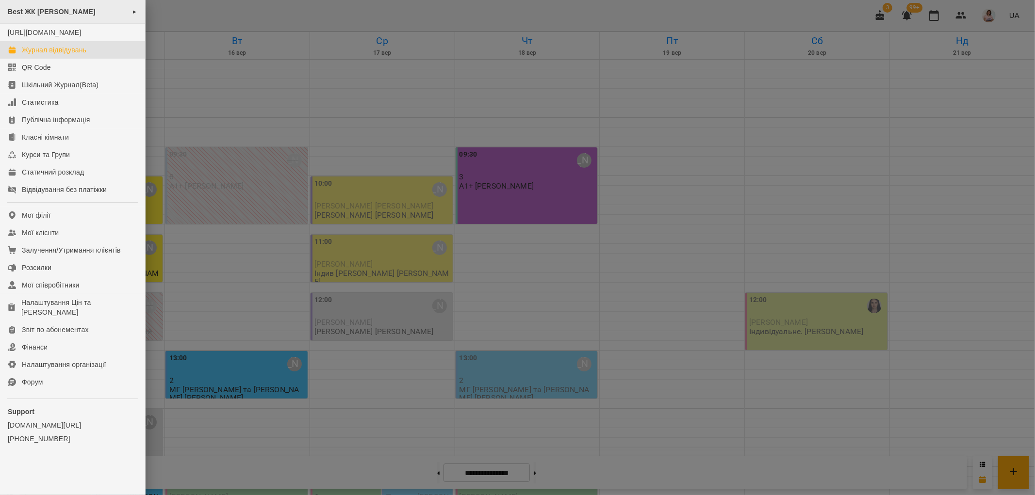
click at [81, 14] on div "Best ЖК [PERSON_NAME] ►" at bounding box center [72, 12] width 145 height 24
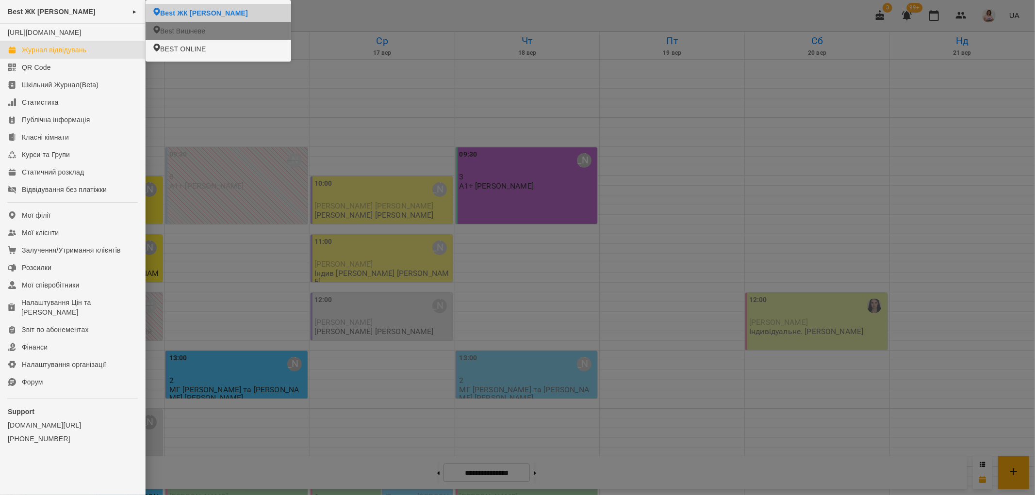
click at [178, 29] on span "Best Вишневе" at bounding box center [182, 31] width 45 height 10
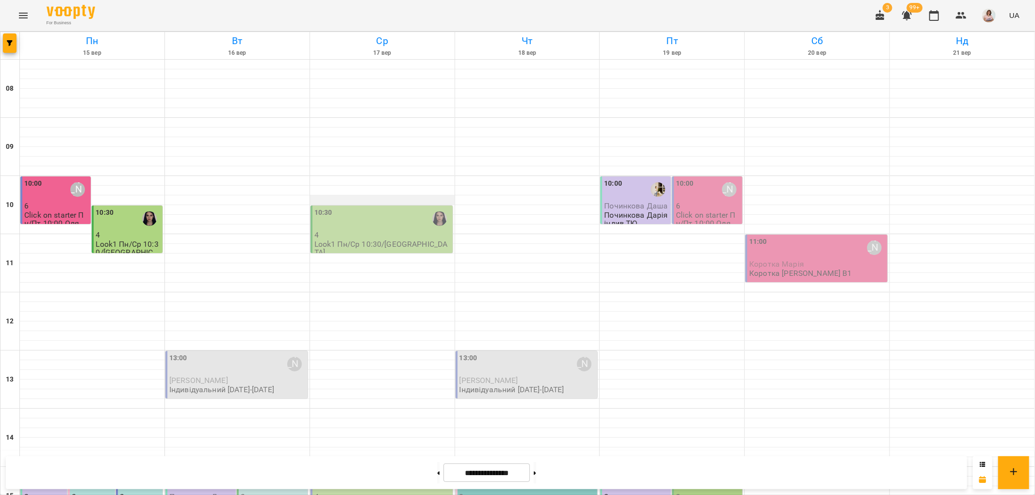
scroll to position [323, 0]
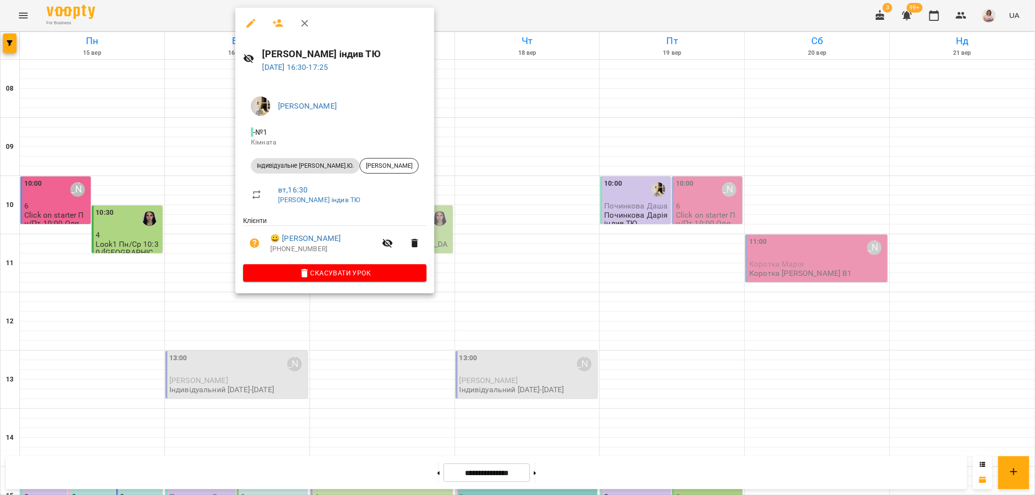
click at [524, 308] on div at bounding box center [517, 247] width 1035 height 495
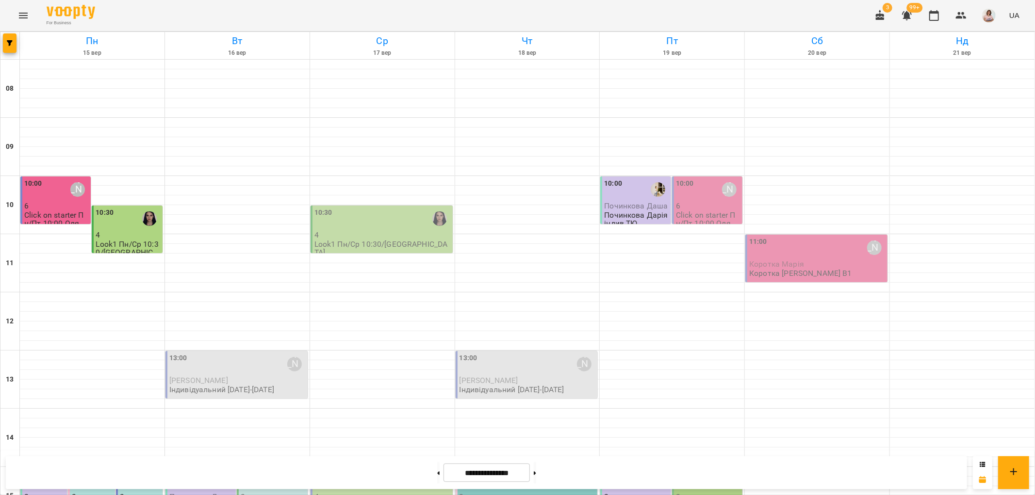
scroll to position [162, 0]
click at [221, 386] on p "Індивідуальний [DATE]-[DATE]" at bounding box center [221, 390] width 105 height 8
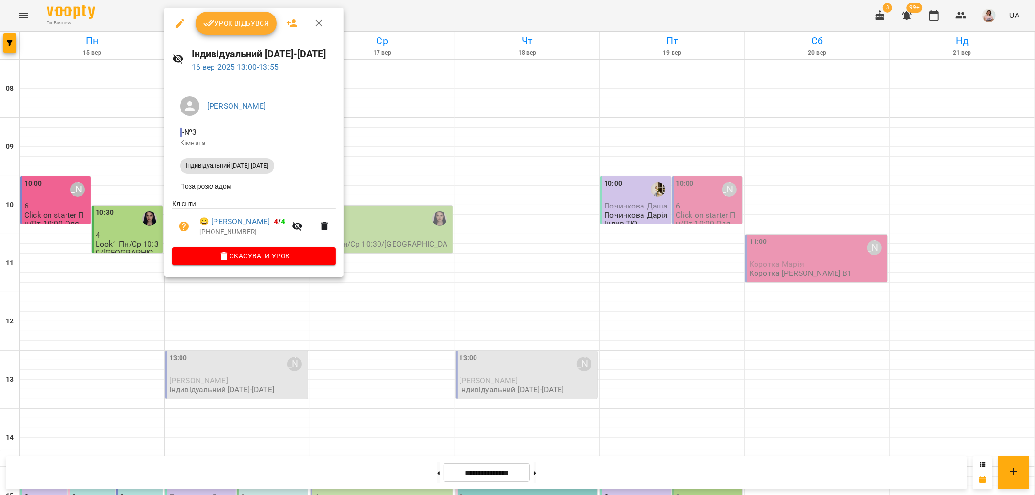
click at [228, 20] on span "Урок відбувся" at bounding box center [236, 23] width 66 height 12
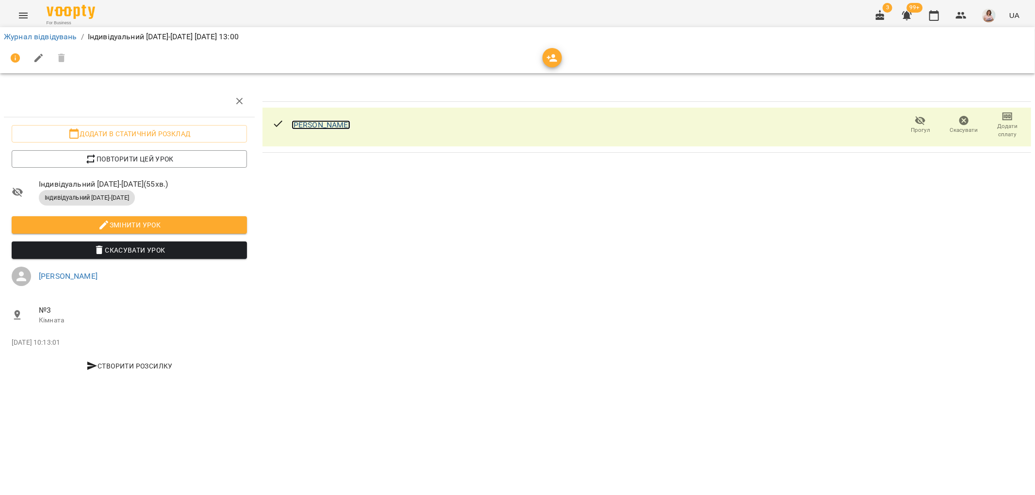
click at [309, 122] on link "[PERSON_NAME]" at bounding box center [321, 124] width 59 height 9
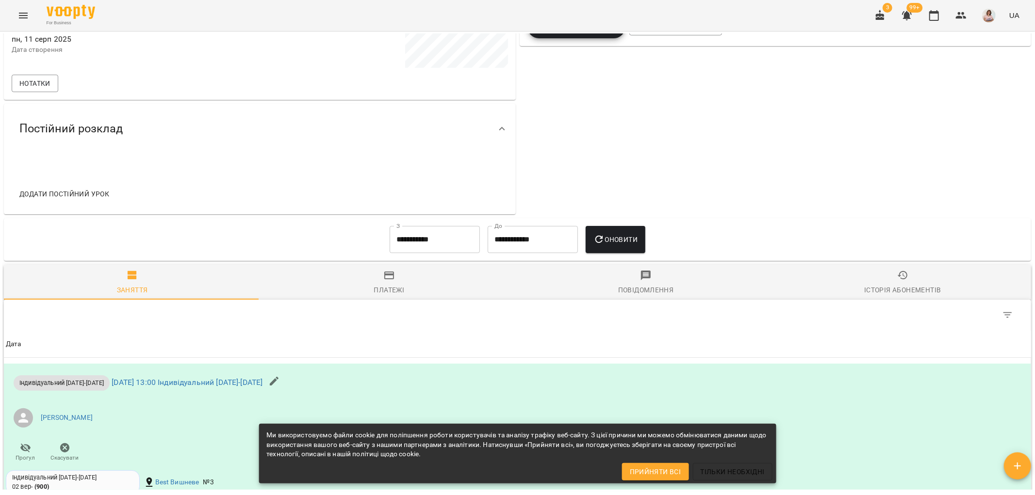
scroll to position [54, 0]
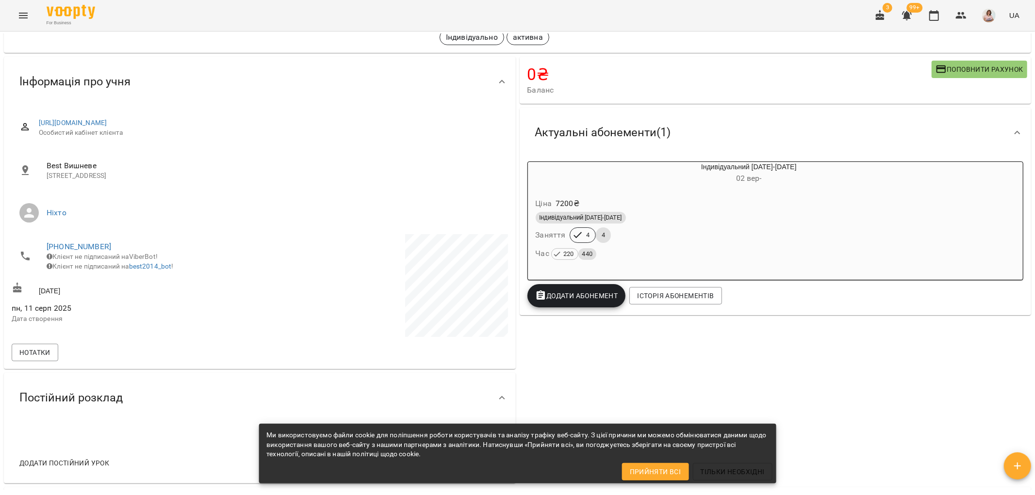
click at [657, 232] on div "Індивідуальний [DATE]-[DATE] Заняття 4 4 Час 220 440" at bounding box center [726, 236] width 384 height 52
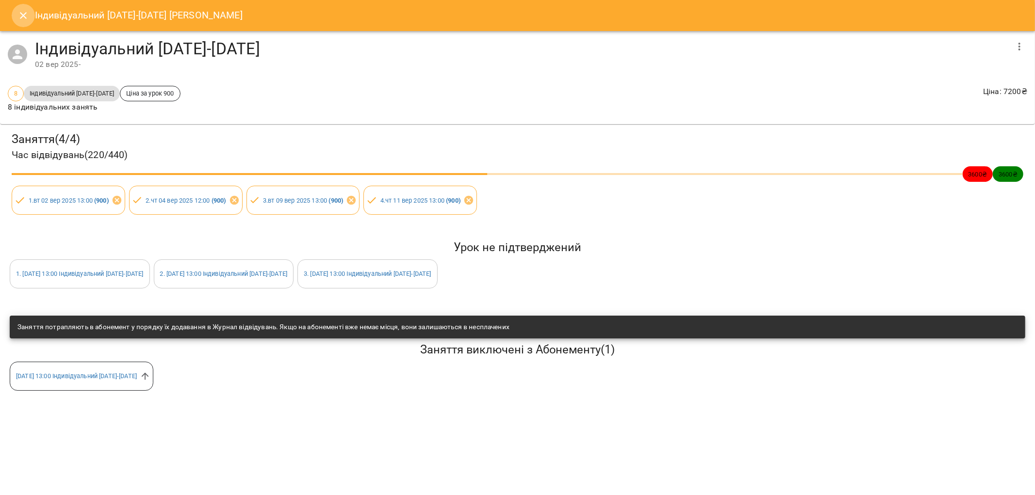
click at [24, 17] on icon "Close" at bounding box center [23, 16] width 12 height 12
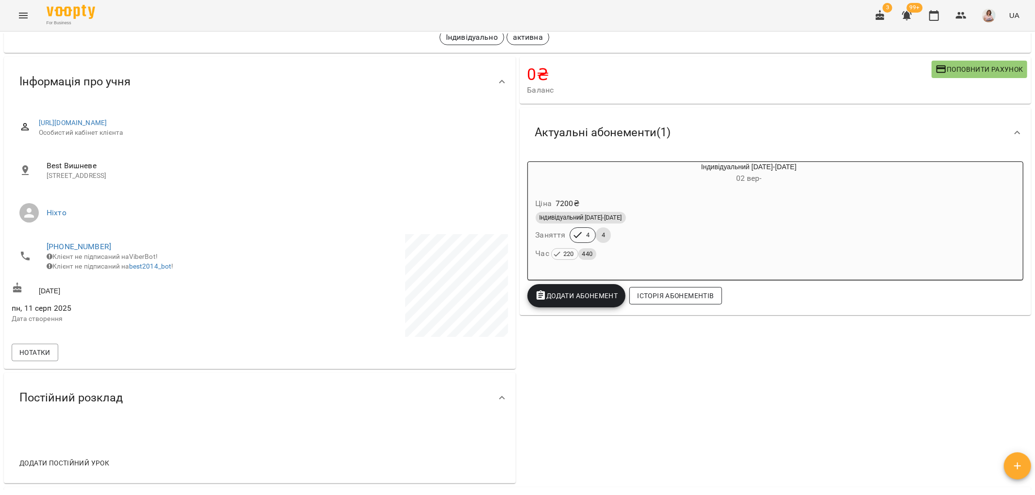
scroll to position [0, 0]
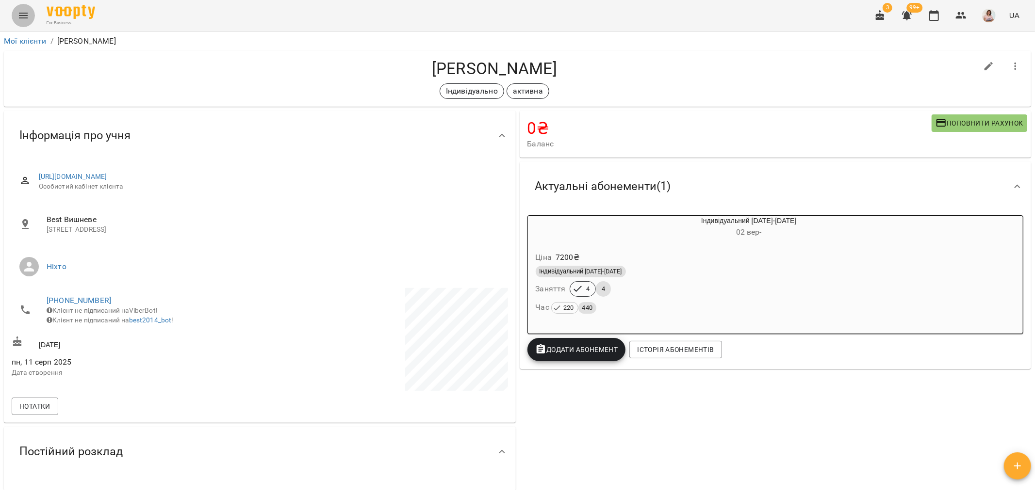
click at [18, 13] on icon "Menu" at bounding box center [23, 16] width 12 height 12
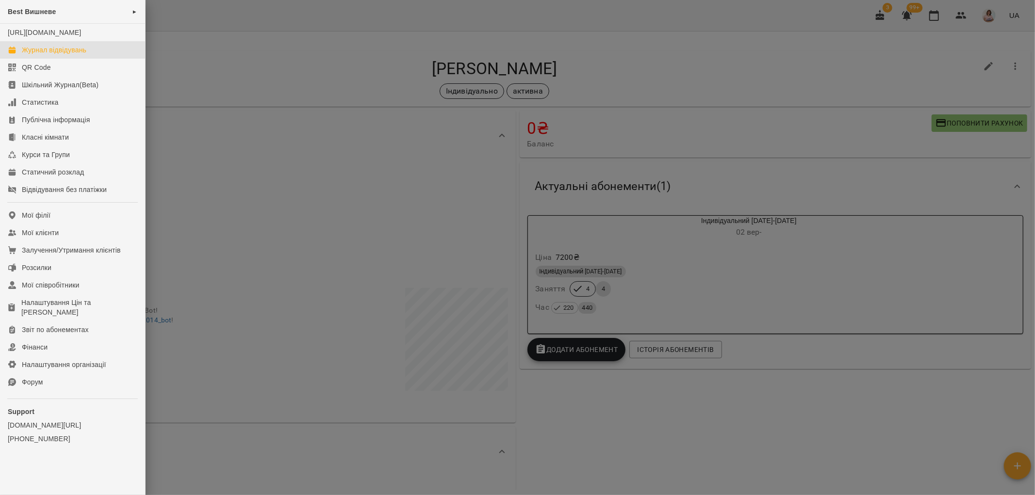
drag, startPoint x: 51, startPoint y: 54, endPoint x: 94, endPoint y: 60, distance: 43.0
click at [51, 55] on link "Журнал відвідувань" at bounding box center [72, 49] width 145 height 17
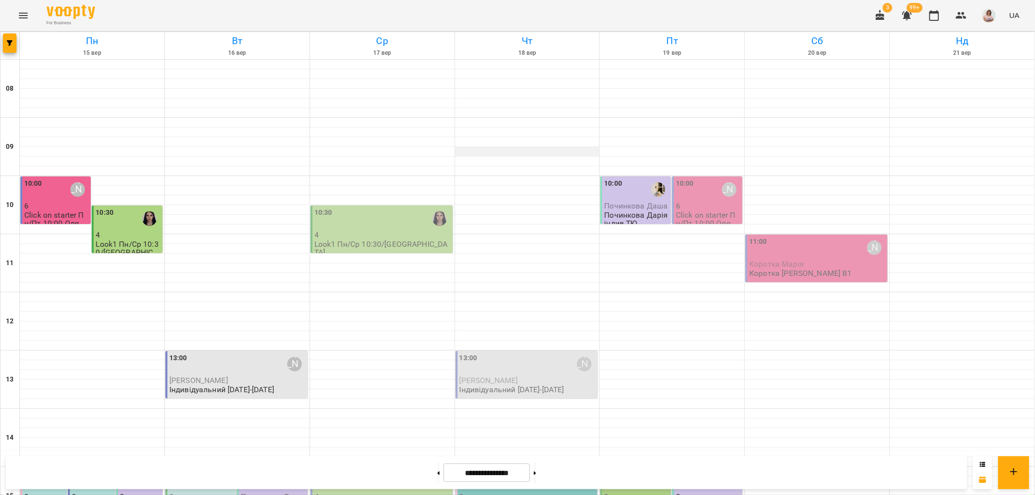
scroll to position [215, 0]
click at [222, 376] on span "[PERSON_NAME]" at bounding box center [198, 380] width 59 height 9
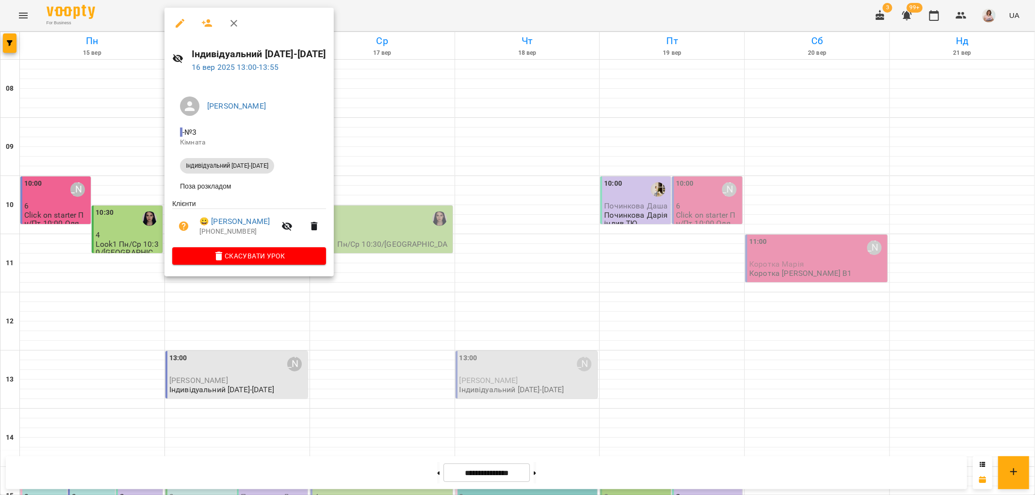
click at [525, 233] on div at bounding box center [517, 247] width 1035 height 495
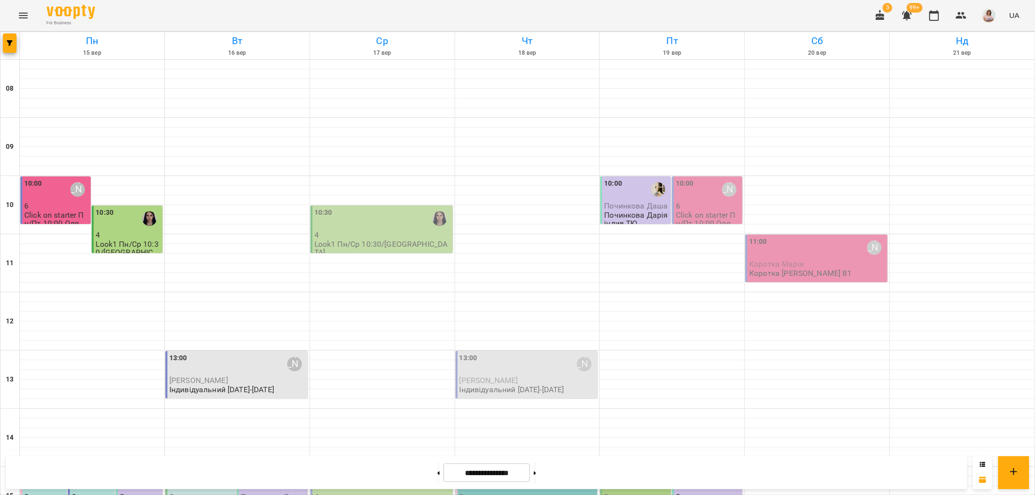
scroll to position [261, 0]
click at [211, 353] on div "13:00 Ольга Шинкаренко" at bounding box center [237, 364] width 136 height 22
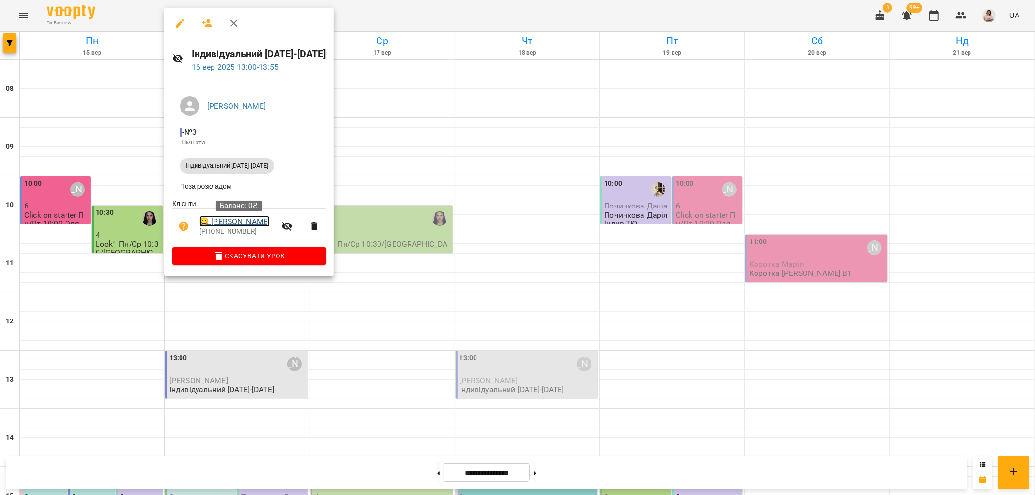
click at [231, 226] on link "😀 Холопова Евеліна" at bounding box center [234, 222] width 70 height 12
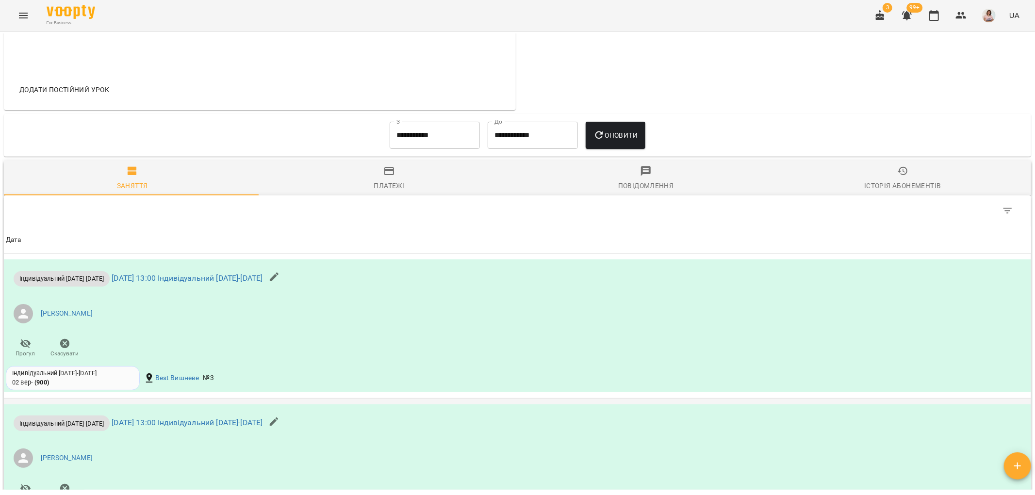
scroll to position [647, 0]
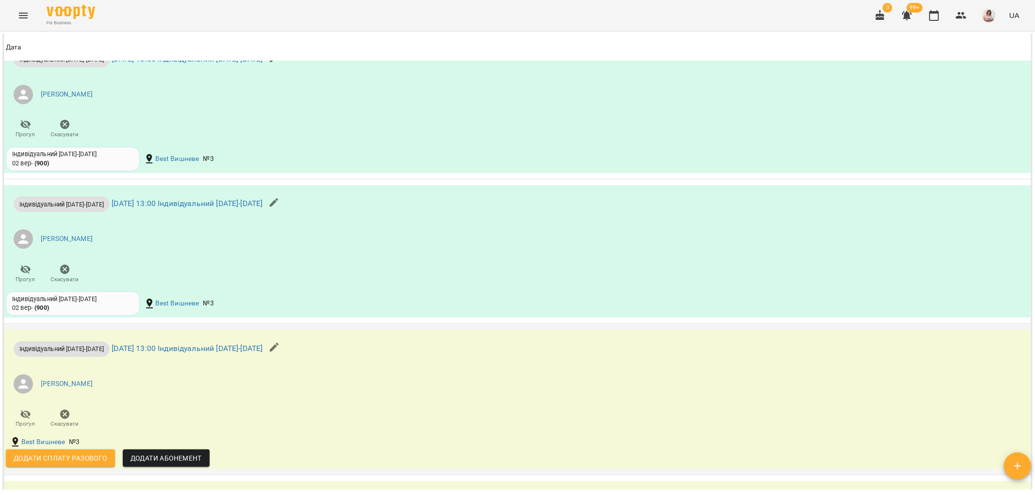
click at [398, 391] on li "[PERSON_NAME]" at bounding box center [346, 384] width 681 height 27
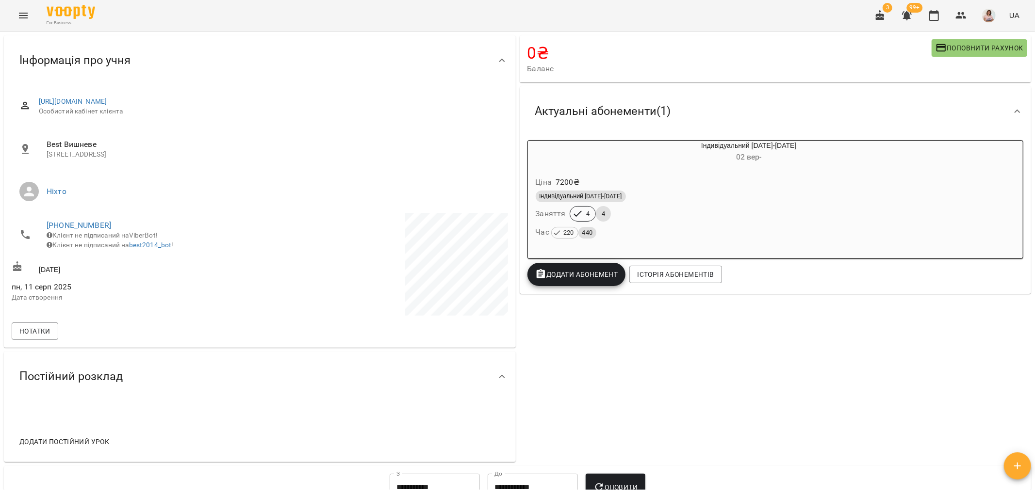
scroll to position [0, 0]
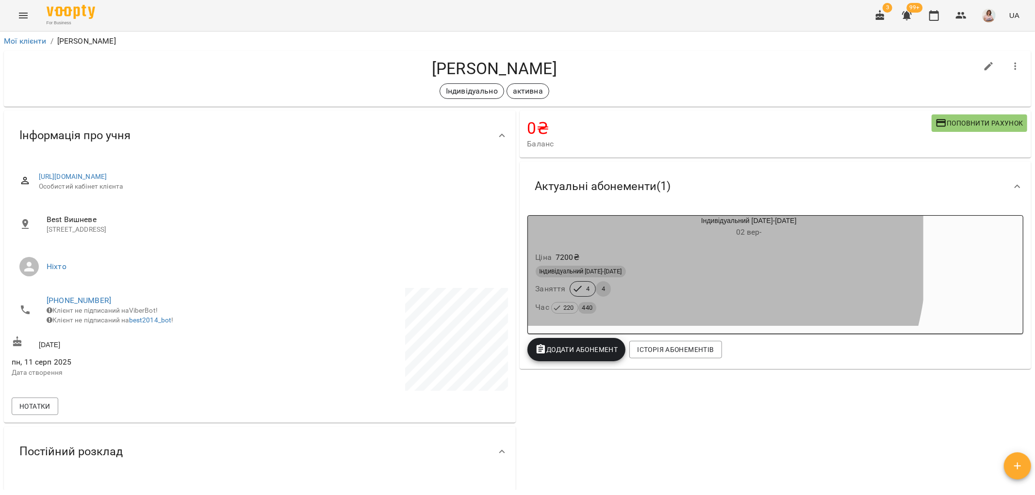
click at [598, 251] on div "Ціна 7200 ₴" at bounding box center [726, 257] width 384 height 17
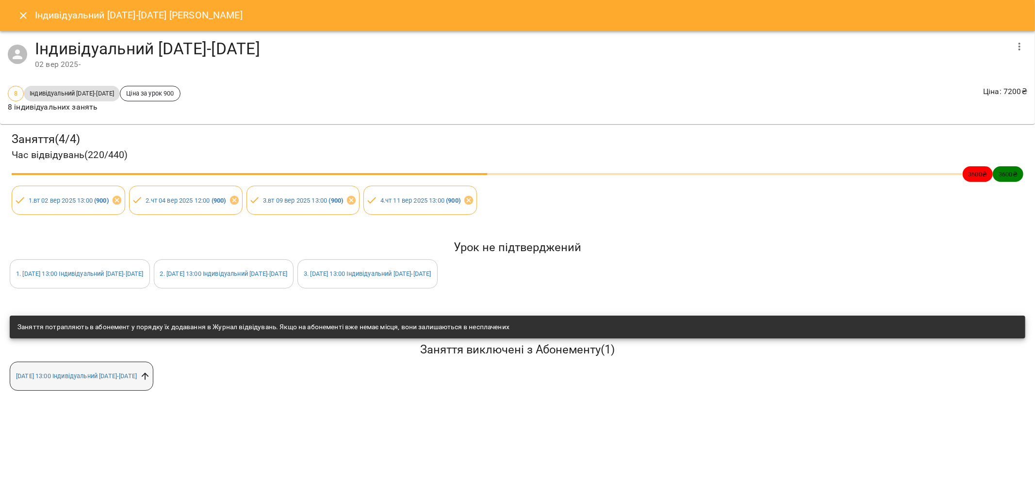
click at [150, 375] on icon at bounding box center [145, 376] width 11 height 11
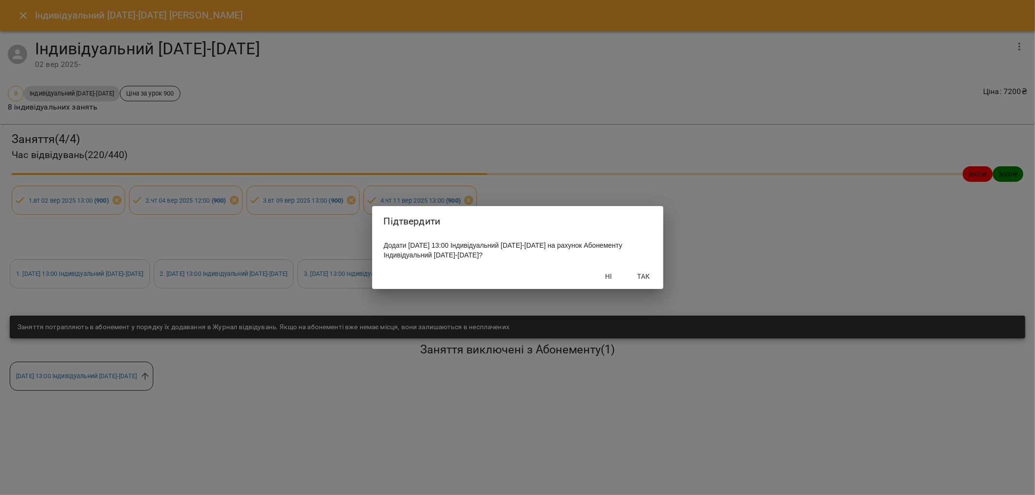
click at [660, 279] on div "Ні Так" at bounding box center [517, 276] width 291 height 25
click at [644, 282] on span "Так" at bounding box center [643, 277] width 23 height 12
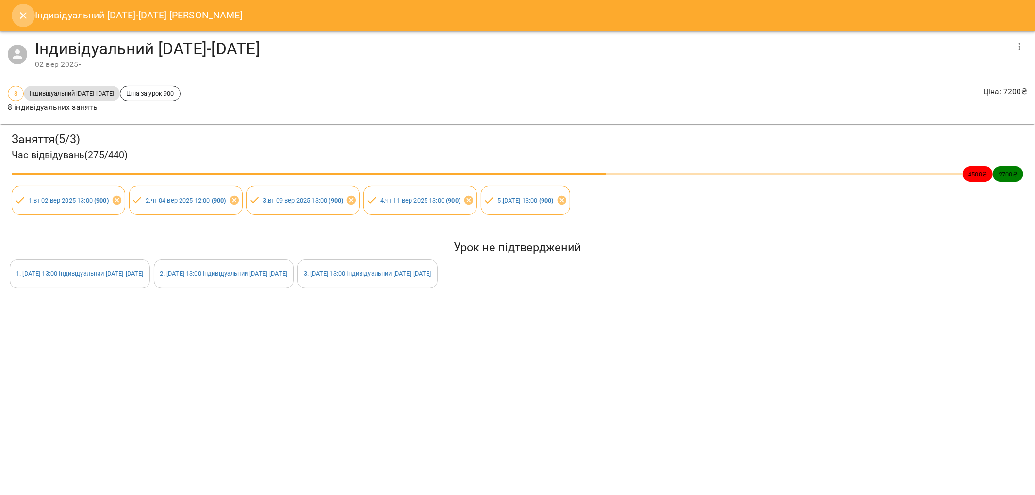
click at [21, 13] on icon "Close" at bounding box center [23, 16] width 12 height 12
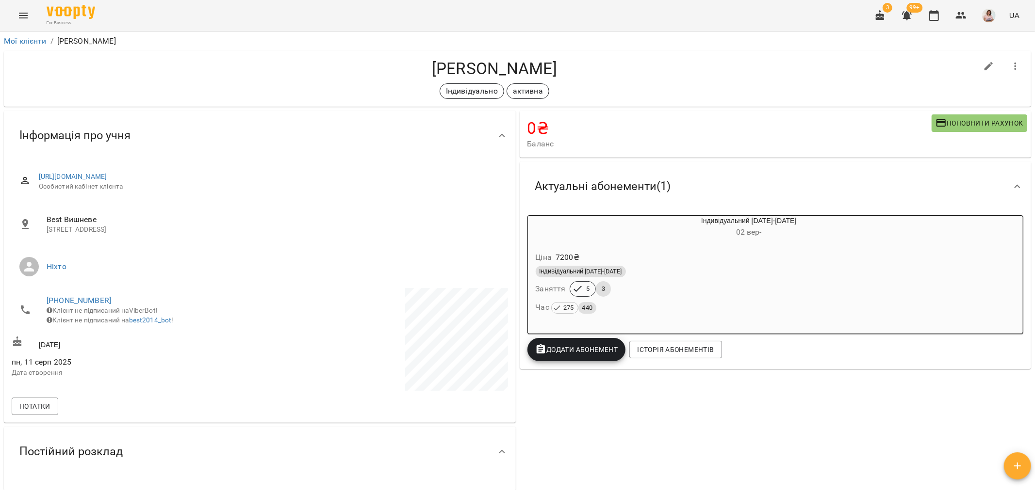
click at [21, 16] on icon "Menu" at bounding box center [23, 16] width 9 height 6
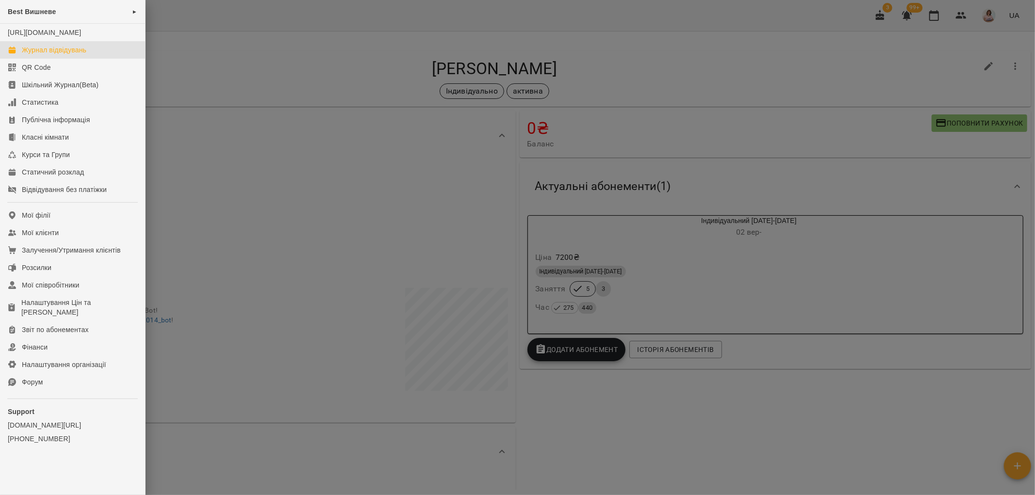
click at [54, 55] on div "Журнал відвідувань" at bounding box center [54, 50] width 65 height 10
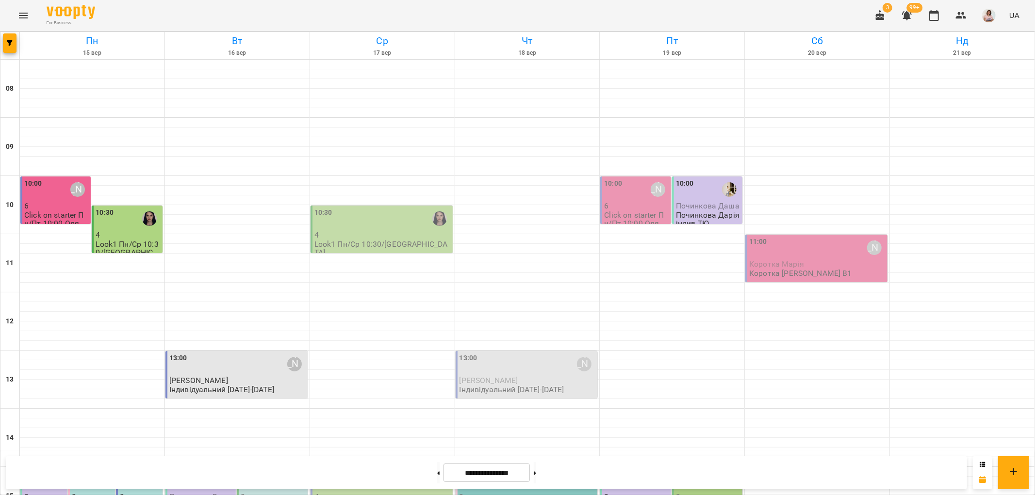
scroll to position [269, 0]
click at [202, 376] on span "[PERSON_NAME]" at bounding box center [198, 380] width 59 height 9
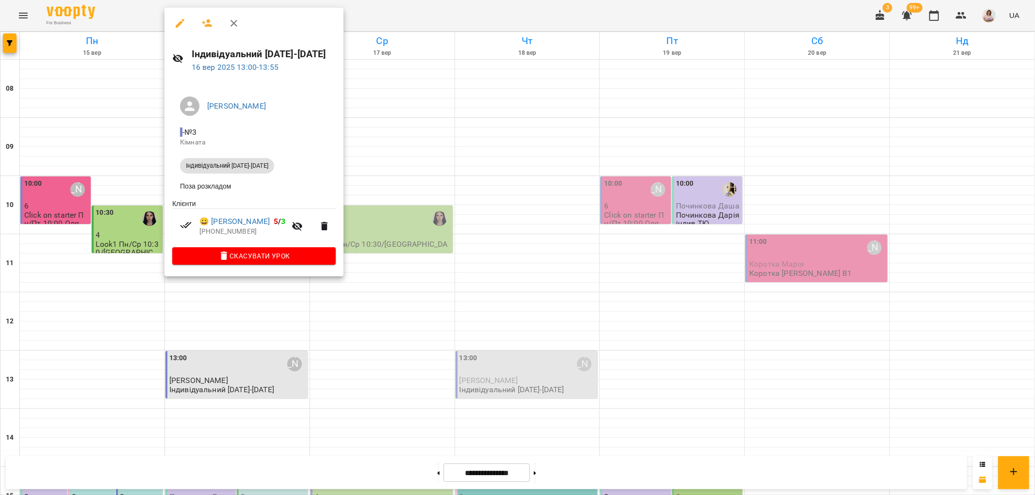
click at [521, 217] on div at bounding box center [517, 247] width 1035 height 495
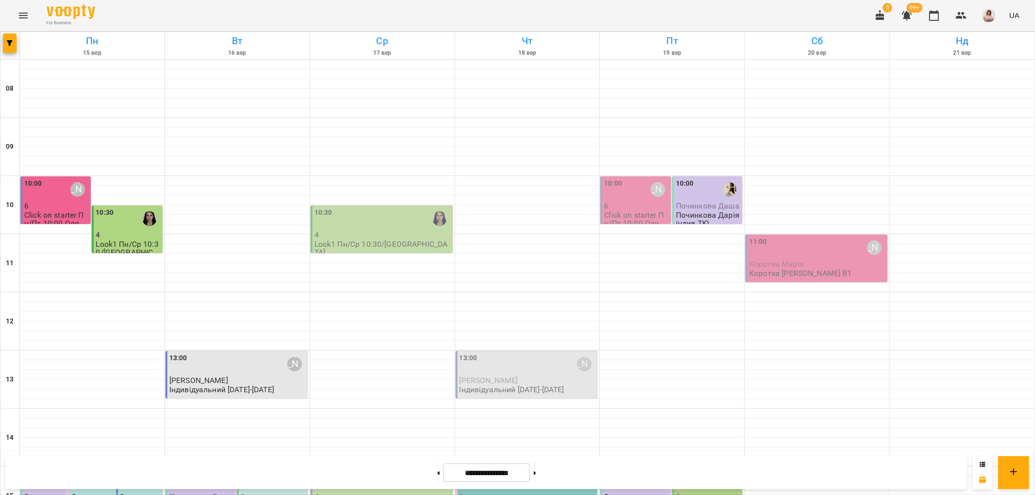
scroll to position [315, 0]
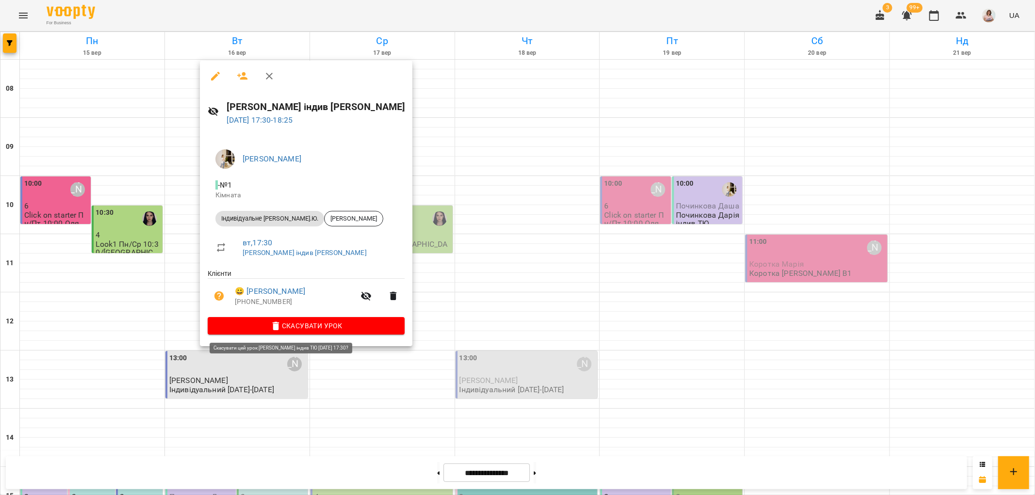
click at [282, 327] on span "Скасувати Урок" at bounding box center [305, 326] width 181 height 12
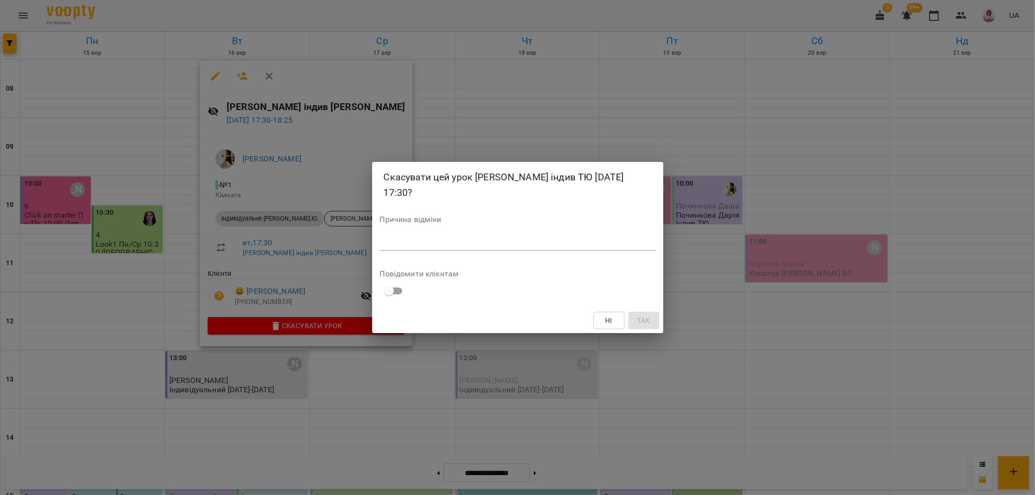
click at [400, 241] on textarea at bounding box center [518, 242] width 276 height 9
type textarea "**********"
click at [651, 321] on span "Так" at bounding box center [644, 321] width 16 height 12
